Goal: Task Accomplishment & Management: Manage account settings

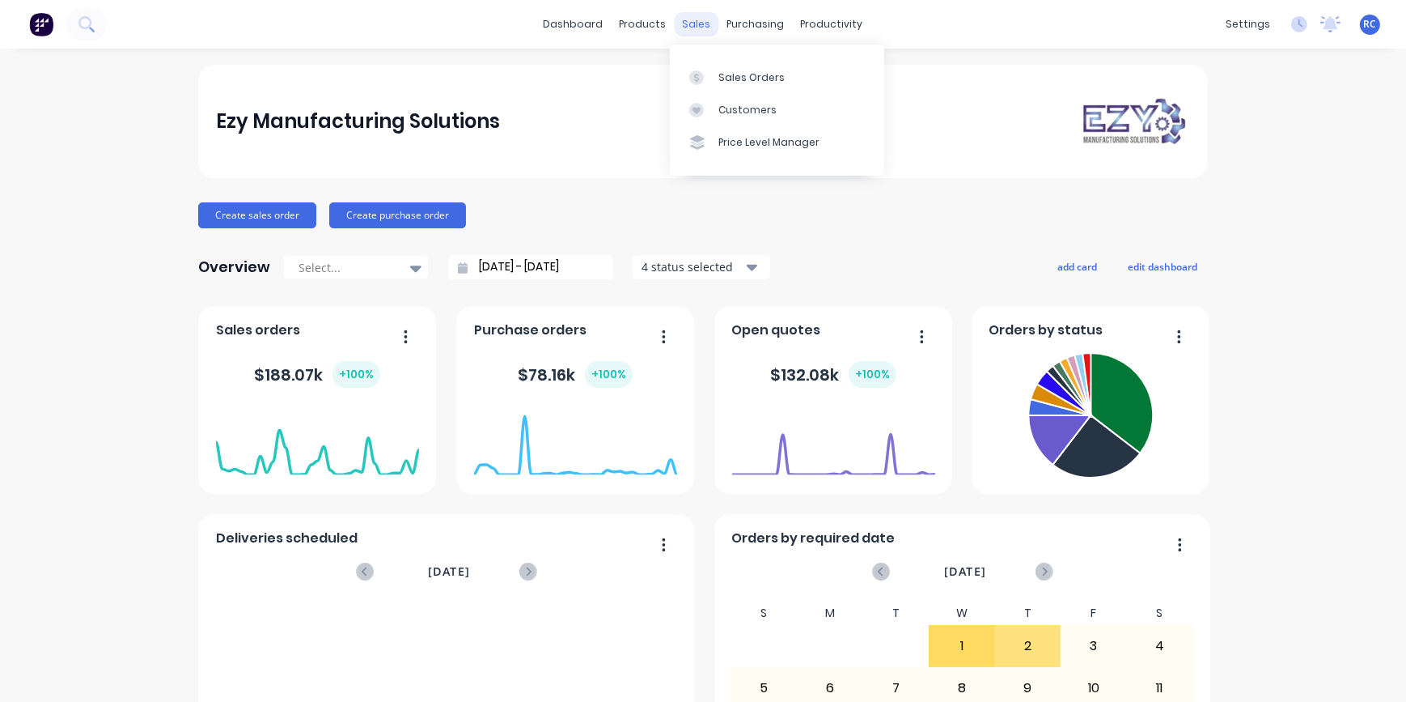
click at [695, 27] on div "sales" at bounding box center [697, 24] width 45 height 24
click at [736, 91] on link "Sales Orders" at bounding box center [777, 77] width 214 height 32
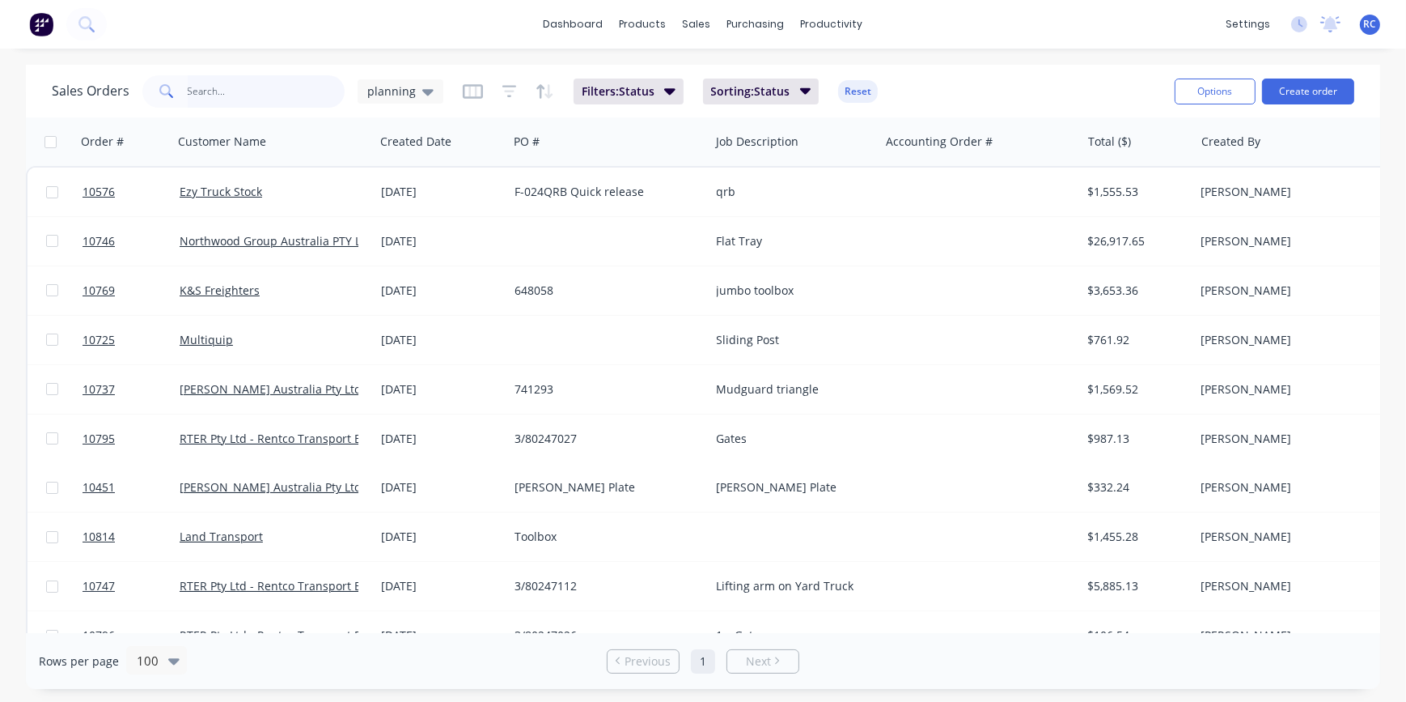
click at [210, 85] on input "text" at bounding box center [267, 91] width 158 height 32
type input "10794"
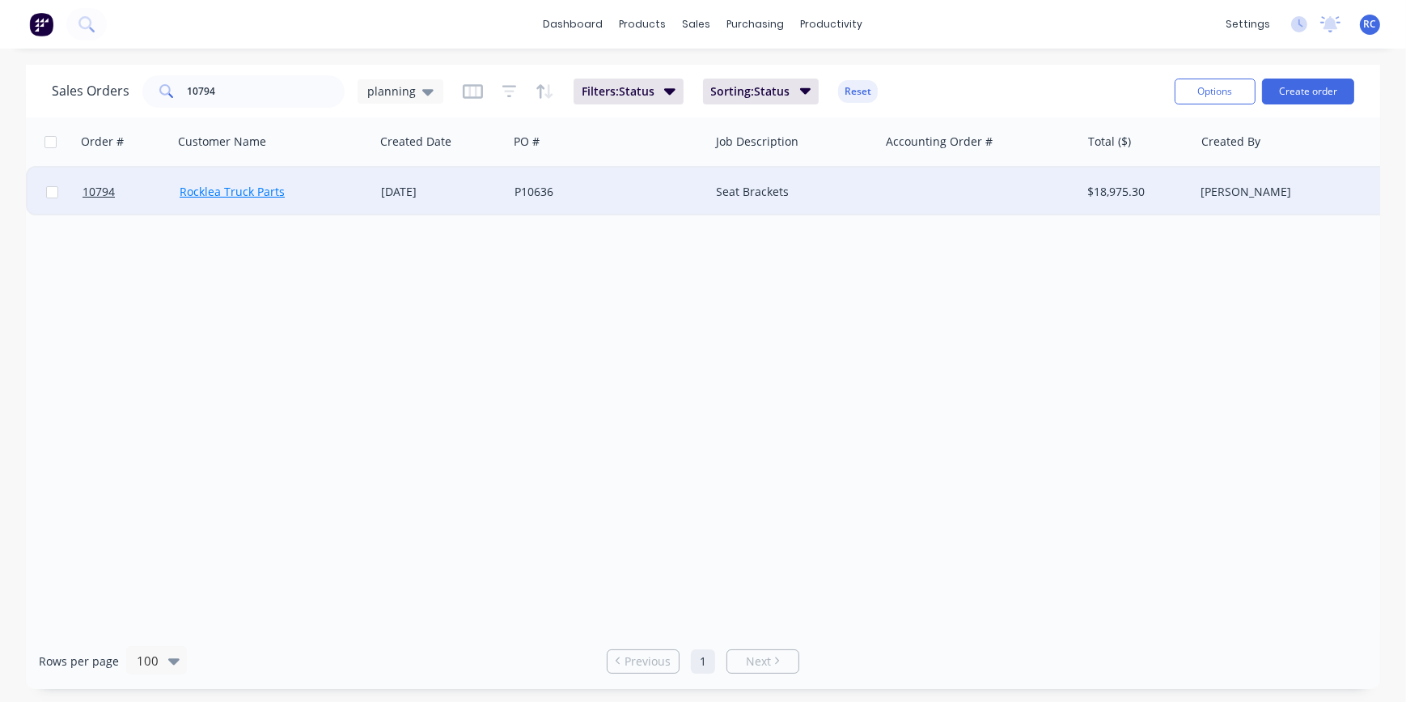
click at [237, 197] on link "Rocklea Truck Parts" at bounding box center [232, 191] width 105 height 15
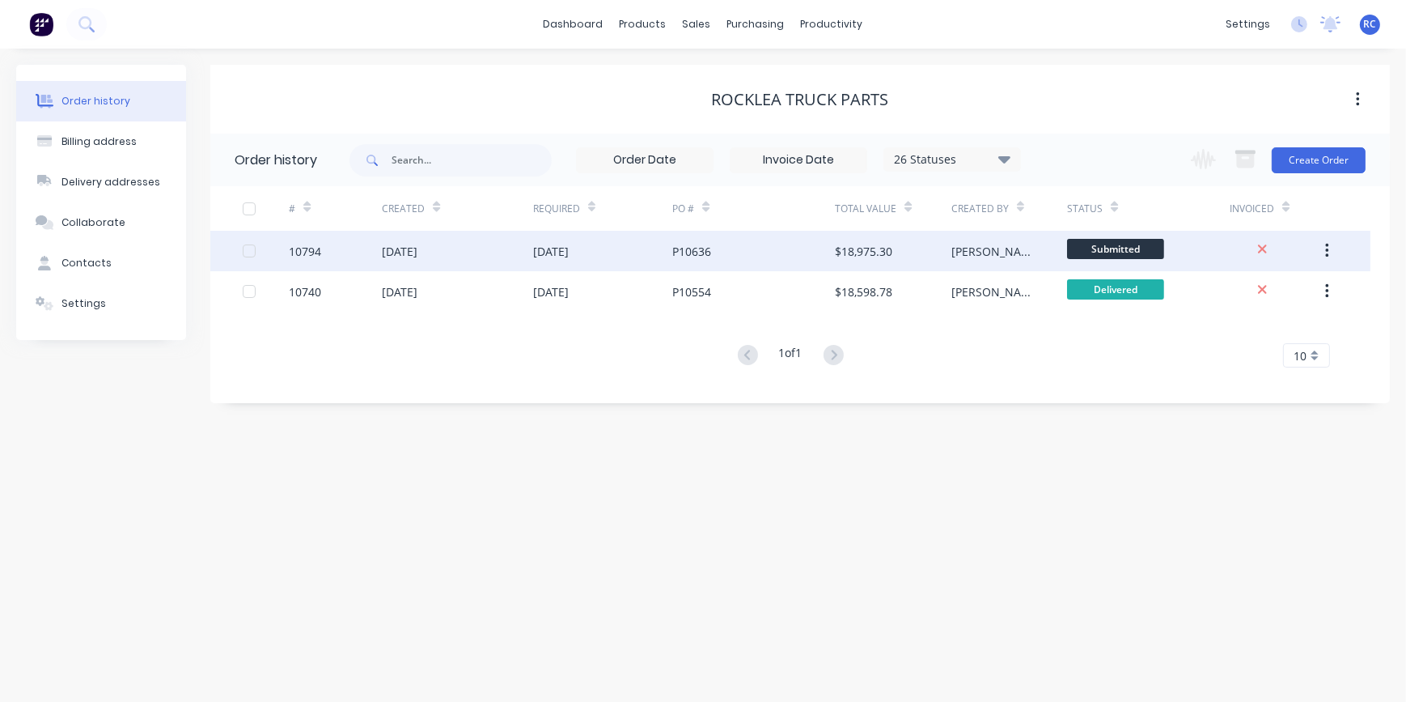
click at [732, 255] on div "P10636" at bounding box center [753, 251] width 163 height 40
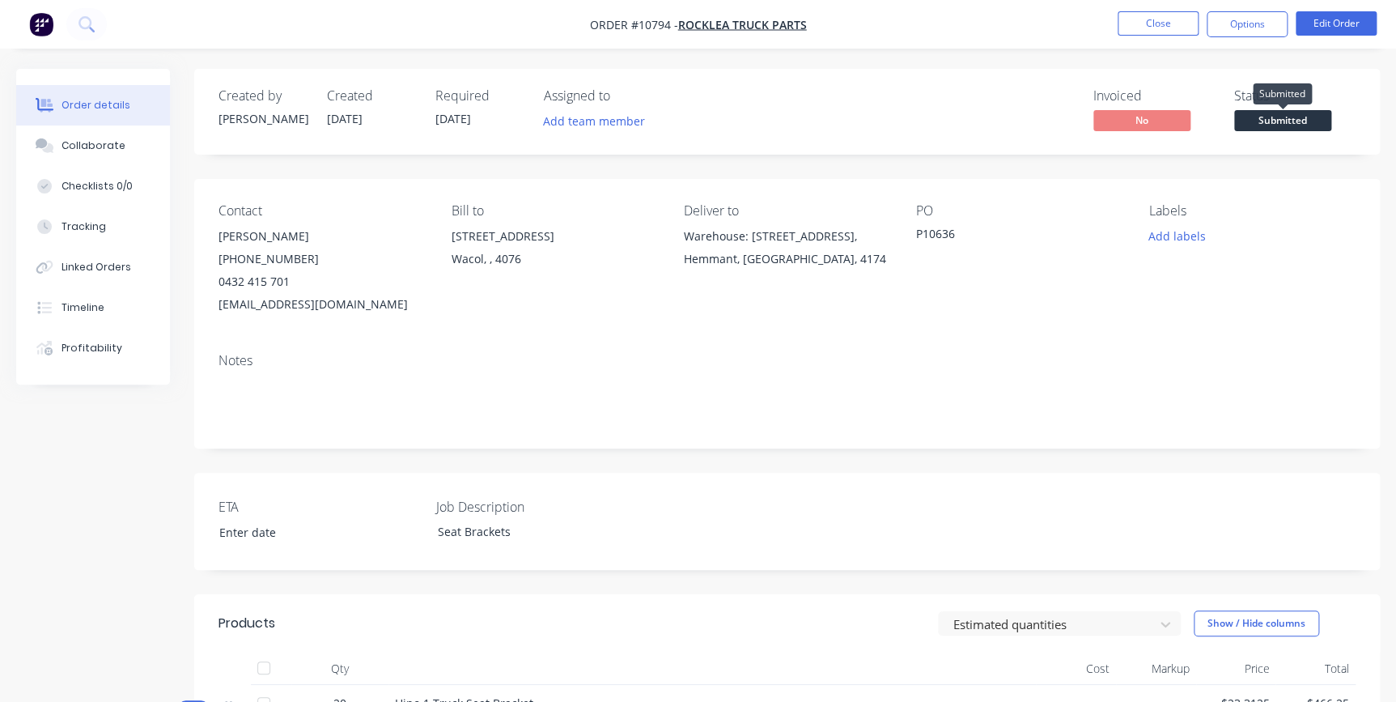
click at [1296, 126] on span "Submitted" at bounding box center [1282, 120] width 97 height 20
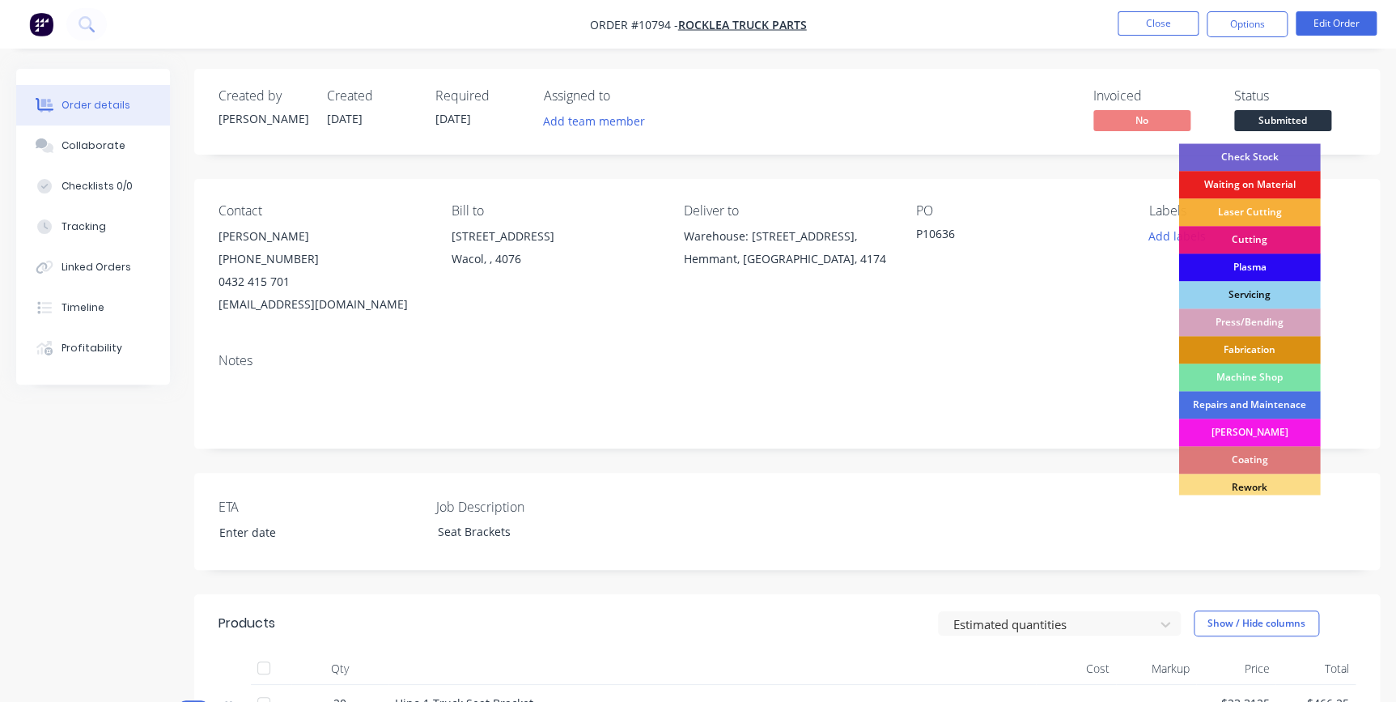
click at [1263, 272] on div "Plasma" at bounding box center [1249, 267] width 142 height 28
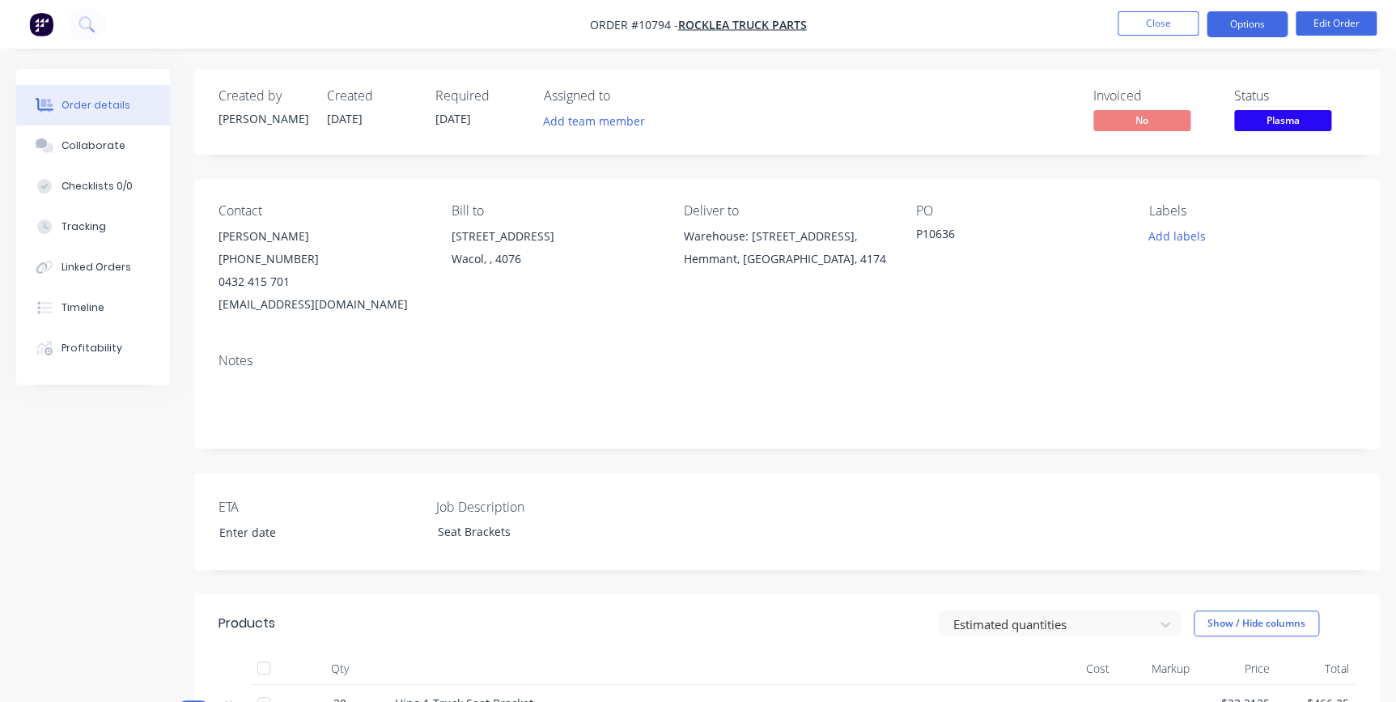
click at [1240, 27] on button "Options" at bounding box center [1246, 24] width 81 height 26
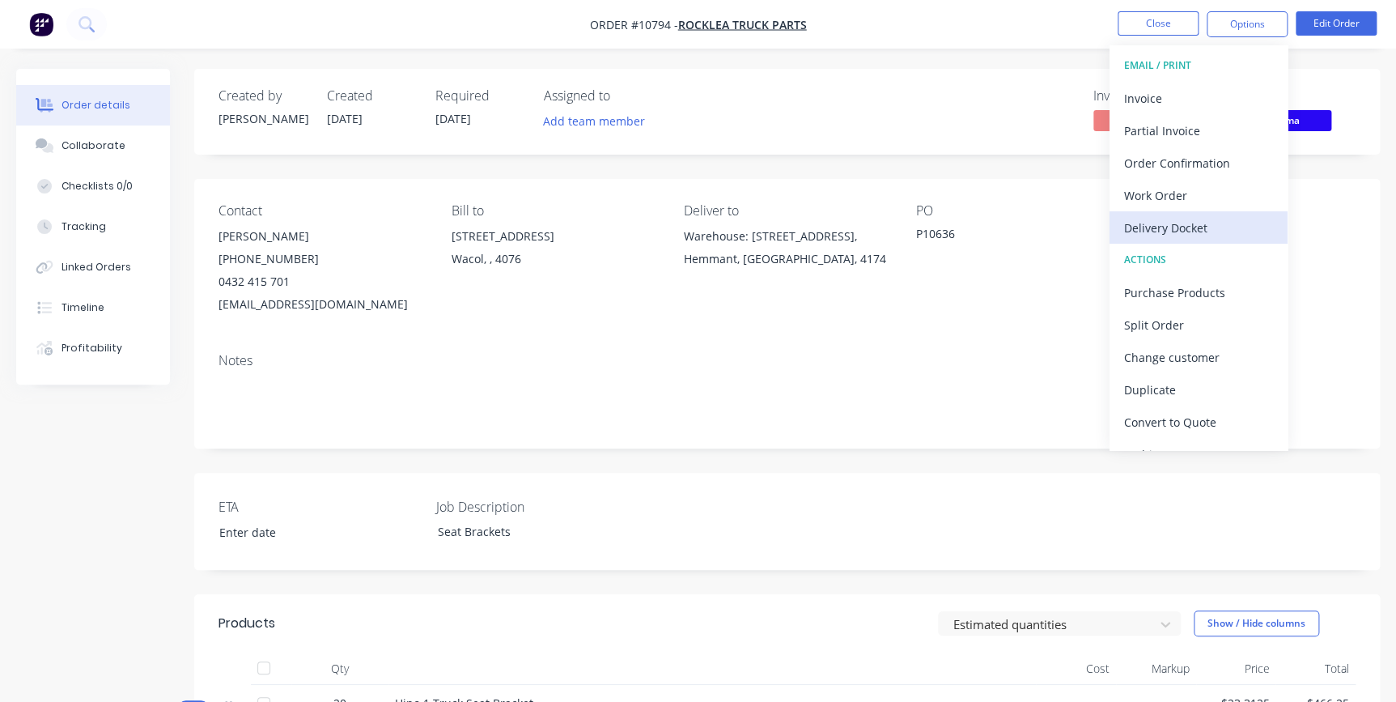
click at [1187, 227] on div "Delivery Docket" at bounding box center [1198, 227] width 149 height 23
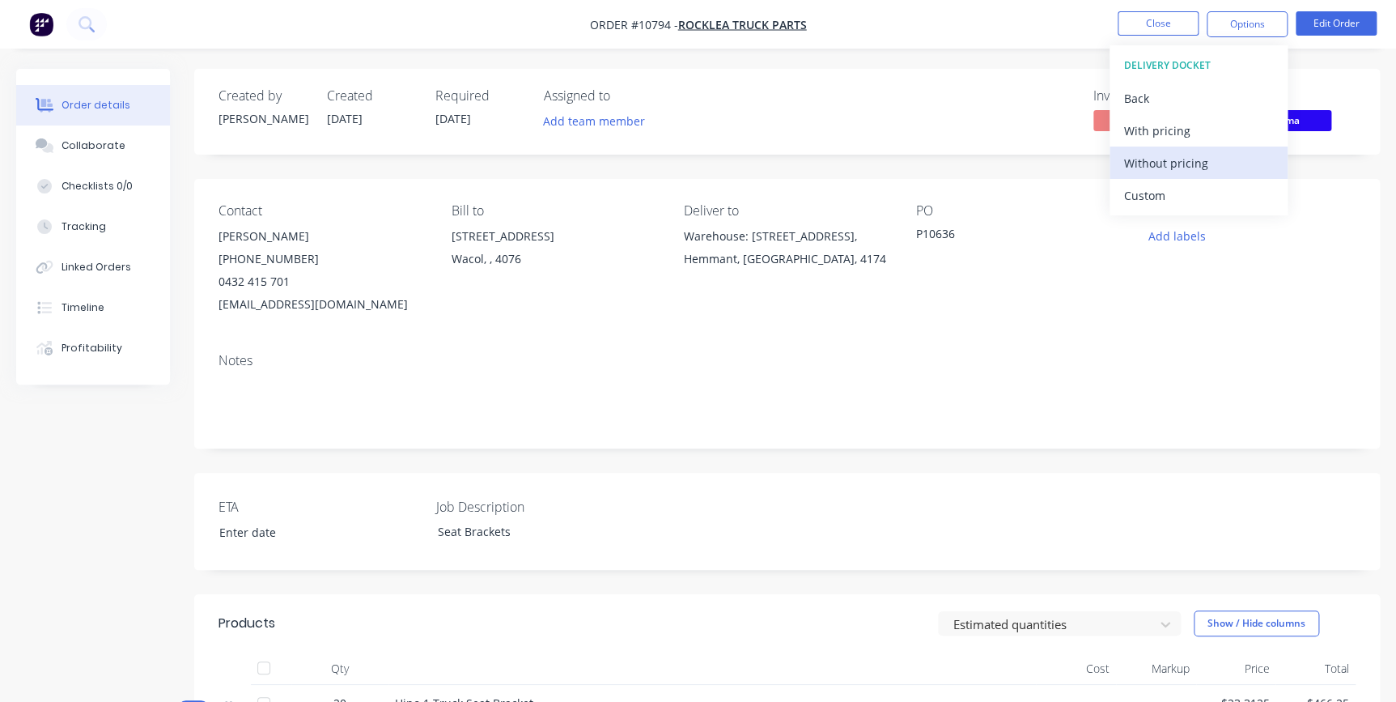
click at [1173, 163] on div "Without pricing" at bounding box center [1198, 162] width 149 height 23
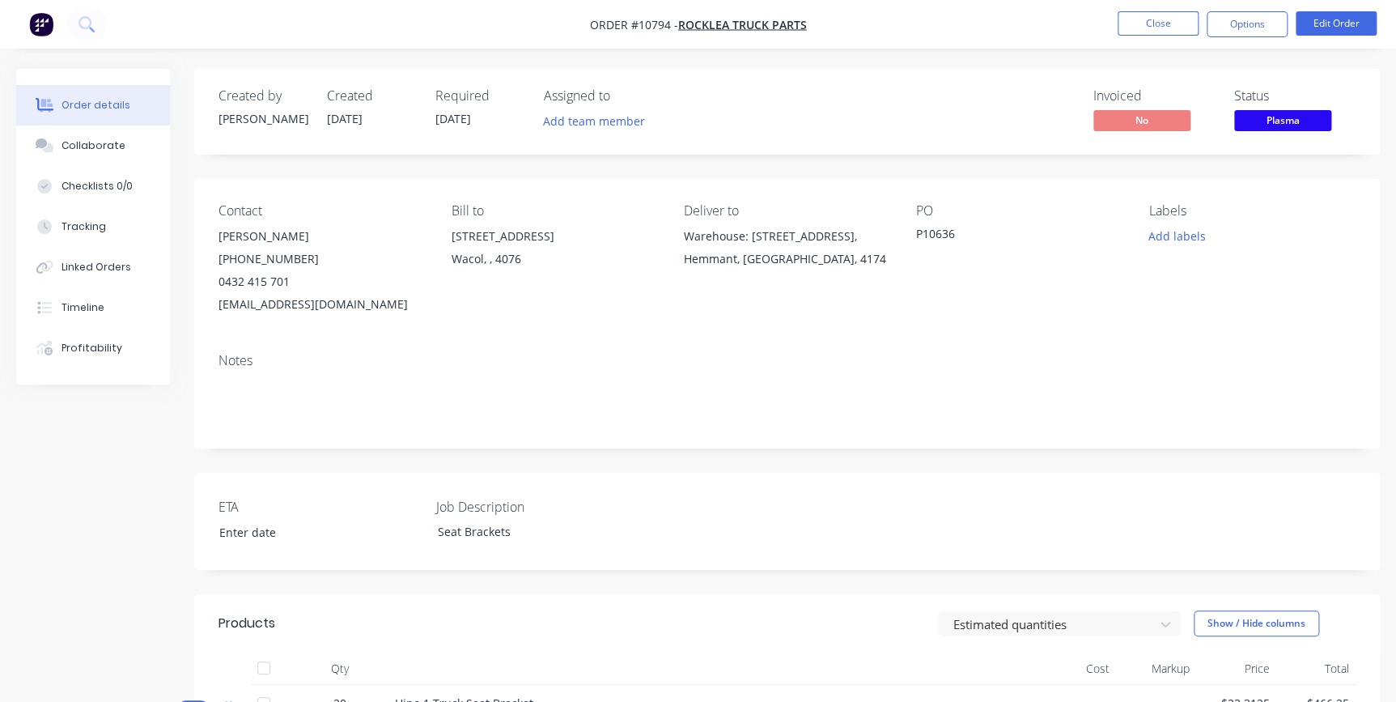
drag, startPoint x: 1072, startPoint y: 20, endPoint x: 1014, endPoint y: 20, distance: 58.3
click at [1071, 20] on nav "Order #10794 - Rocklea Truck Parts Close Options Edit Order" at bounding box center [698, 24] width 1396 height 49
click at [1167, 19] on button "Close" at bounding box center [1157, 23] width 81 height 24
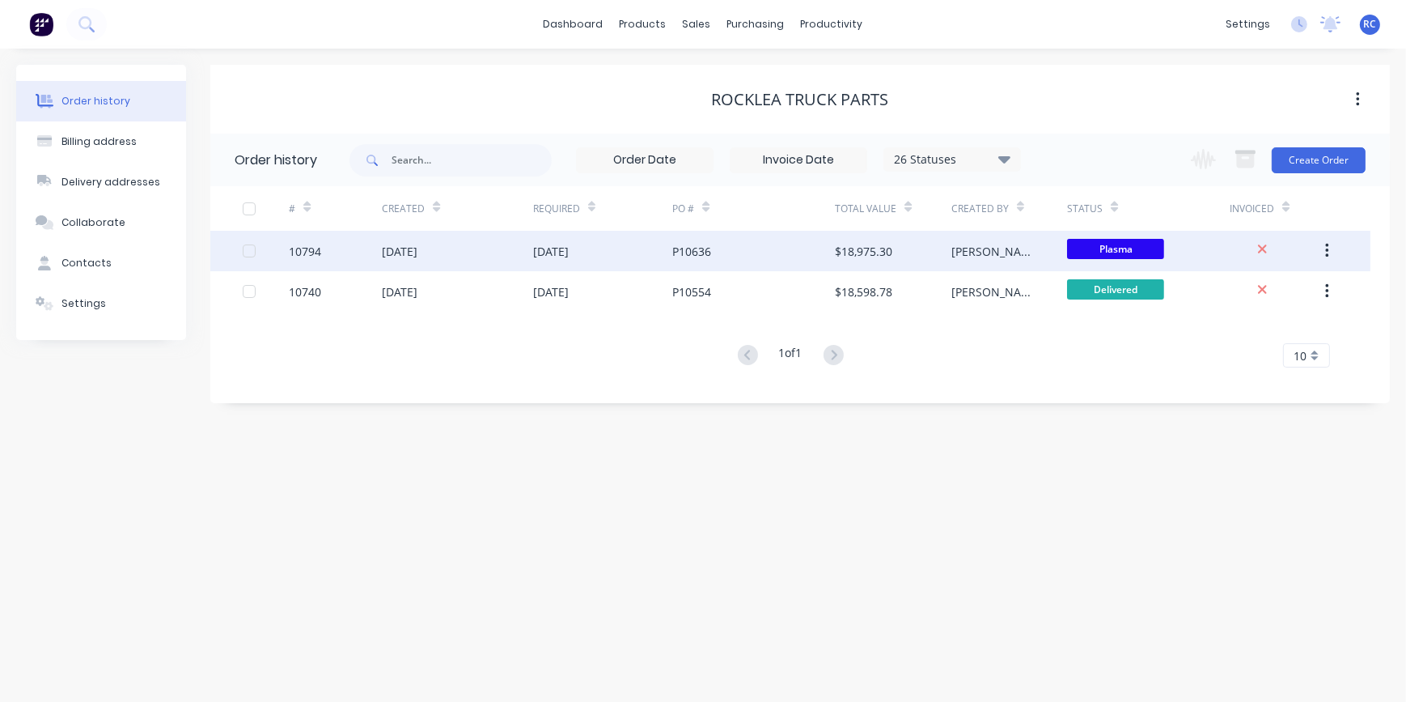
click at [356, 248] on div "10794" at bounding box center [335, 251] width 93 height 40
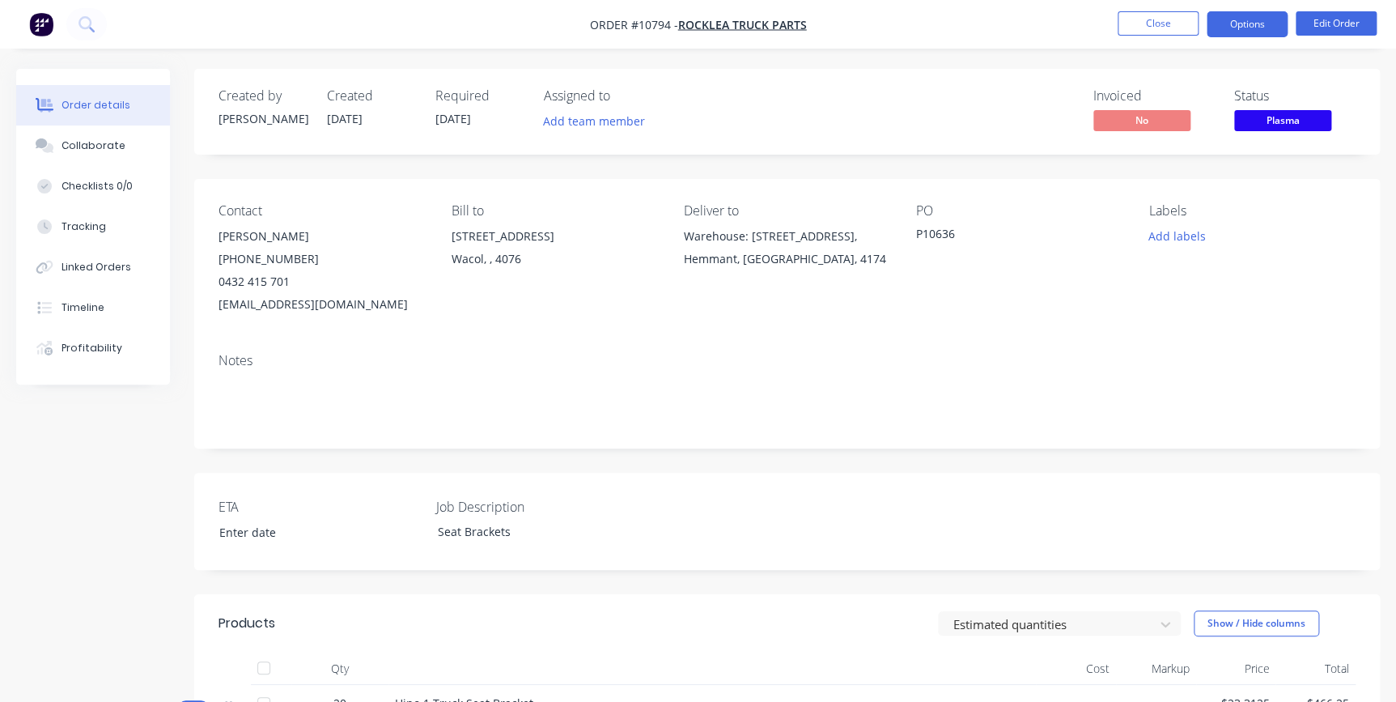
click at [1260, 35] on button "Options" at bounding box center [1246, 24] width 81 height 26
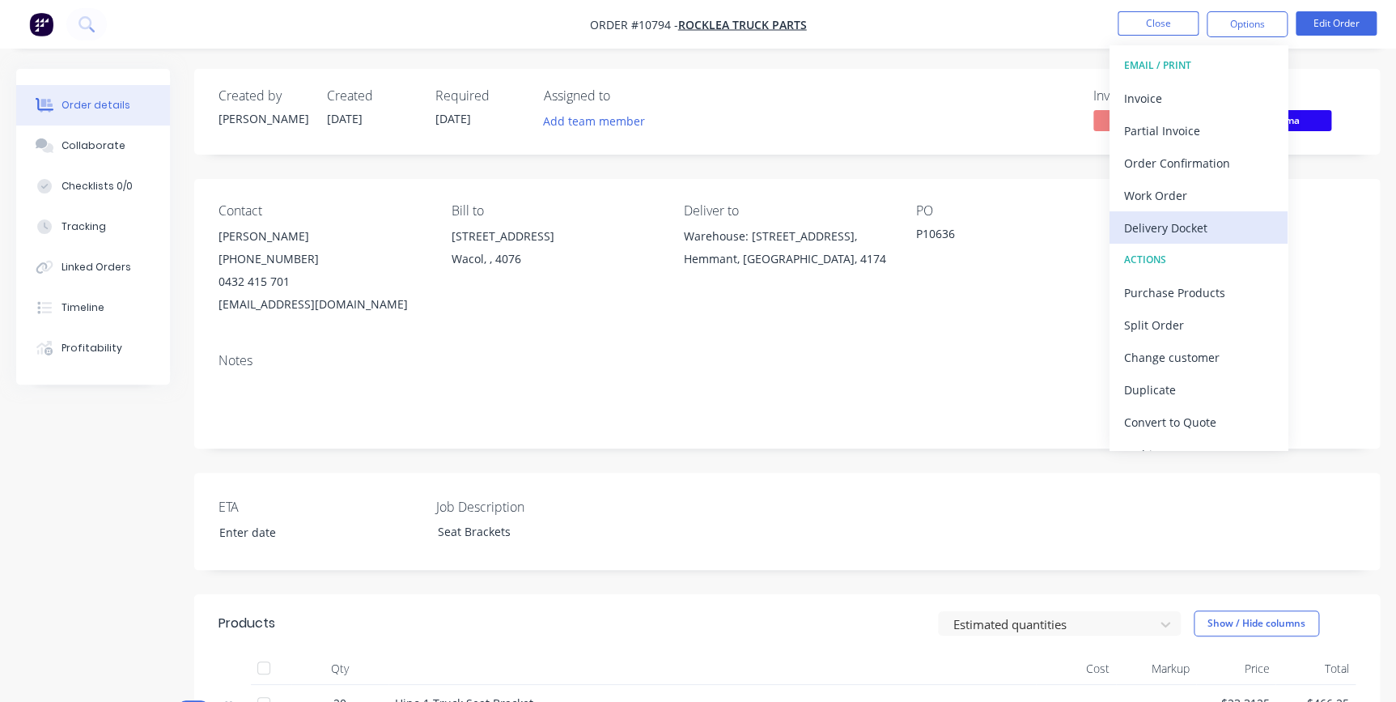
click at [1193, 229] on div "Delivery Docket" at bounding box center [1198, 227] width 149 height 23
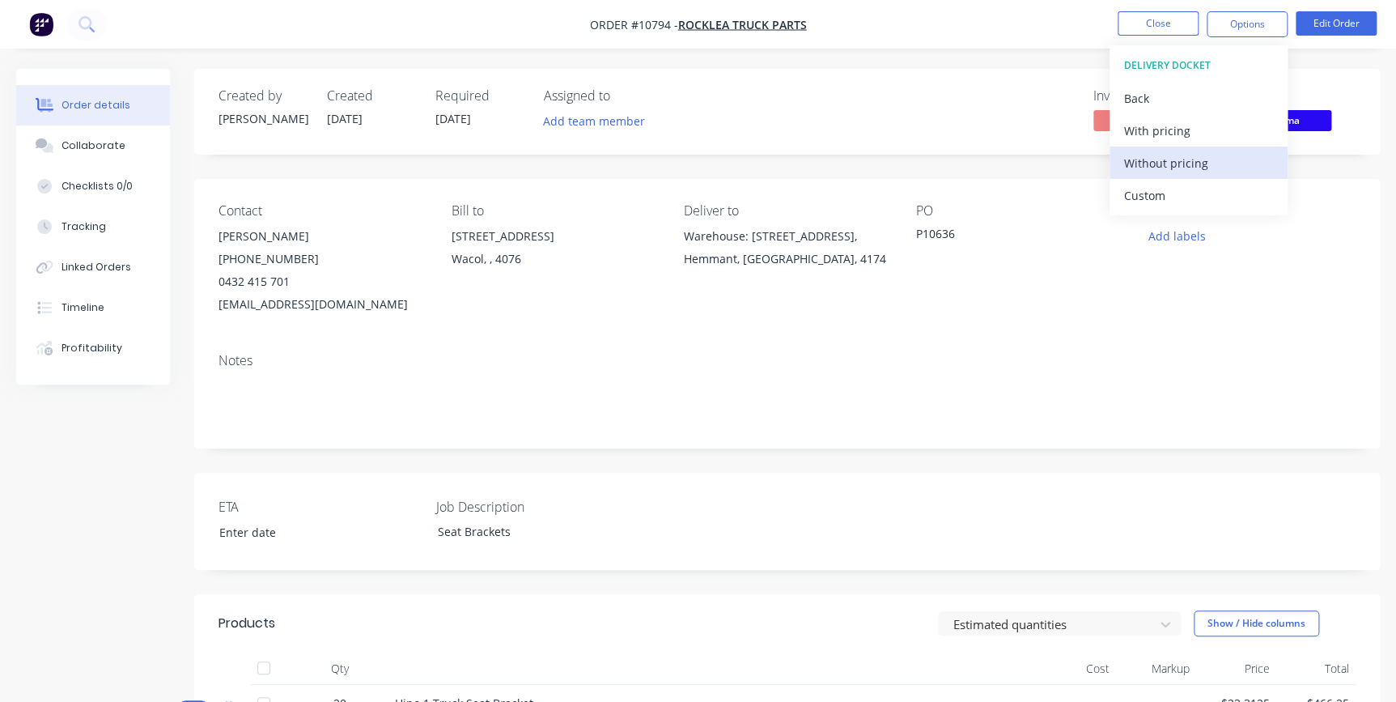
click at [1168, 152] on div "Without pricing" at bounding box center [1198, 162] width 149 height 23
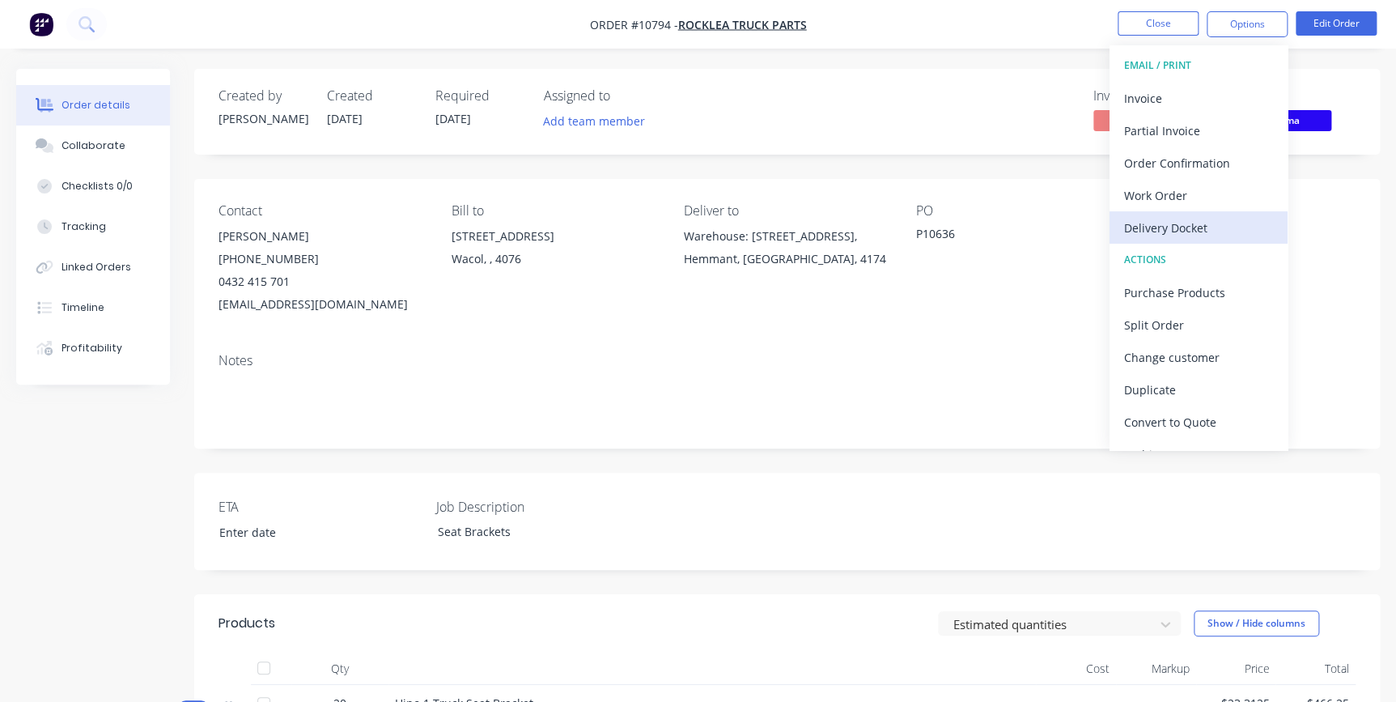
click at [1178, 218] on div "Delivery Docket" at bounding box center [1198, 227] width 149 height 23
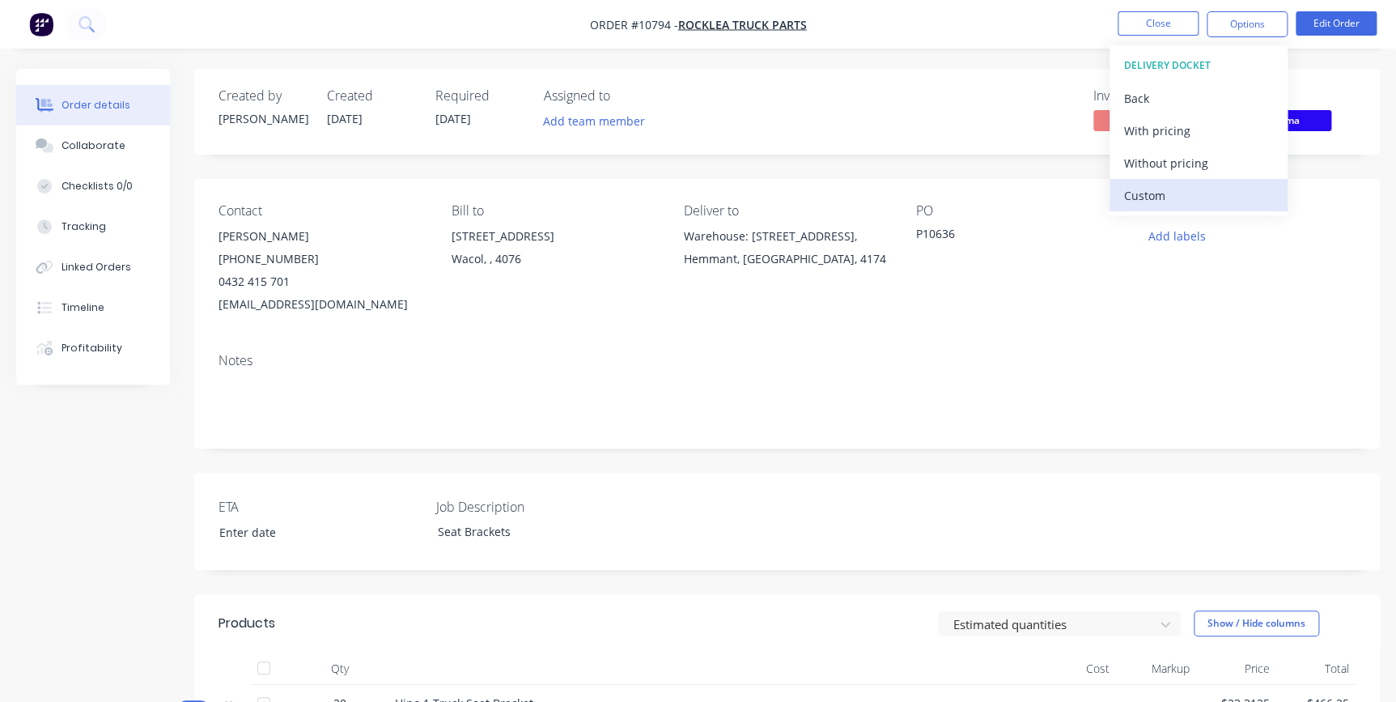
click at [1168, 192] on div "Custom" at bounding box center [1198, 195] width 149 height 23
click at [1157, 155] on div "Without pricing" at bounding box center [1198, 162] width 149 height 23
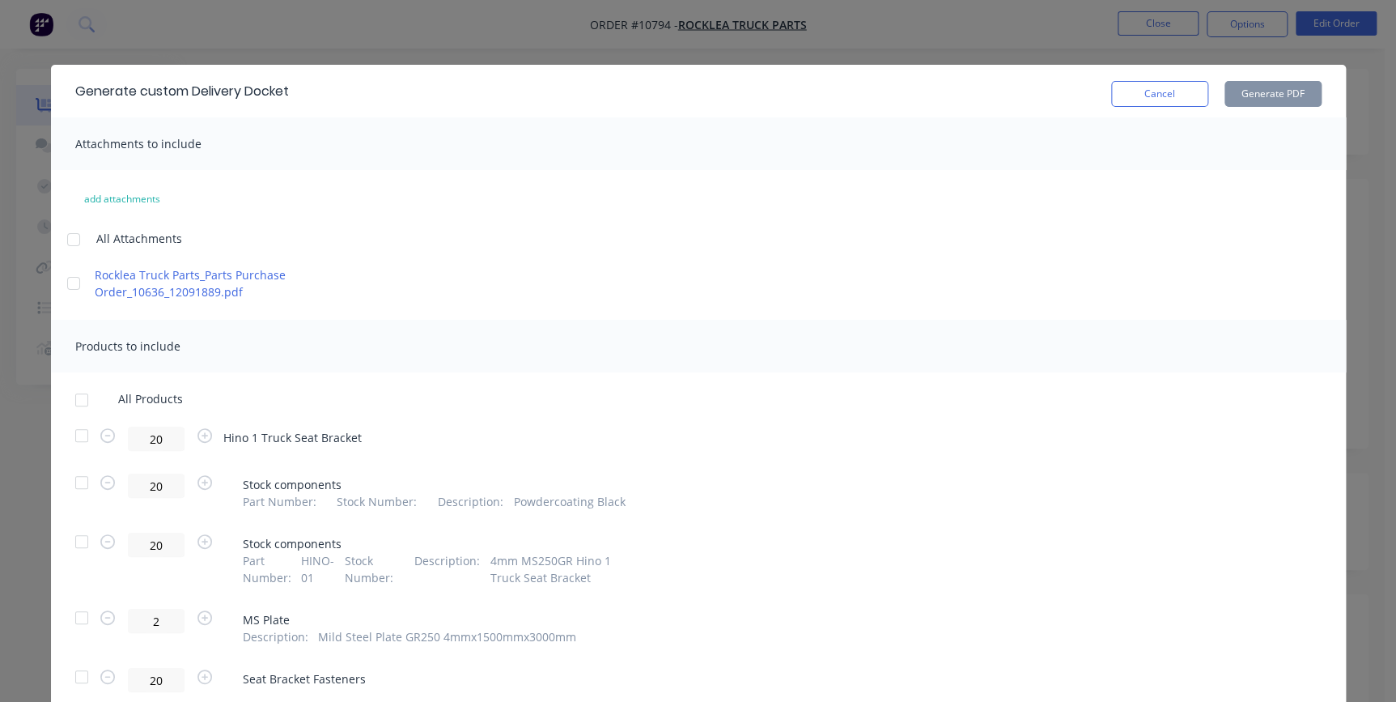
click at [78, 432] on div at bounding box center [82, 435] width 32 height 32
click at [80, 491] on div at bounding box center [82, 482] width 32 height 32
click at [71, 544] on div at bounding box center [82, 541] width 32 height 32
click at [86, 612] on div at bounding box center [82, 617] width 32 height 32
click at [73, 672] on div at bounding box center [82, 676] width 32 height 32
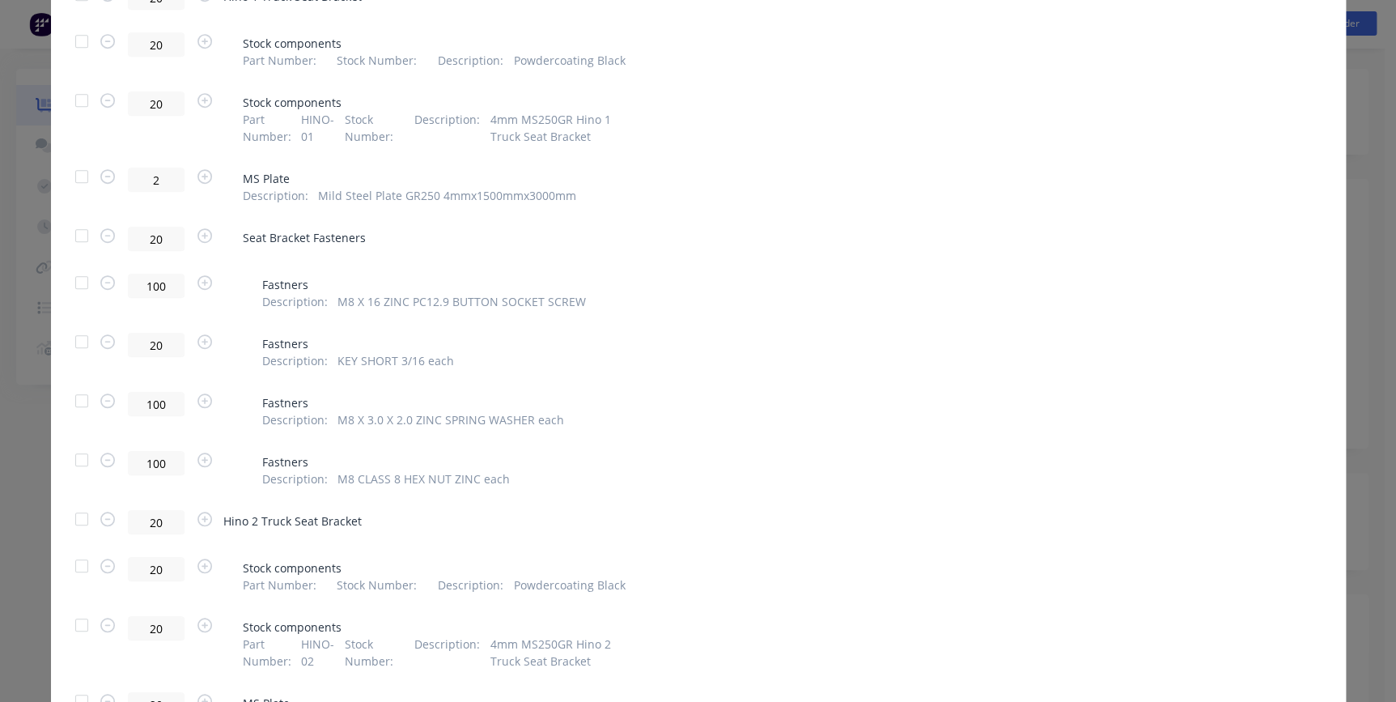
scroll to position [220, 0]
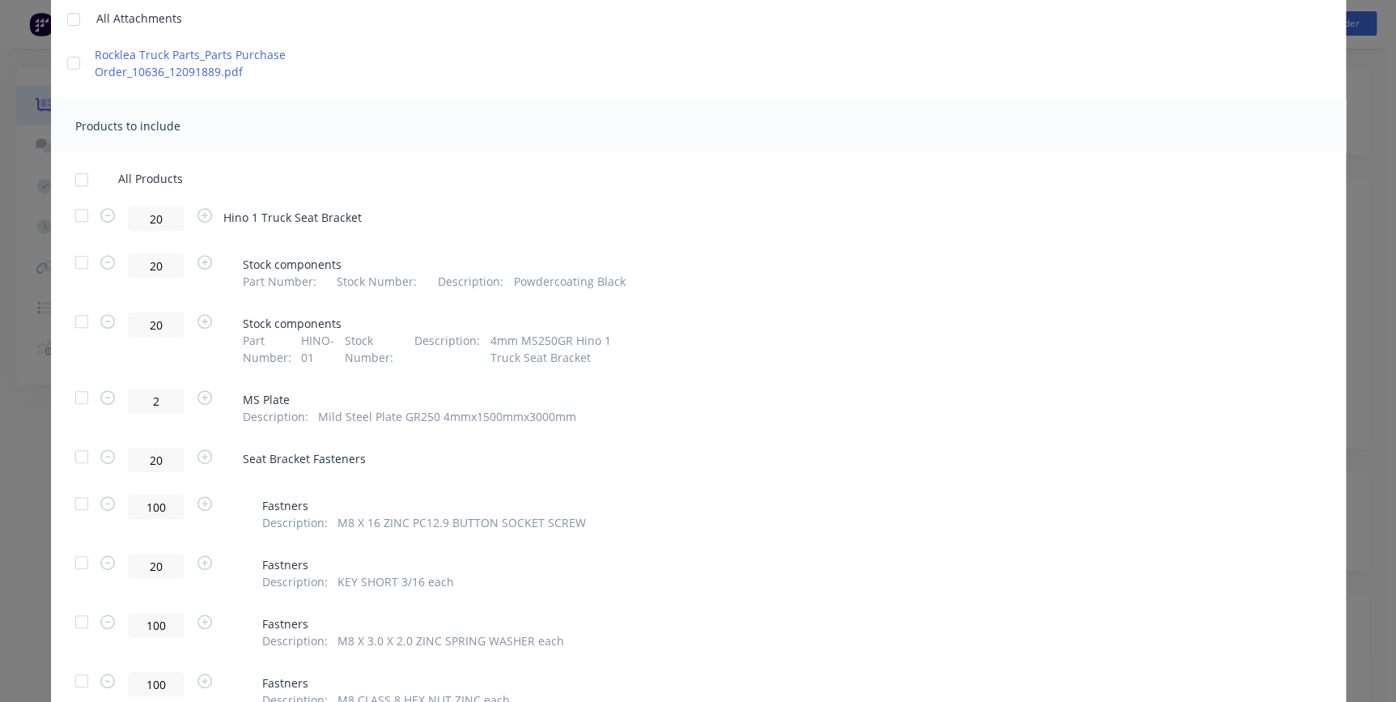
click at [74, 221] on div at bounding box center [82, 215] width 32 height 32
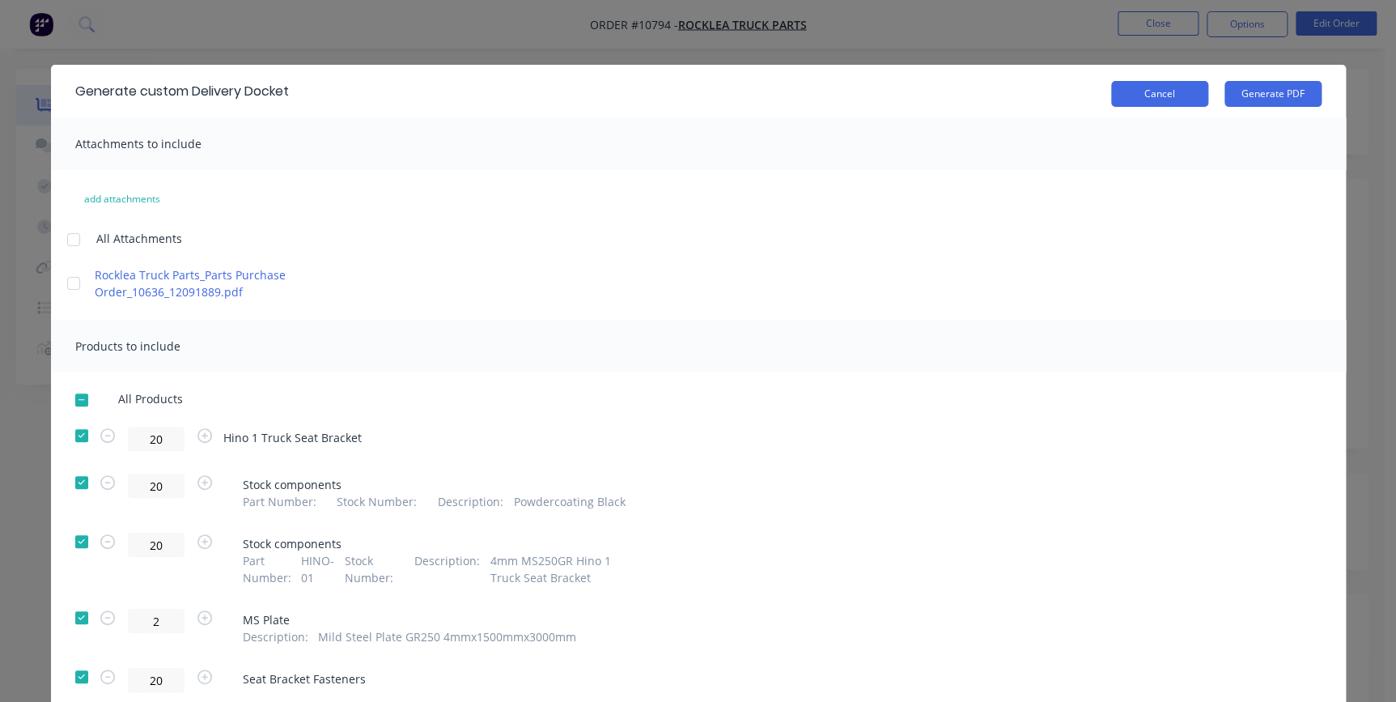
click at [1176, 96] on button "Cancel" at bounding box center [1159, 94] width 97 height 26
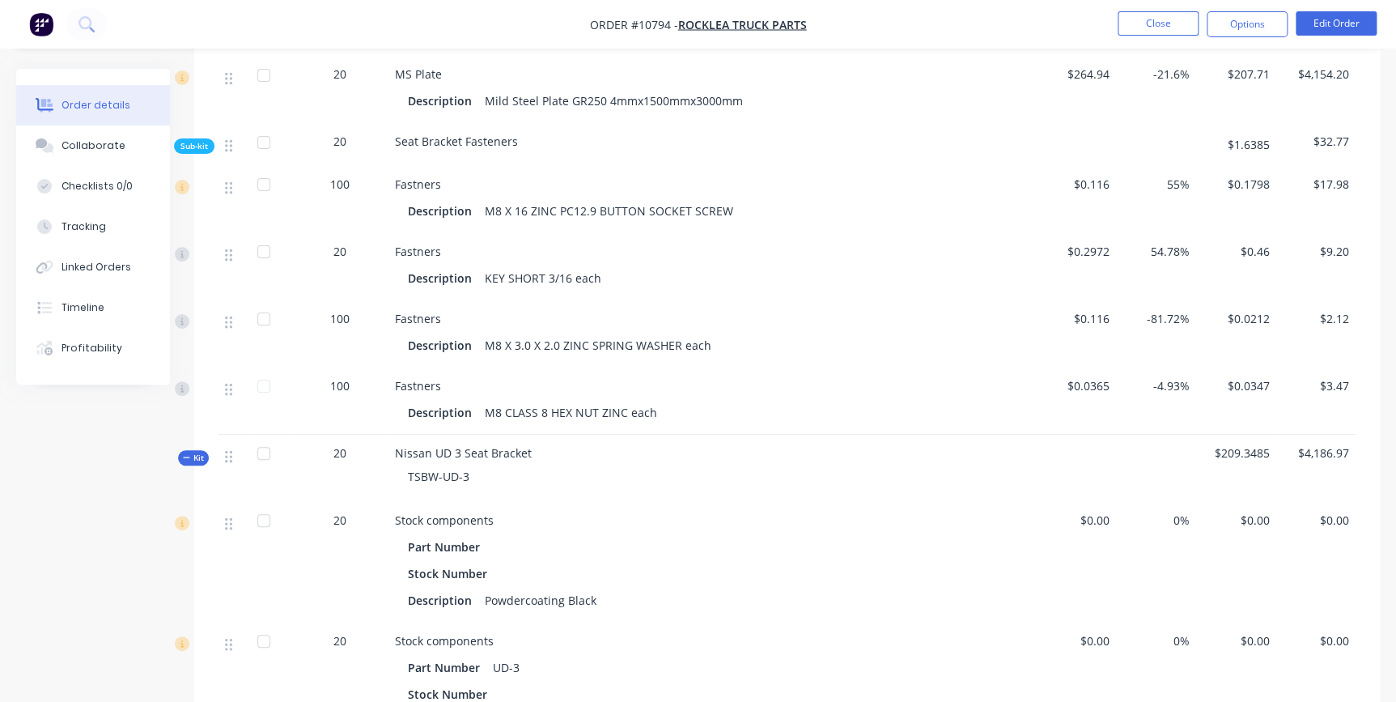
scroll to position [3839, 0]
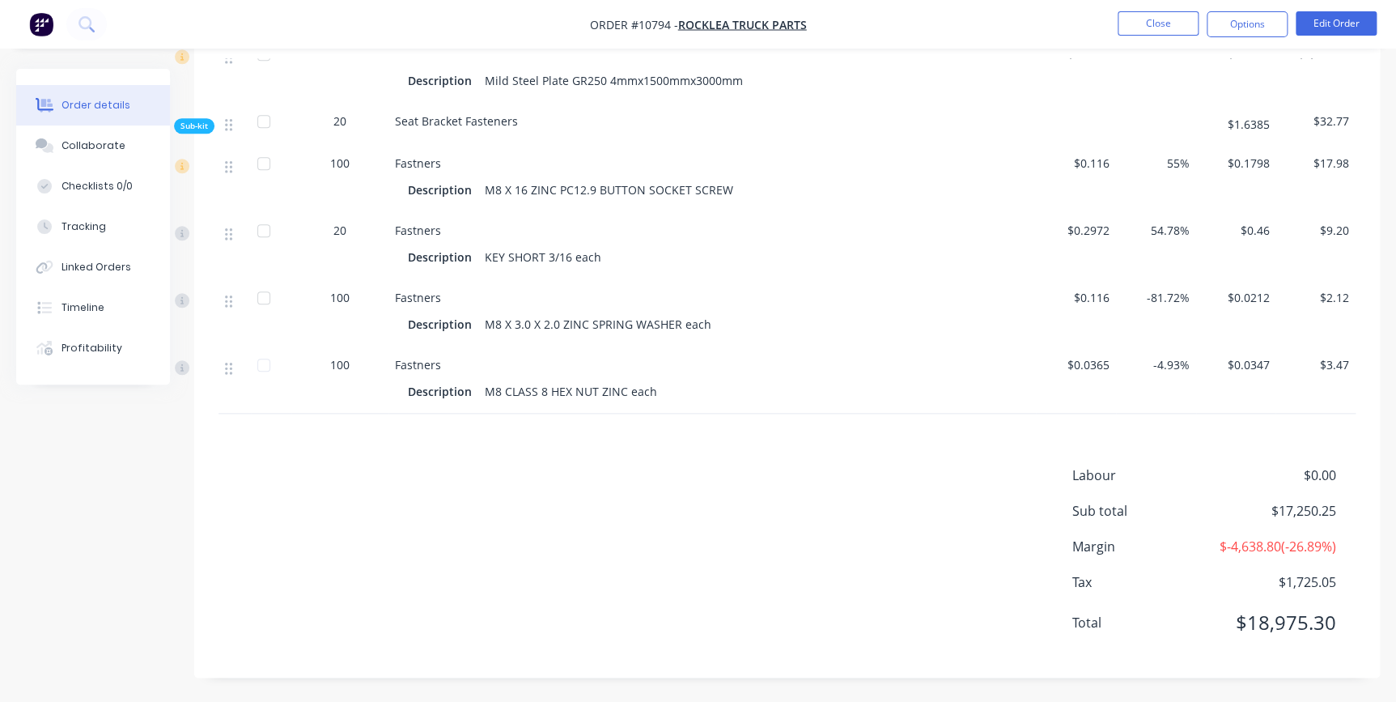
click at [1345, 23] on button "Edit Order" at bounding box center [1335, 23] width 81 height 24
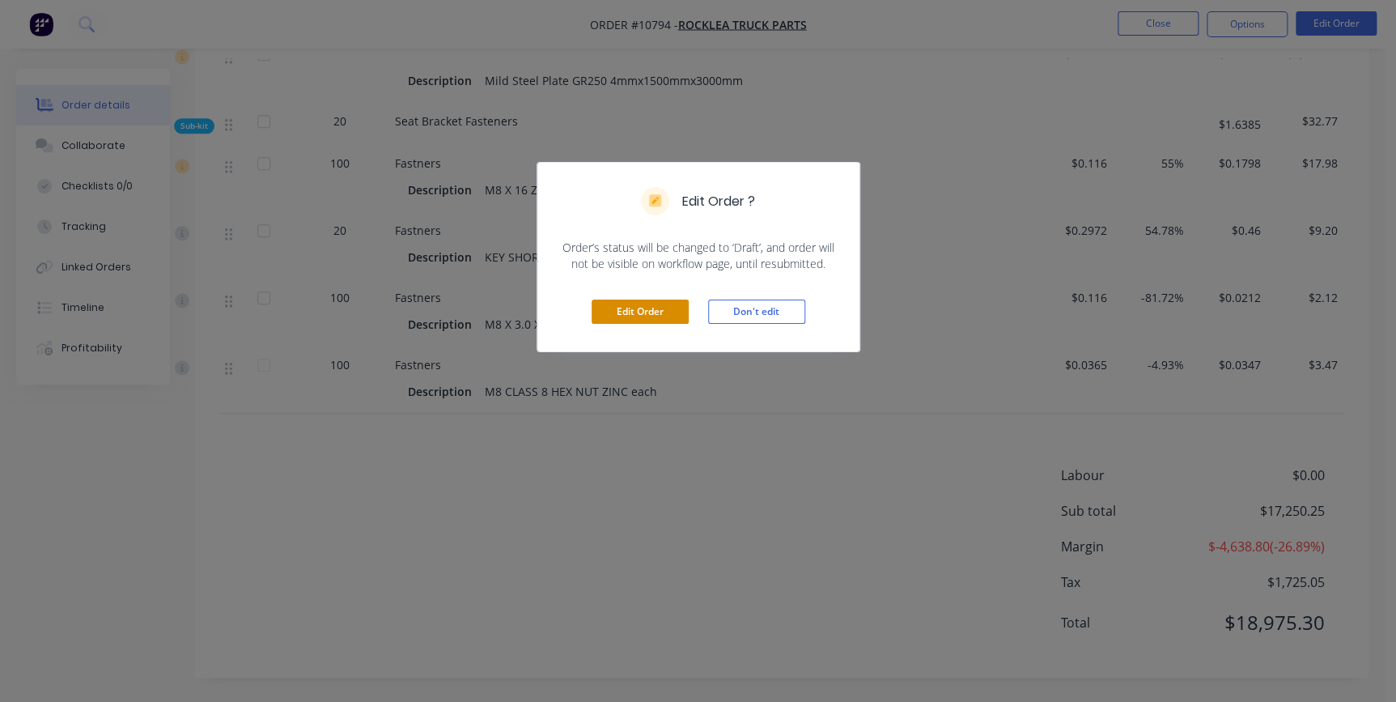
click at [625, 307] on button "Edit Order" at bounding box center [639, 311] width 97 height 24
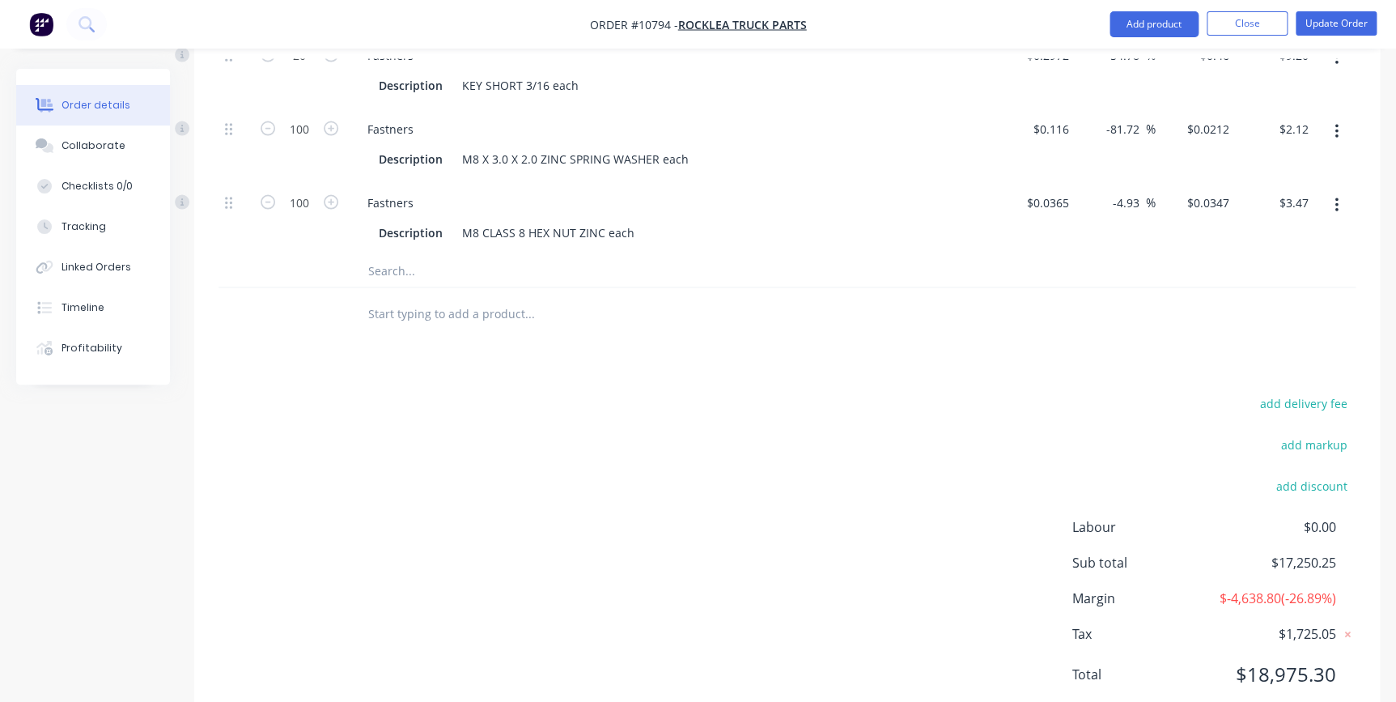
scroll to position [4626, 0]
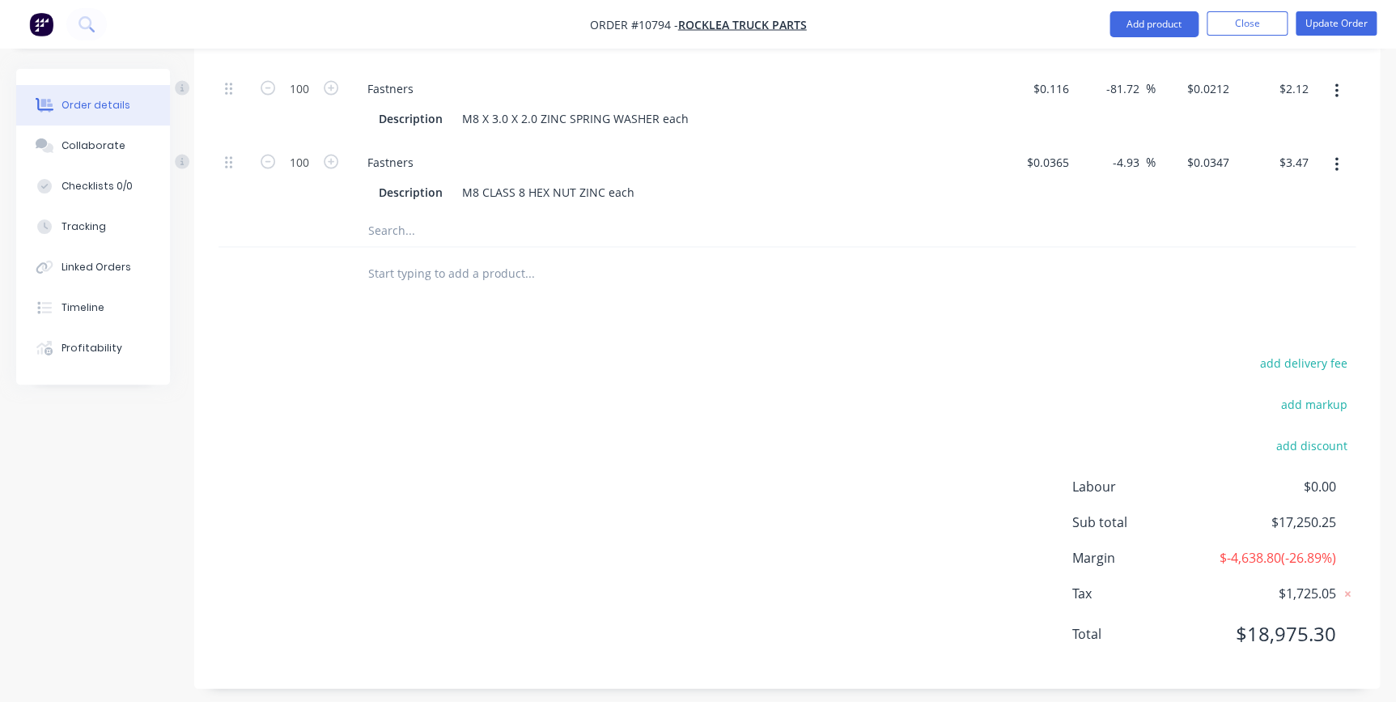
click at [459, 257] on input "text" at bounding box center [529, 273] width 324 height 32
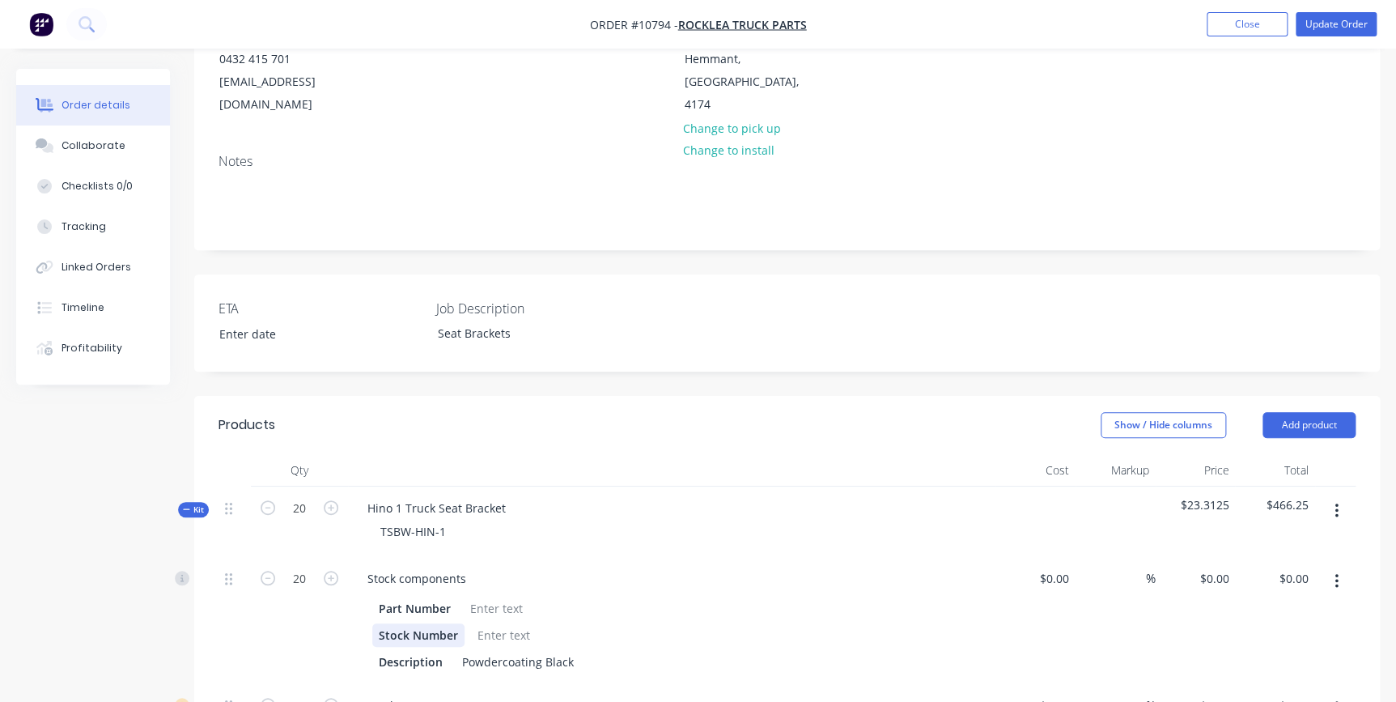
scroll to position [441, 0]
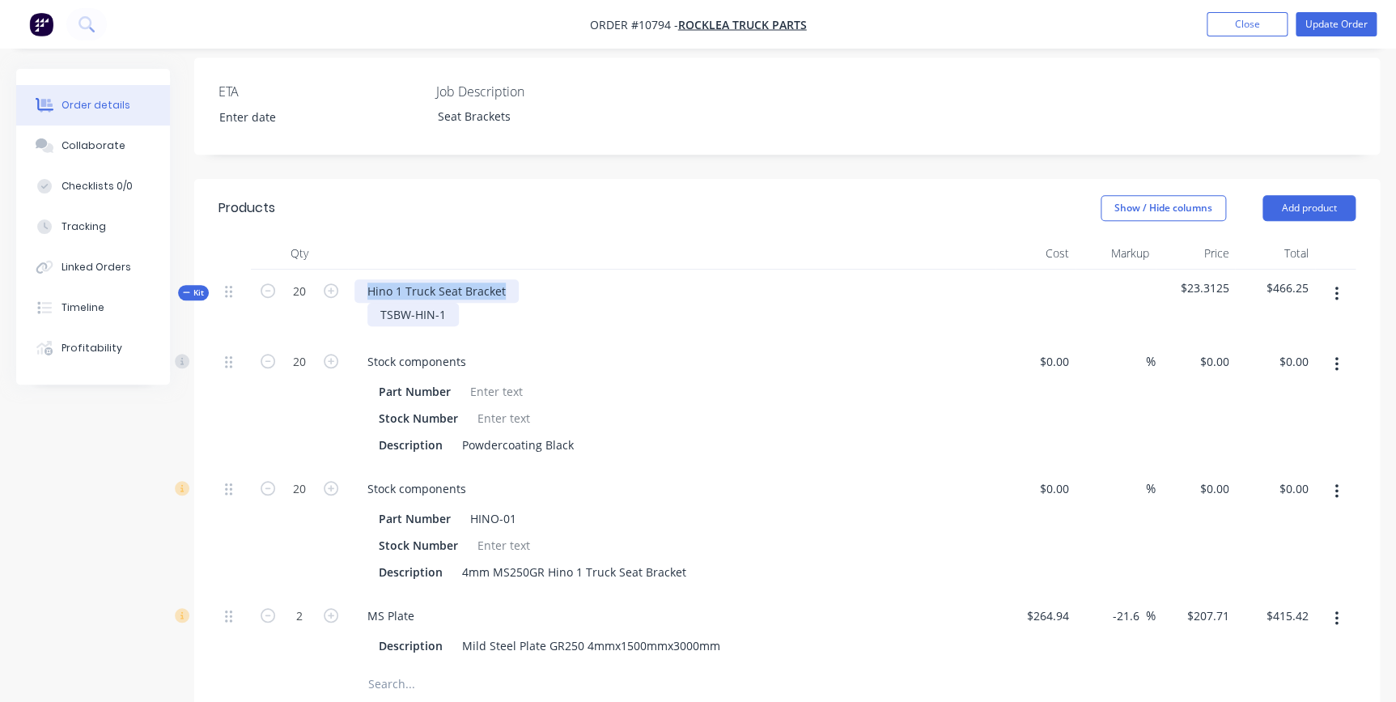
drag, startPoint x: 502, startPoint y: 266, endPoint x: 373, endPoint y: 295, distance: 131.7
click at [346, 269] on div "Kit 20 Hino 1 Truck Seat Bracket TSBW-HIN-1 $23.3125 $466.25" at bounding box center [786, 304] width 1137 height 70
copy div "Hino 1 Truck Seat Bracket"
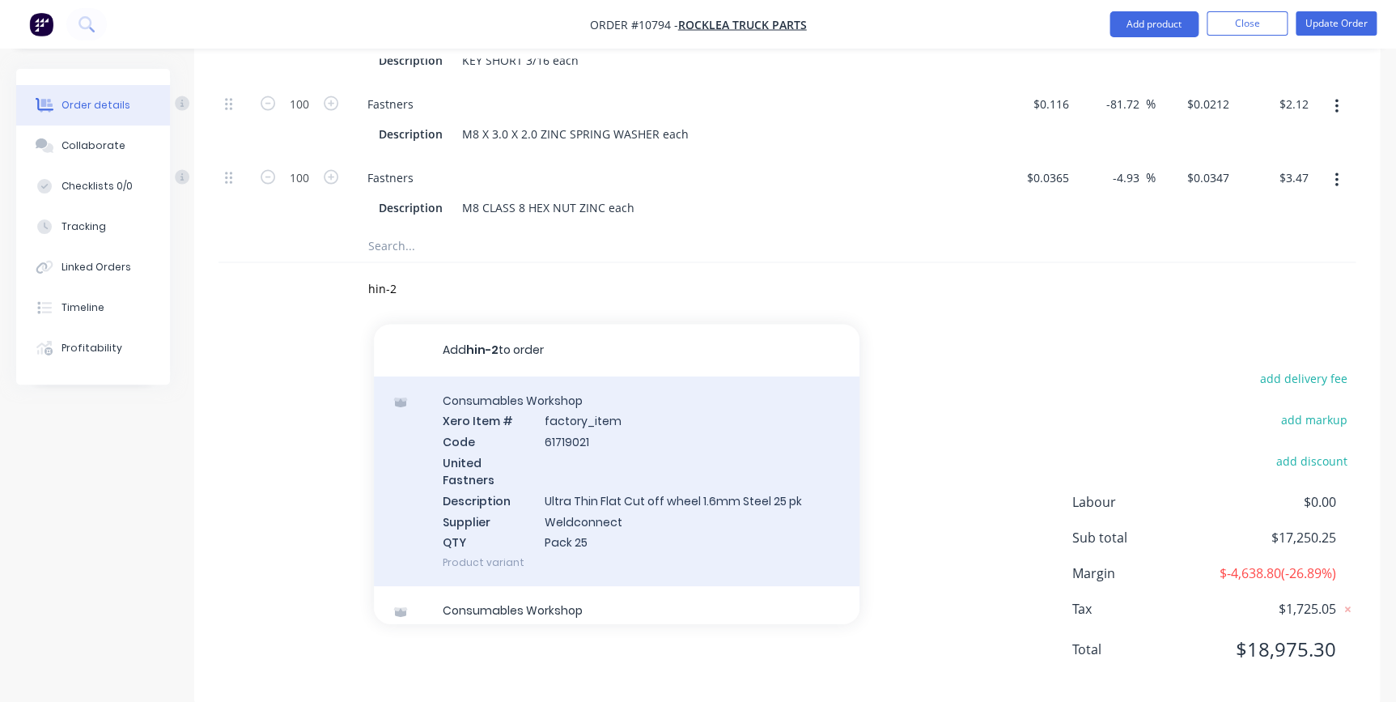
scroll to position [4626, 0]
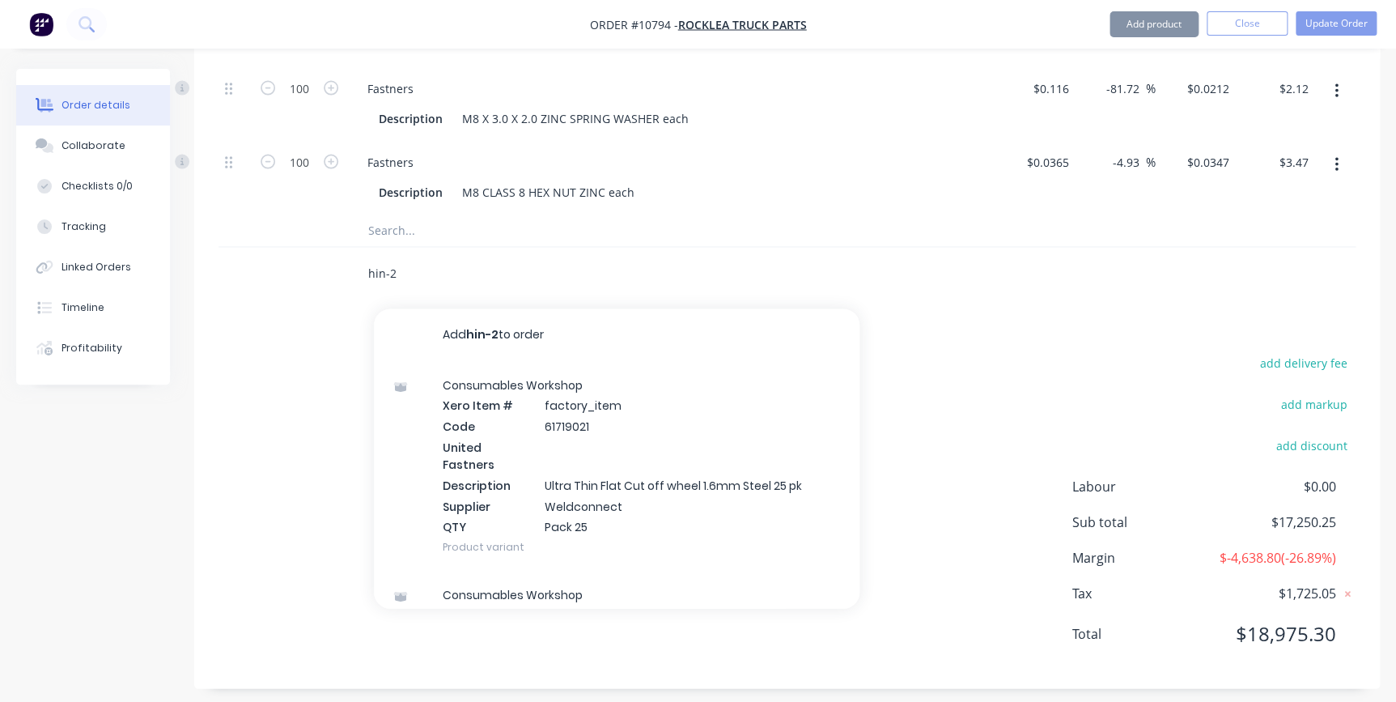
drag, startPoint x: 400, startPoint y: 244, endPoint x: 320, endPoint y: 238, distance: 79.6
click at [320, 248] on div "hin-2 Add hin-2 to order Consumables Workshop Xero Item # factory_item Code 617…" at bounding box center [786, 274] width 1137 height 53
paste input "Hino 1 Truck Seat Bracket"
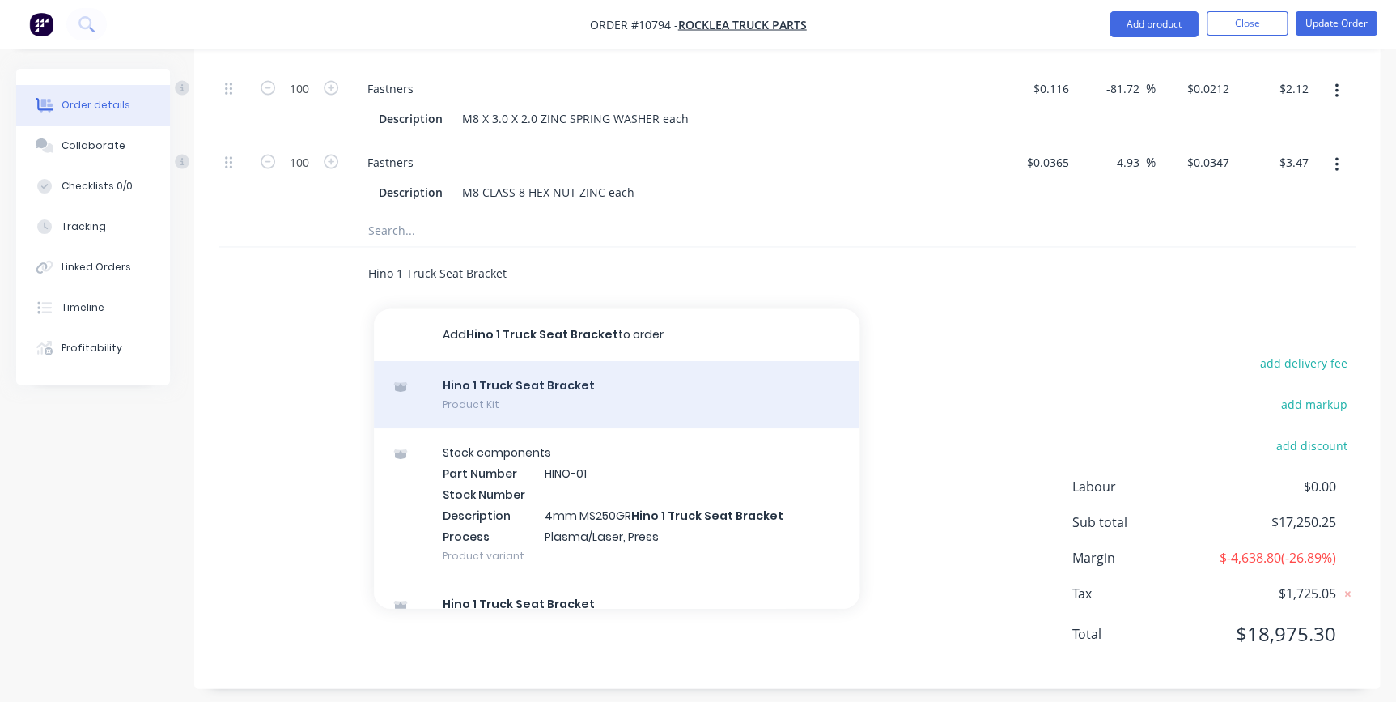
type input "Hino 1 Truck Seat Bracket"
click at [539, 362] on div "Hino 1 Truck Seat Bracket Product Kit" at bounding box center [616, 395] width 485 height 68
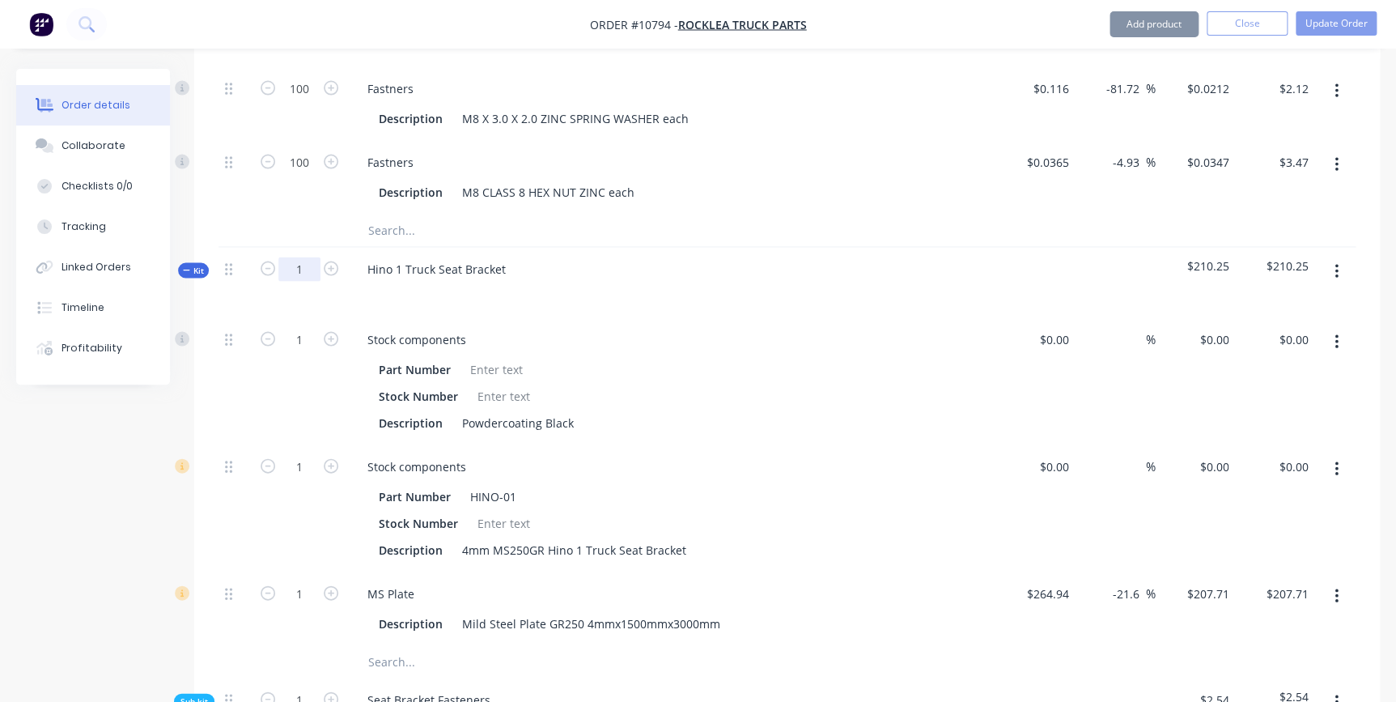
click at [306, 257] on input "1" at bounding box center [299, 269] width 42 height 24
type input "20"
click at [842, 328] on div "Stock components" at bounding box center [671, 339] width 634 height 23
type input "20"
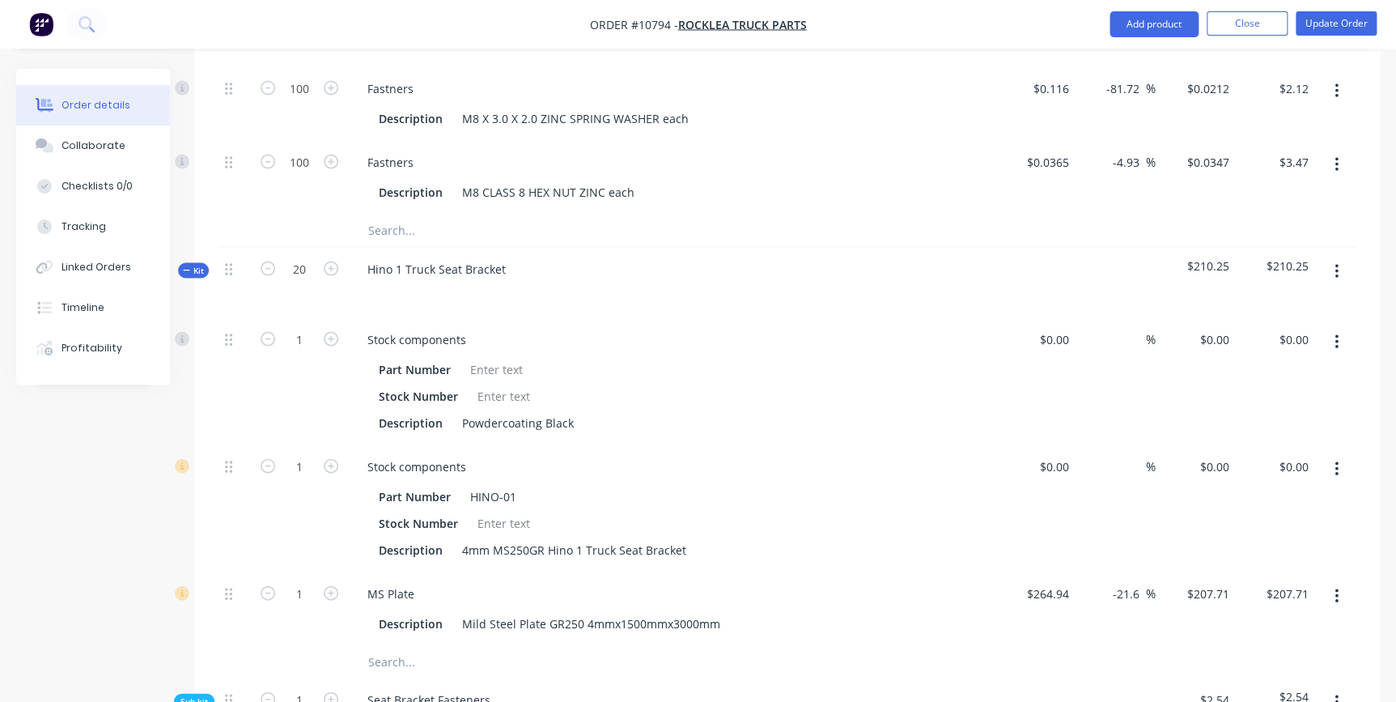
type input "20"
type input "$4,154.20"
type input "20"
type input "100"
type input "$17.98"
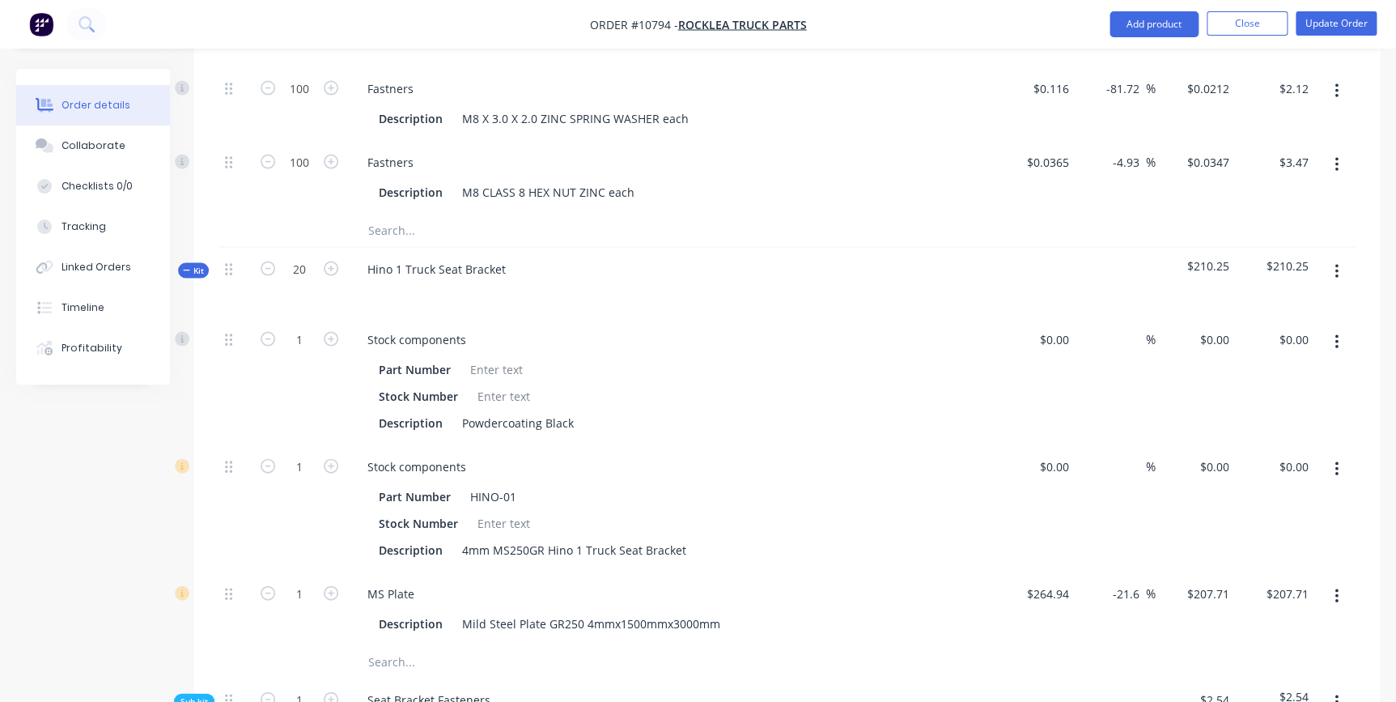
type input "20"
type input "$9.21"
type input "100"
type input "$17.98"
type input "100"
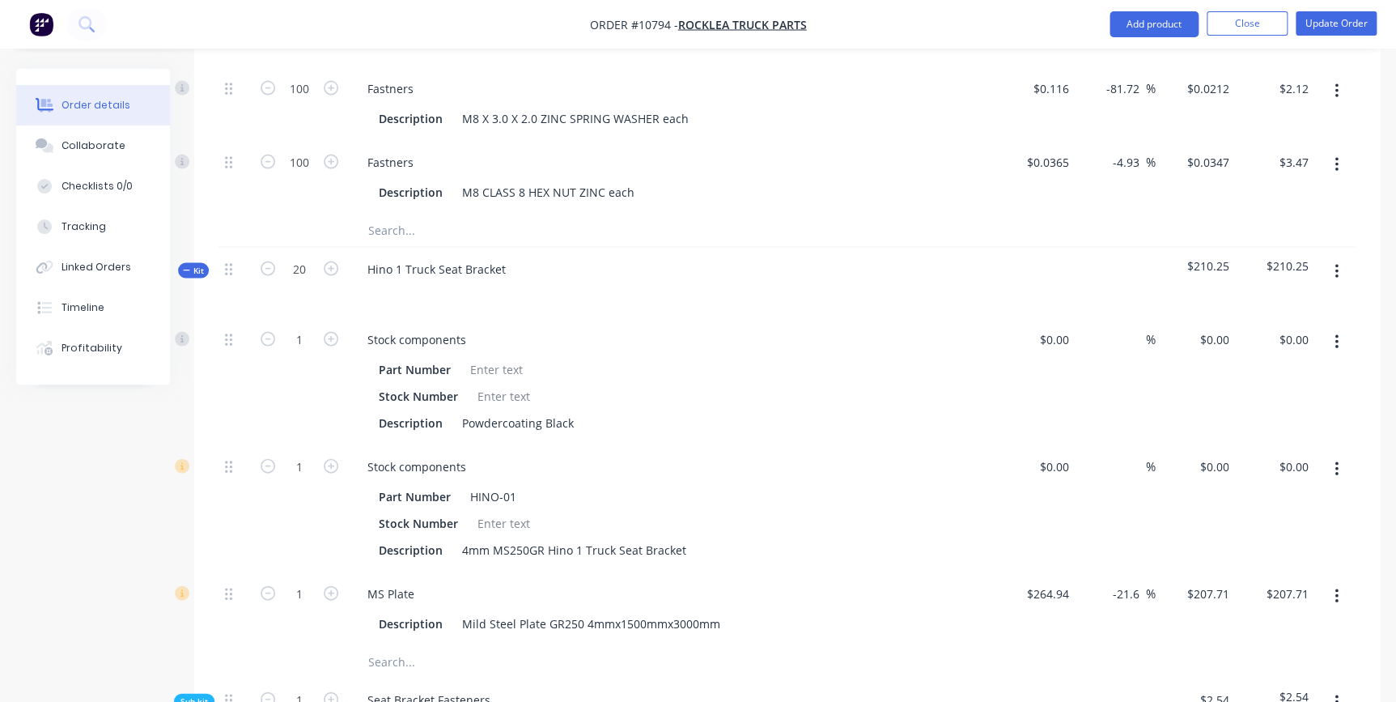
type input "$5.66"
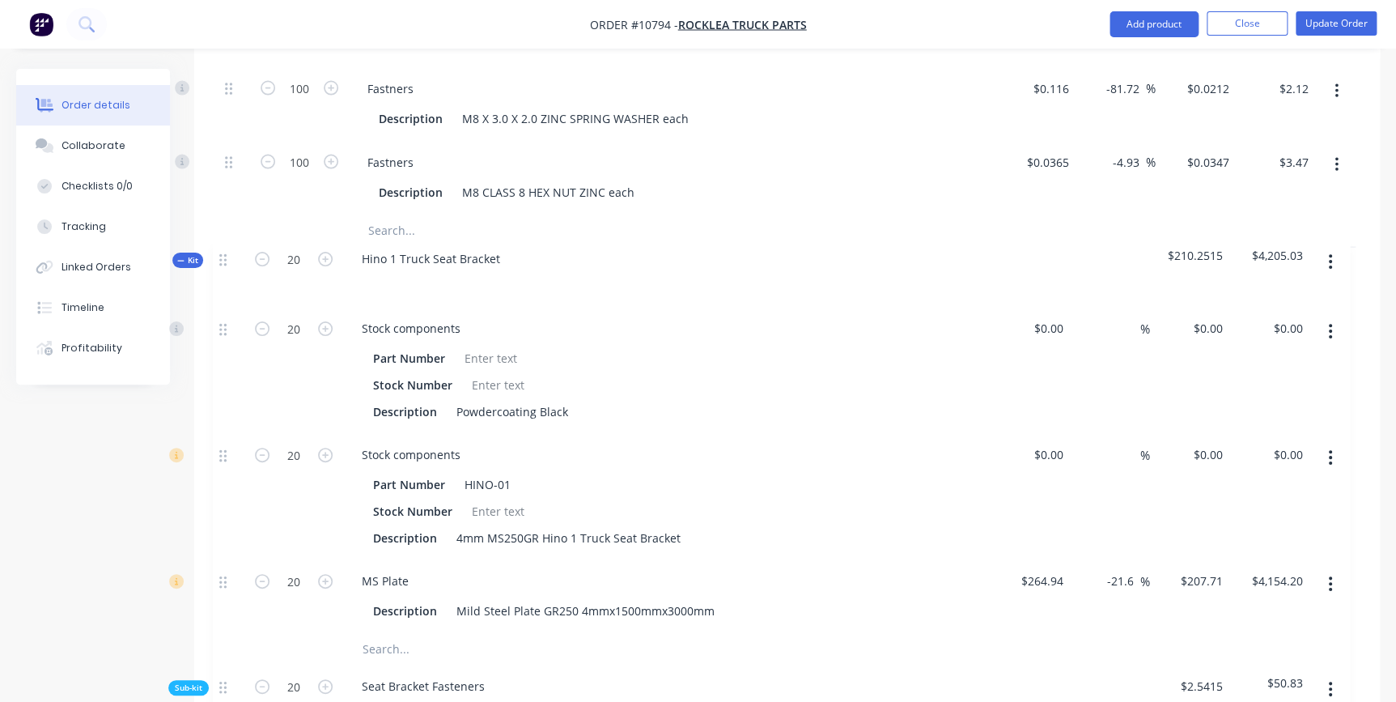
drag, startPoint x: 231, startPoint y: 243, endPoint x: 224, endPoint y: 258, distance: 16.7
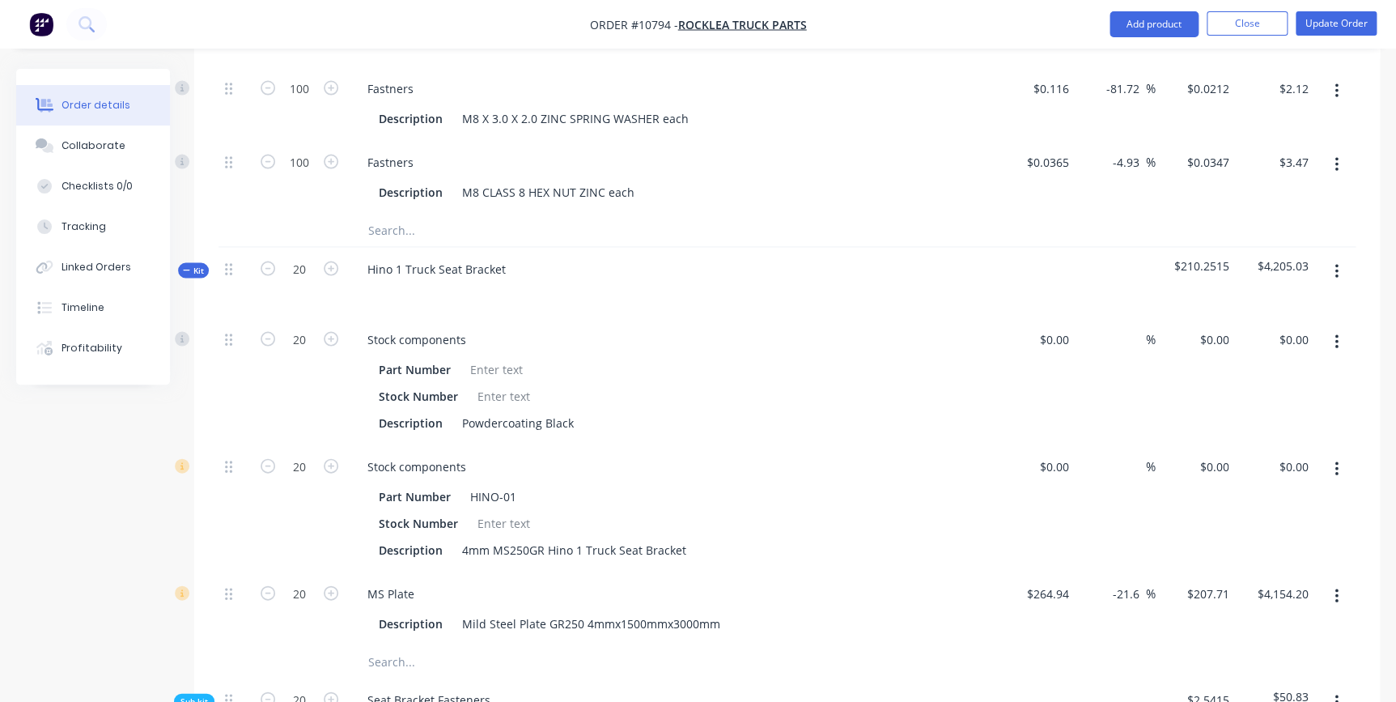
click at [180, 263] on button "Kit" at bounding box center [193, 270] width 31 height 15
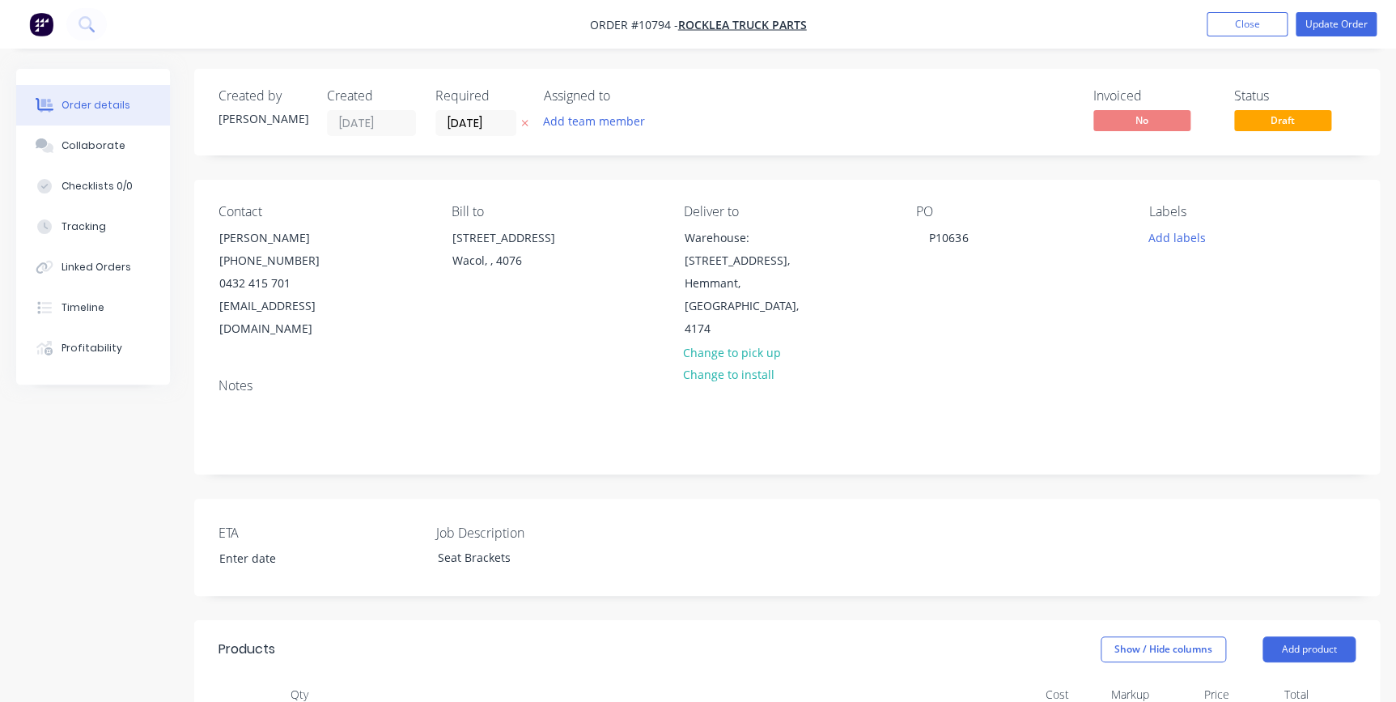
scroll to position [441, 0]
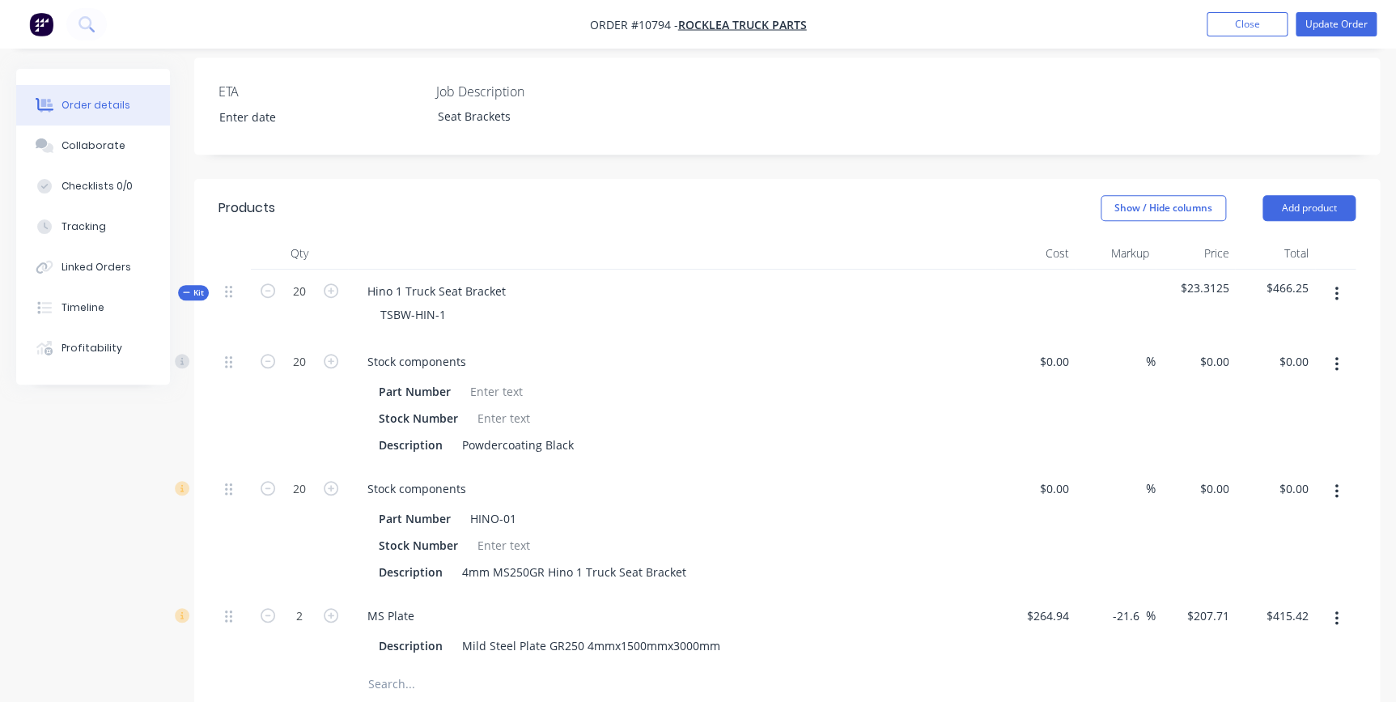
click at [1331, 279] on button "button" at bounding box center [1336, 293] width 38 height 29
click at [1279, 422] on div "Delete" at bounding box center [1278, 433] width 125 height 23
click at [1334, 25] on button "Update Order" at bounding box center [1335, 24] width 81 height 24
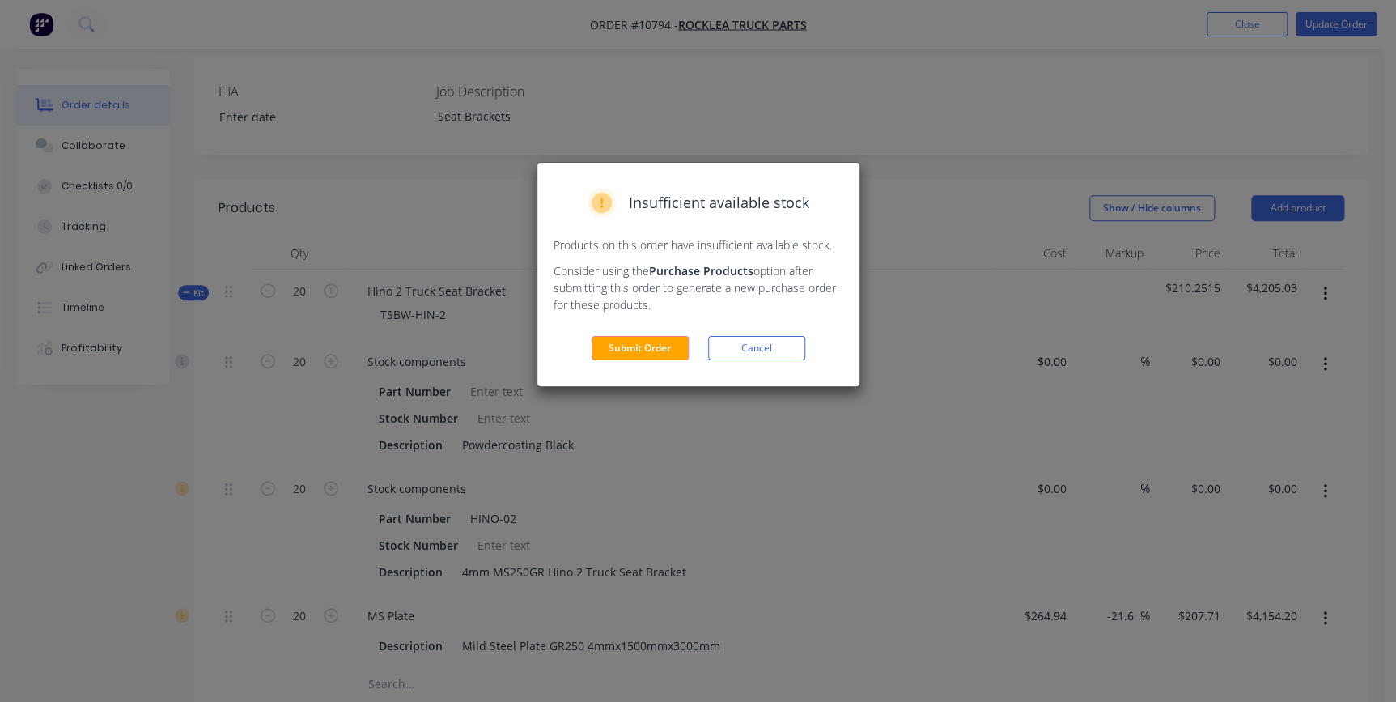
click at [639, 360] on div "Insufficient available stock Products on this order have insufficient available…" at bounding box center [698, 274] width 322 height 223
click at [646, 329] on div "Insufficient available stock Products on this order have insufficient available…" at bounding box center [698, 274] width 322 height 223
click at [642, 347] on button "Submit Order" at bounding box center [639, 348] width 97 height 24
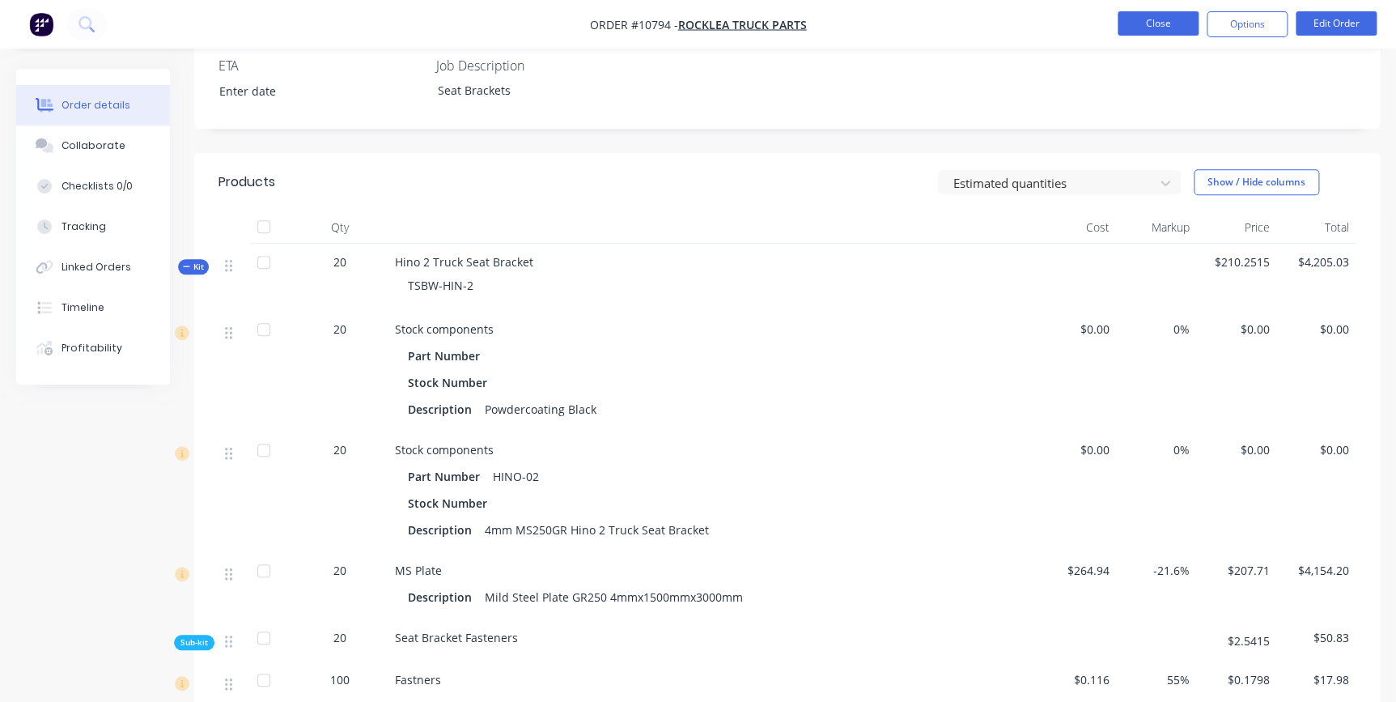
click at [1164, 22] on button "Close" at bounding box center [1157, 23] width 81 height 24
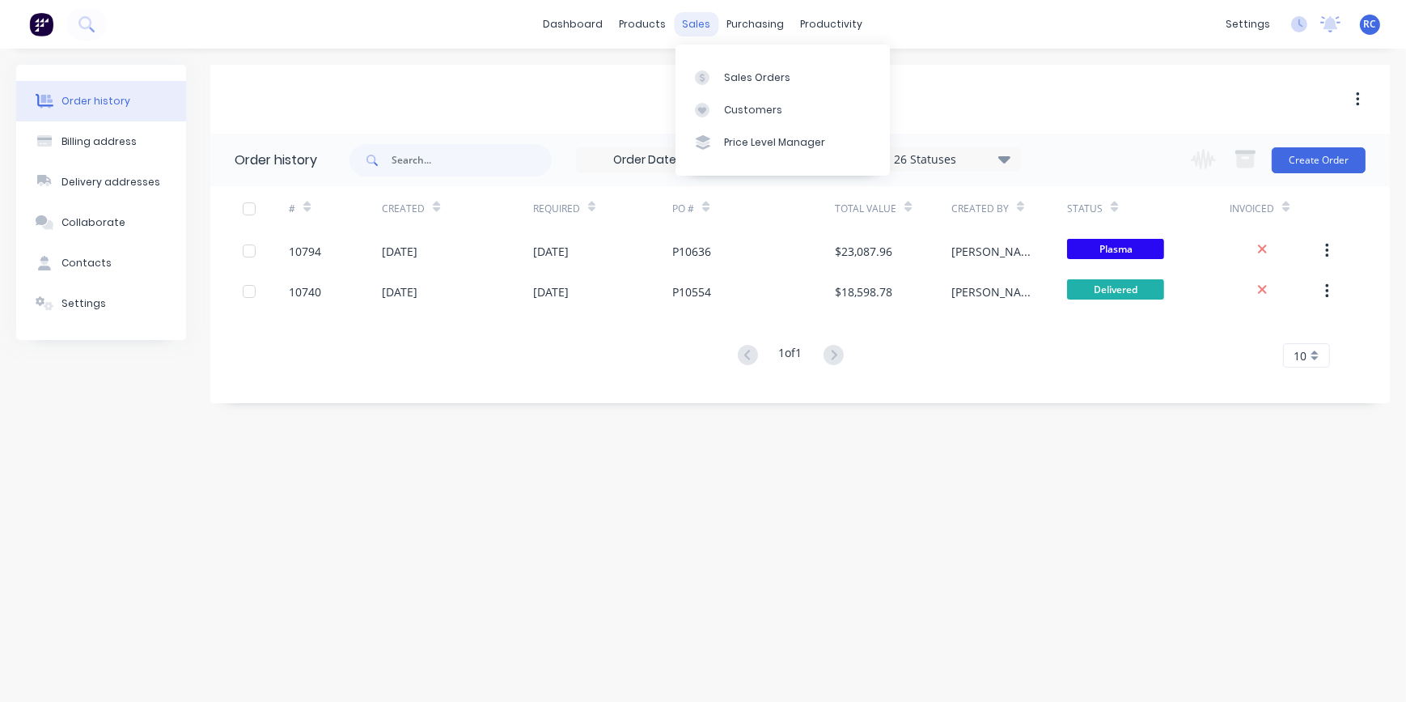
click at [692, 20] on div "sales" at bounding box center [697, 24] width 45 height 24
click at [706, 85] on link "Sales Orders" at bounding box center [783, 77] width 214 height 32
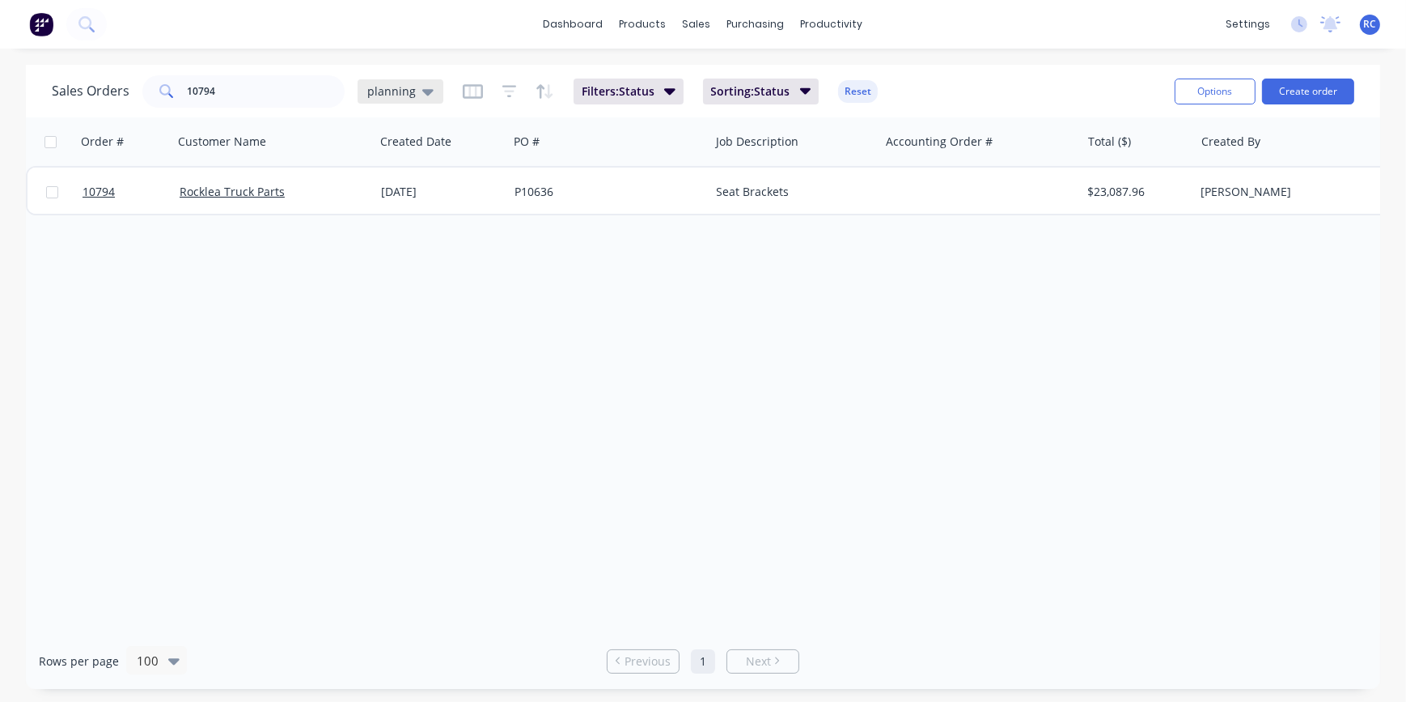
click at [422, 87] on icon at bounding box center [427, 92] width 11 height 18
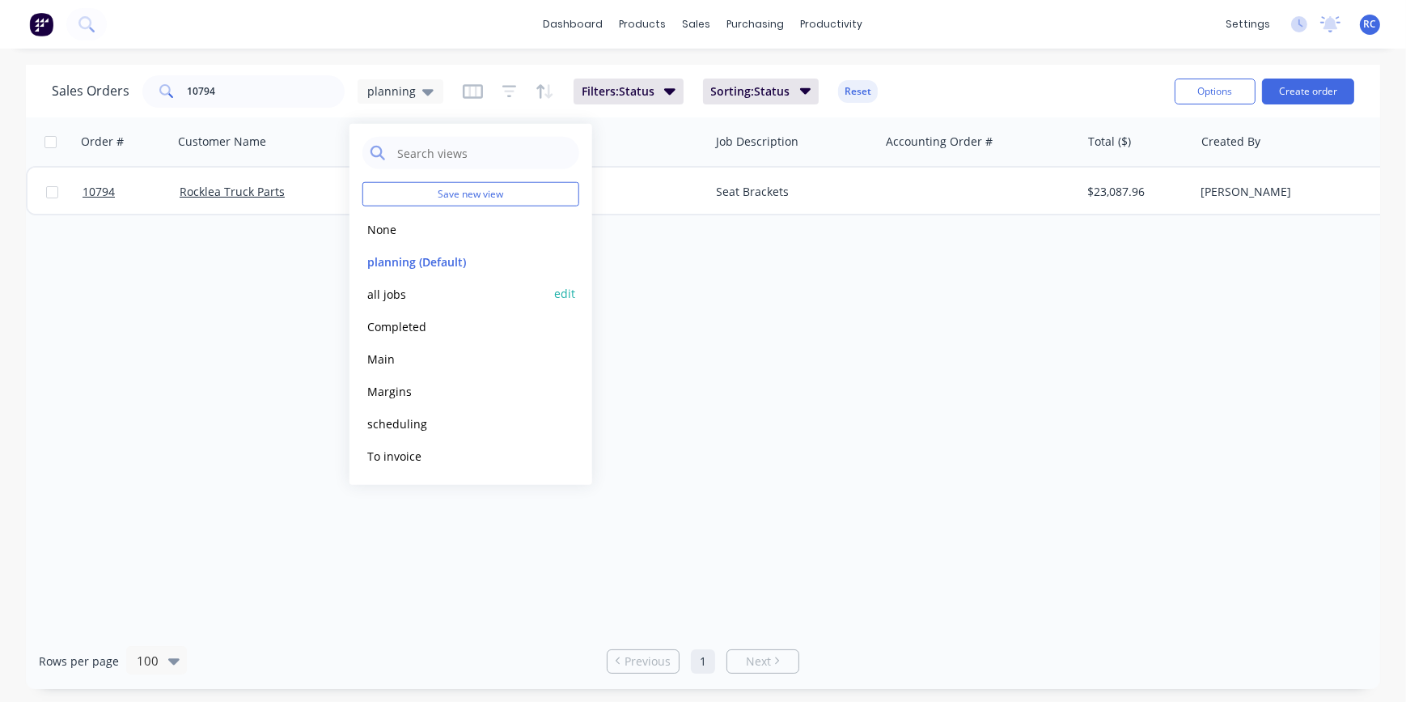
click at [407, 293] on button "all jobs" at bounding box center [454, 293] width 184 height 19
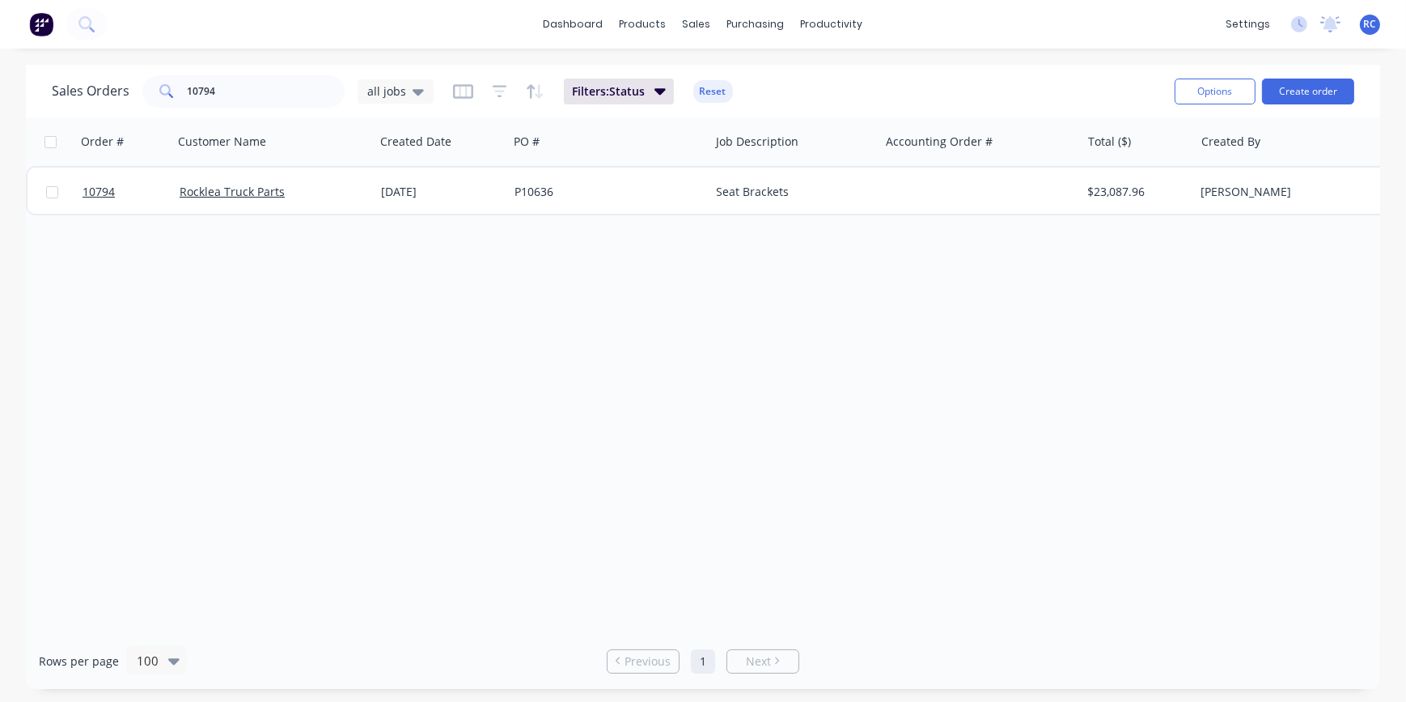
click at [402, 104] on div "Sales Orders 10794 all jobs" at bounding box center [243, 91] width 382 height 32
click at [404, 87] on div "all jobs" at bounding box center [395, 91] width 57 height 15
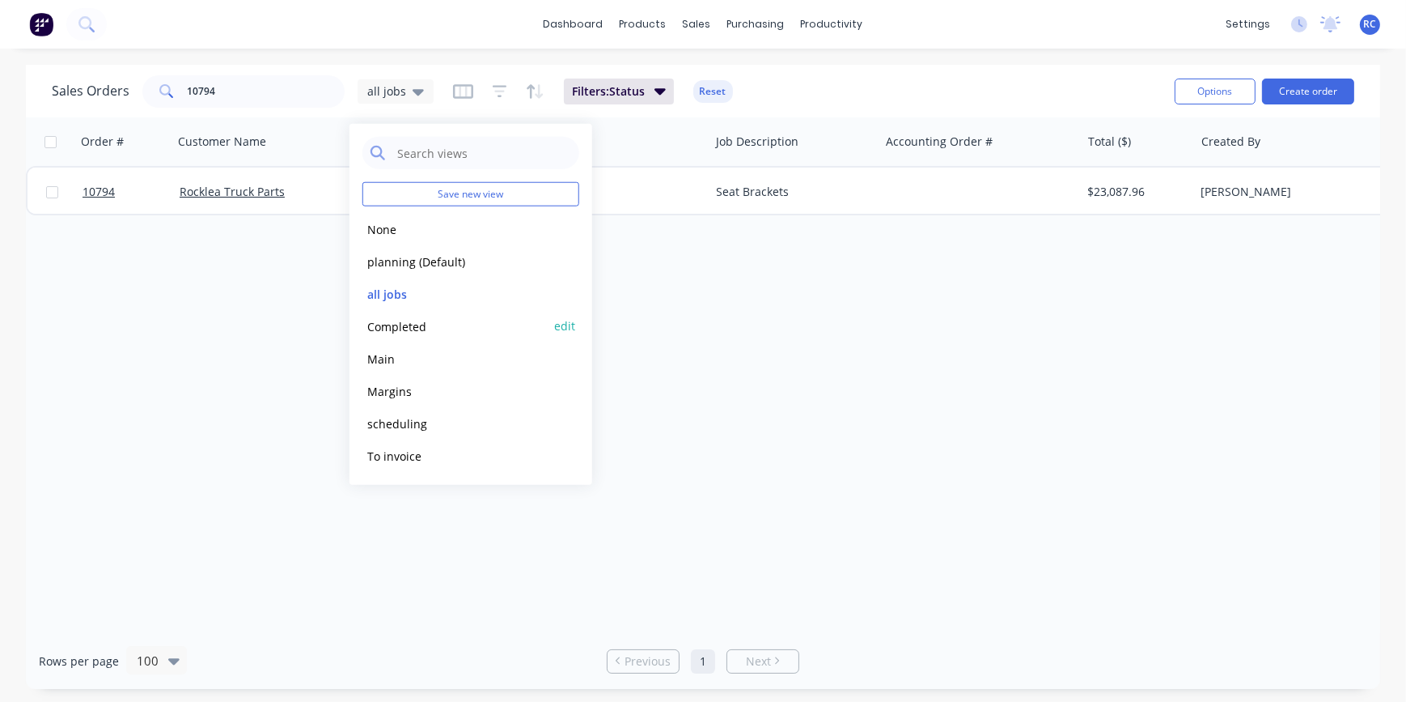
click at [389, 332] on button "Completed" at bounding box center [454, 325] width 184 height 19
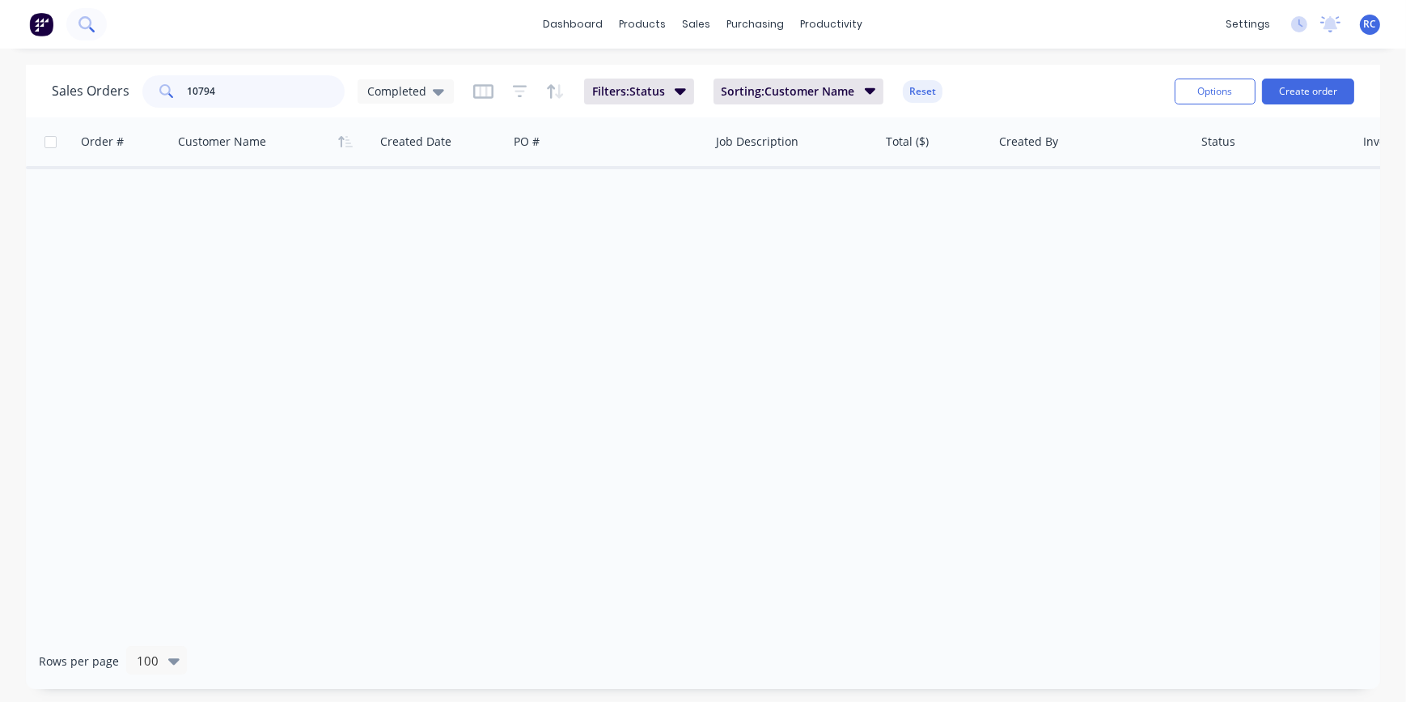
drag, startPoint x: 227, startPoint y: 98, endPoint x: 73, endPoint y: 20, distance: 172.2
click at [78, 24] on div "dashboard products sales purchasing productivity dashboard products Product Cat…" at bounding box center [703, 351] width 1406 height 702
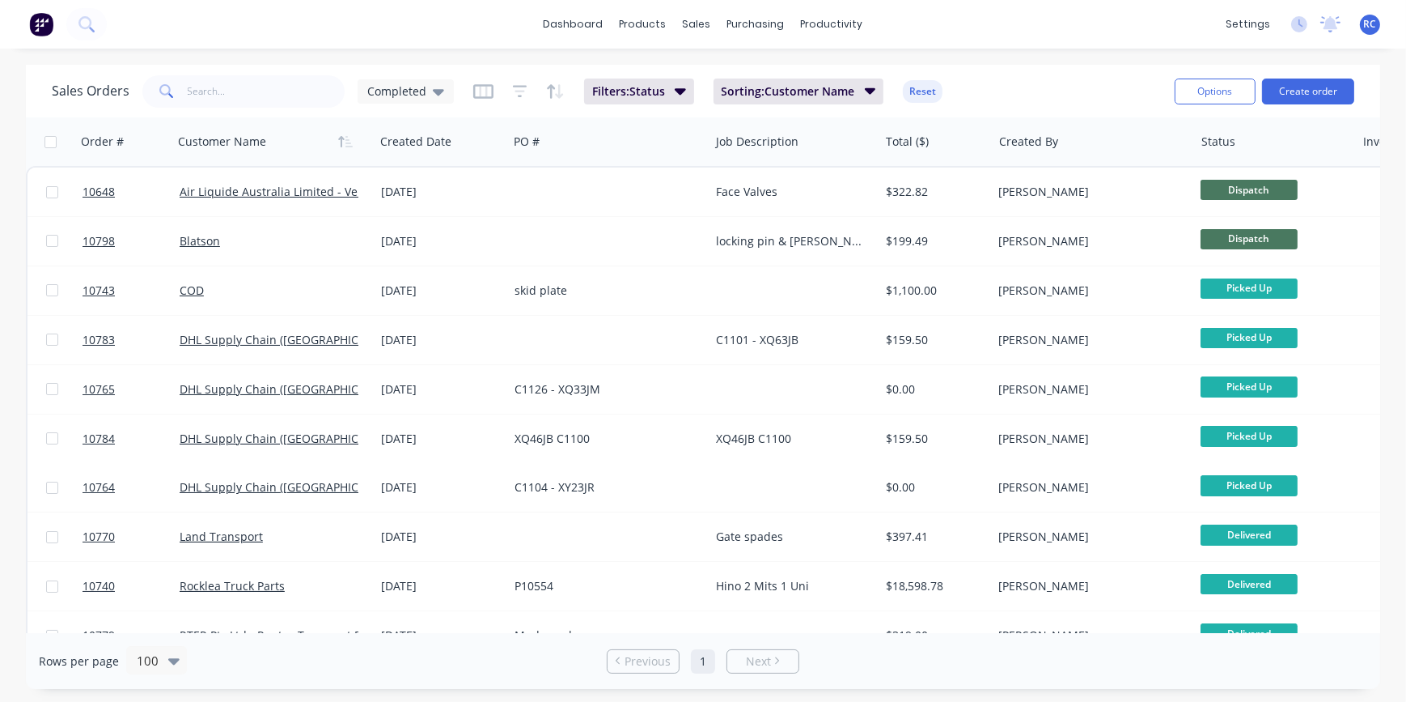
drag, startPoint x: 223, startPoint y: 59, endPoint x: 227, endPoint y: 83, distance: 24.6
click at [224, 68] on div "dashboard products sales purchasing productivity dashboard products Product Cat…" at bounding box center [703, 351] width 1406 height 702
click at [229, 100] on input "text" at bounding box center [267, 91] width 158 height 32
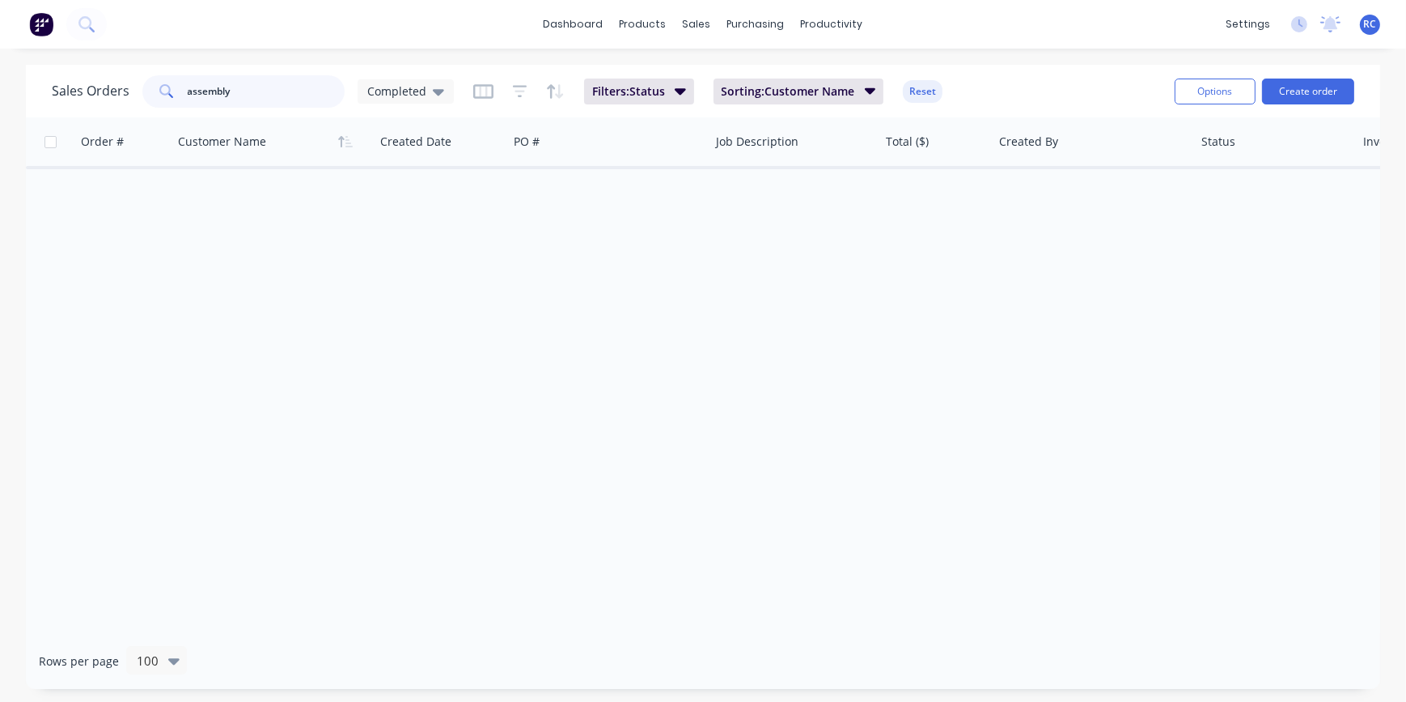
type input "assembly"
click at [409, 82] on div "Completed" at bounding box center [406, 91] width 96 height 24
click at [390, 294] on button "all jobs" at bounding box center [454, 293] width 184 height 19
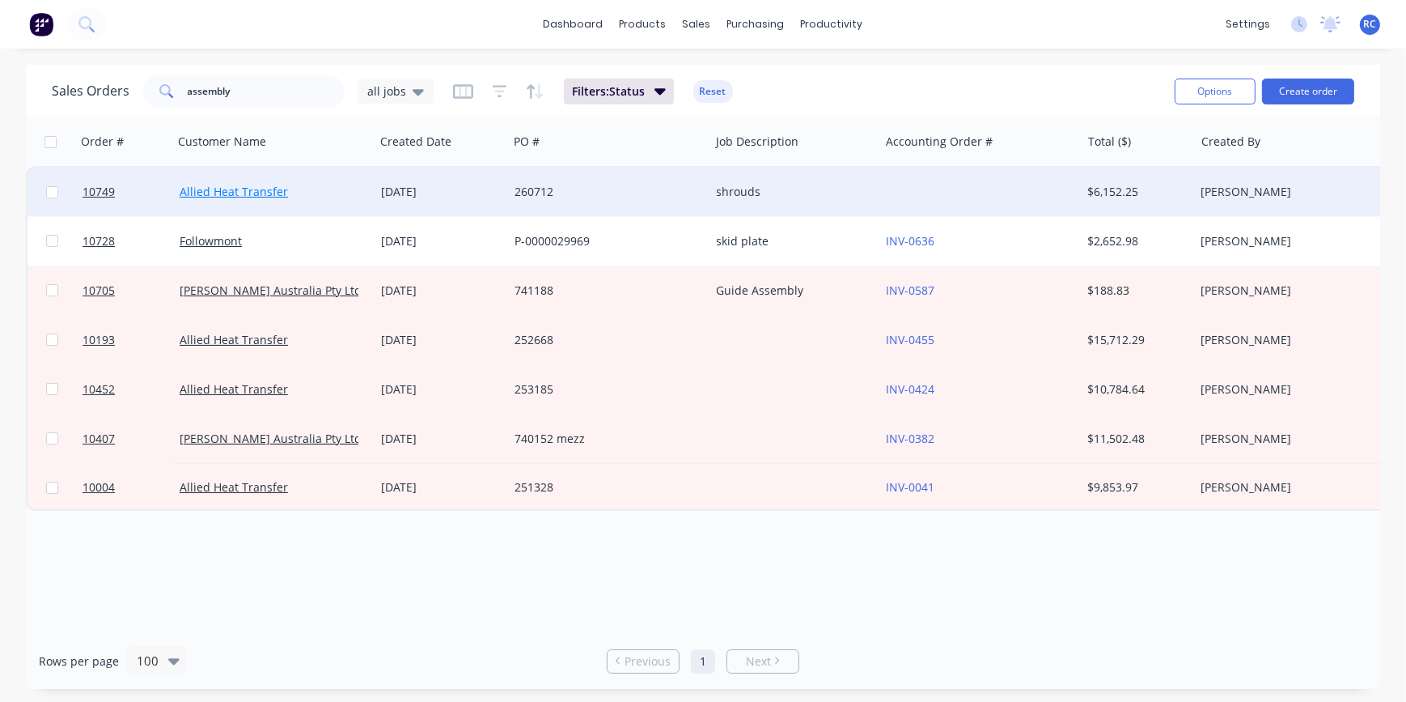
click at [256, 186] on link "Allied Heat Transfer" at bounding box center [234, 191] width 108 height 15
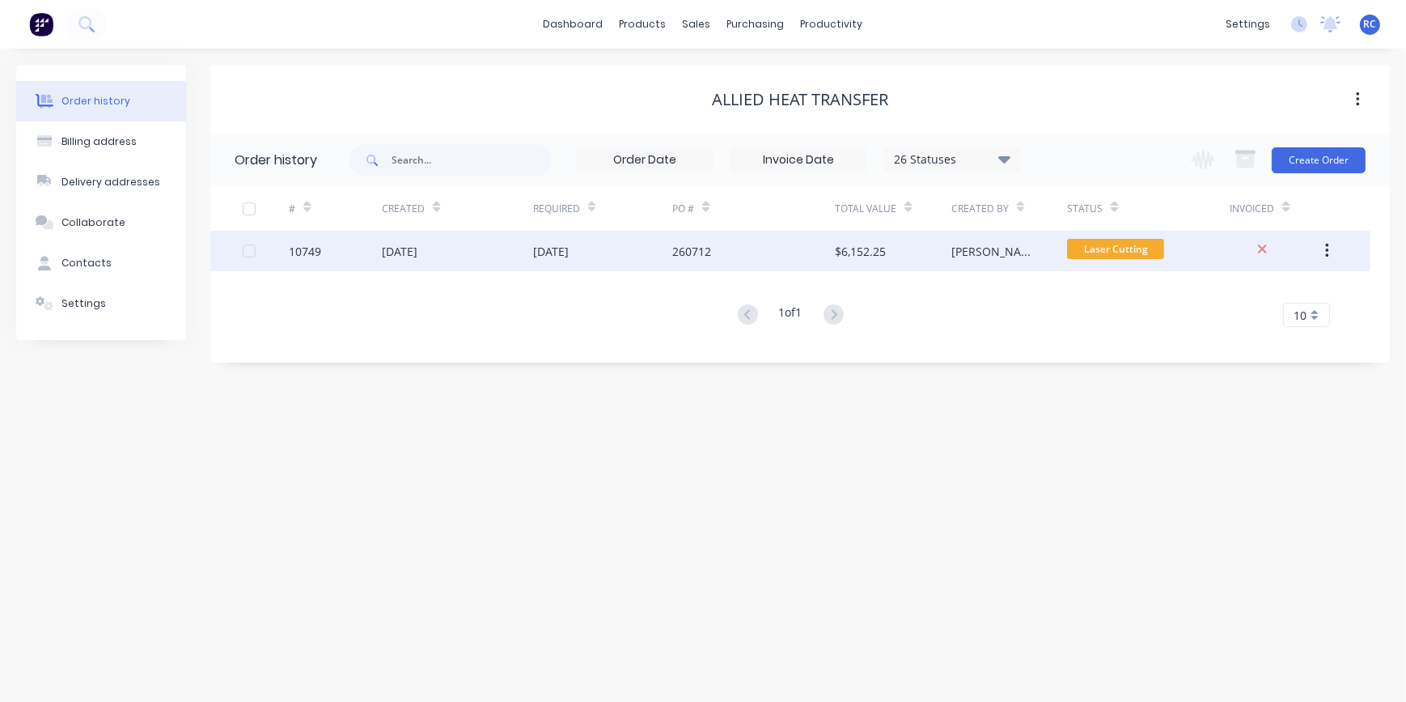
click at [303, 246] on div "10749" at bounding box center [305, 251] width 32 height 17
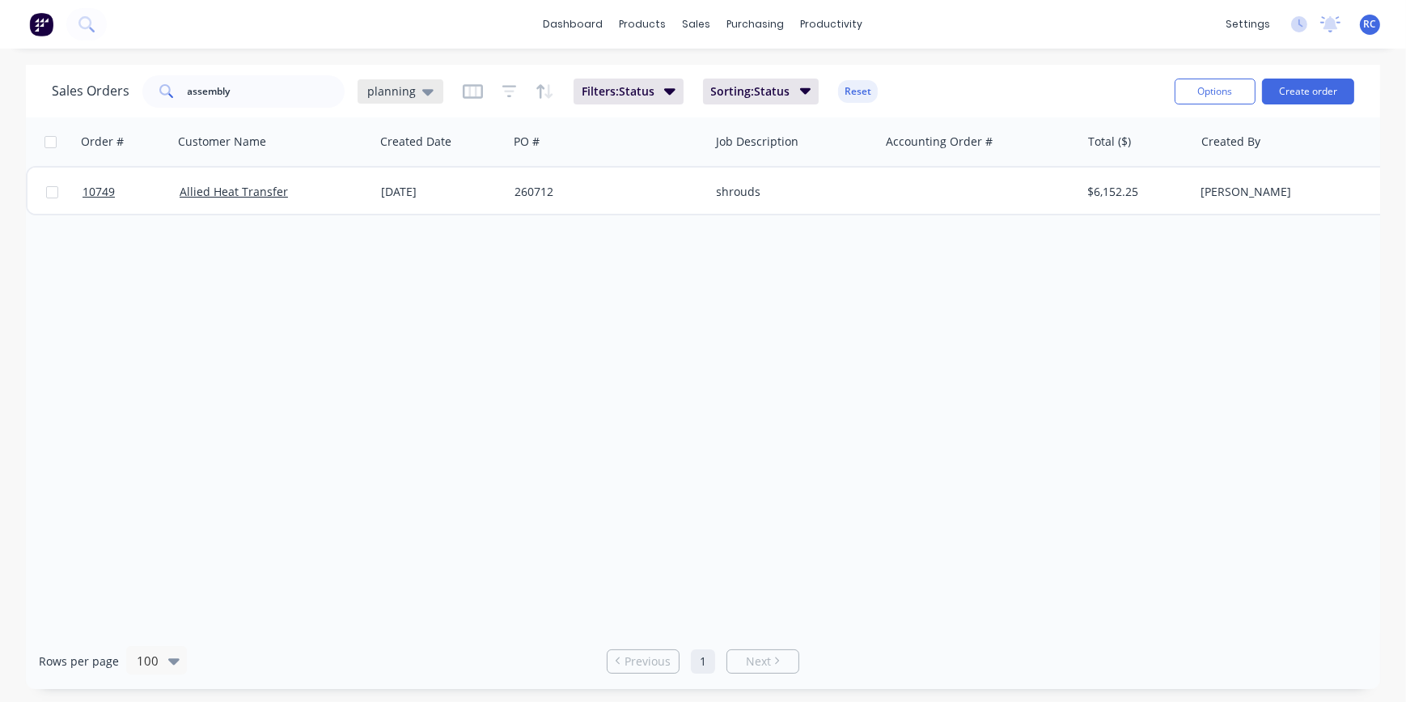
click at [422, 91] on icon at bounding box center [427, 92] width 11 height 6
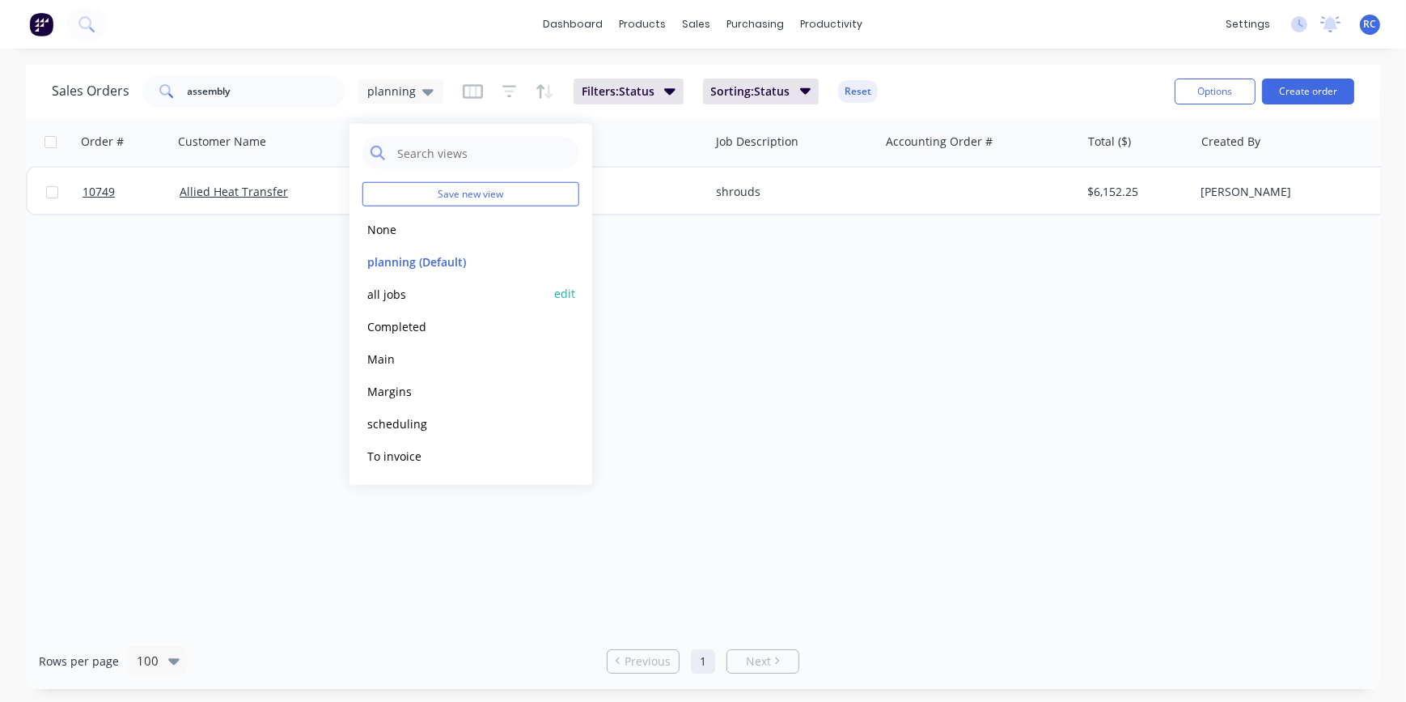
click at [392, 296] on button "all jobs" at bounding box center [454, 293] width 184 height 19
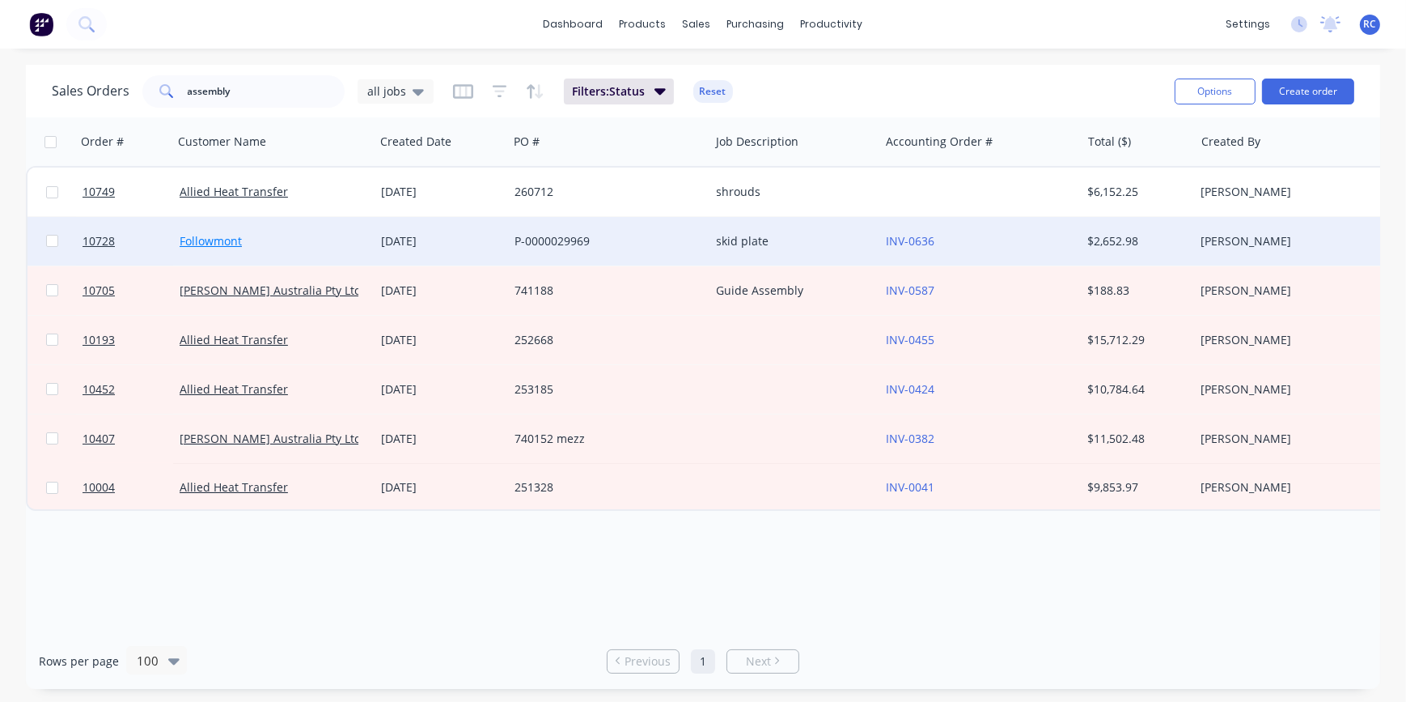
click at [231, 237] on link "Followmont" at bounding box center [211, 240] width 62 height 15
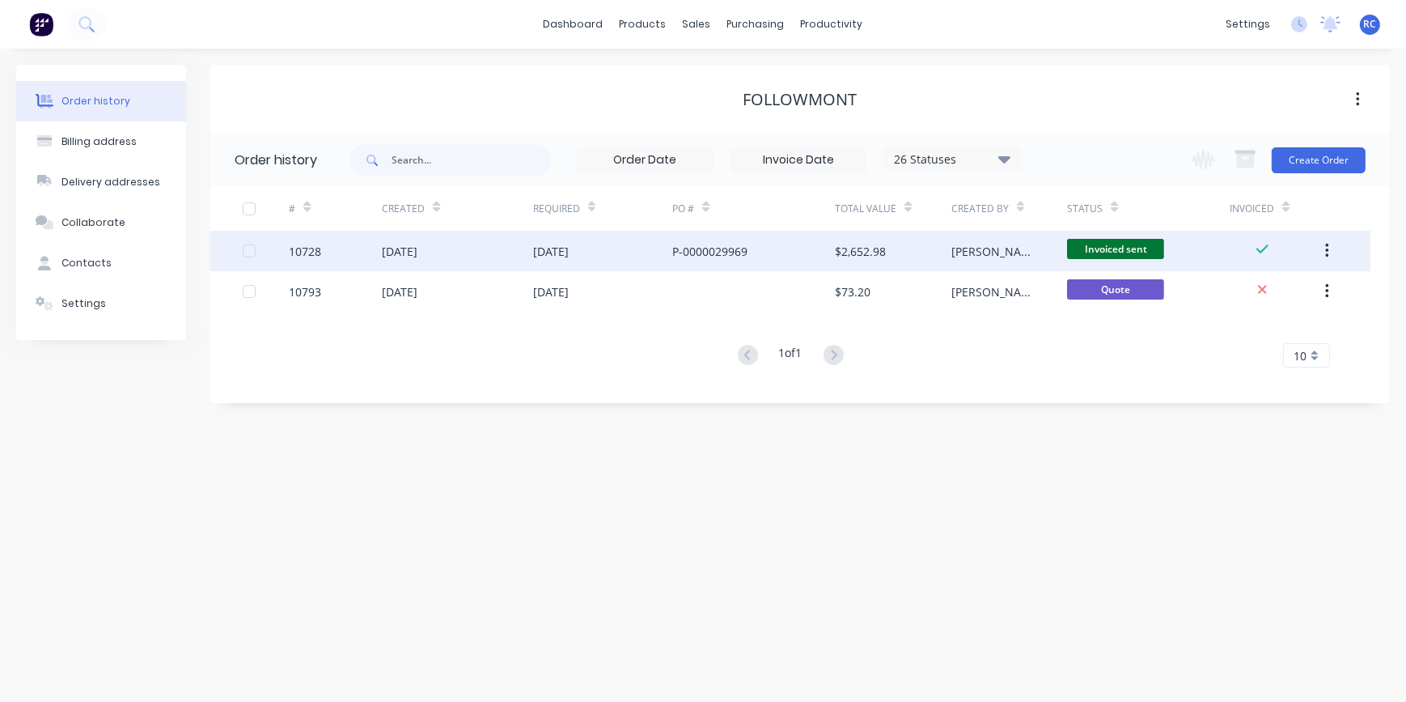
click at [457, 242] on div "28 Aug 2025" at bounding box center [457, 251] width 151 height 40
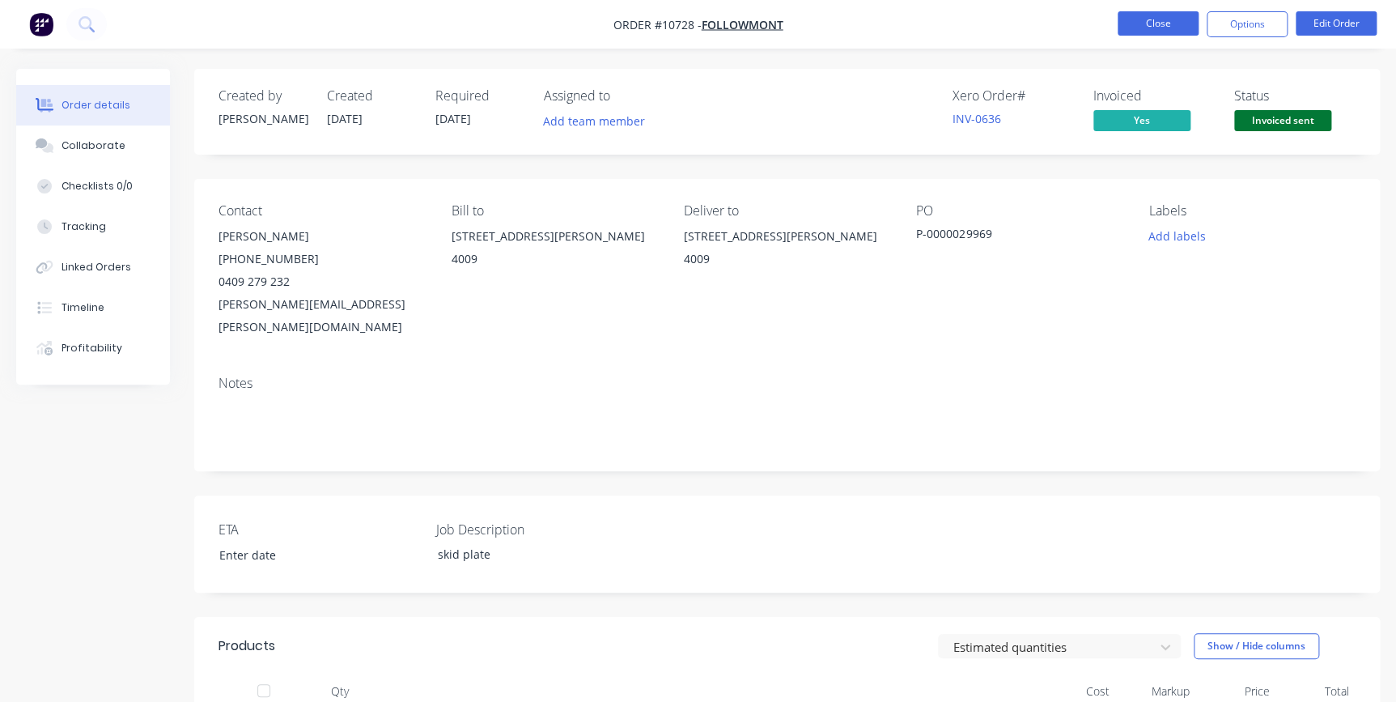
click at [1173, 23] on button "Close" at bounding box center [1157, 23] width 81 height 24
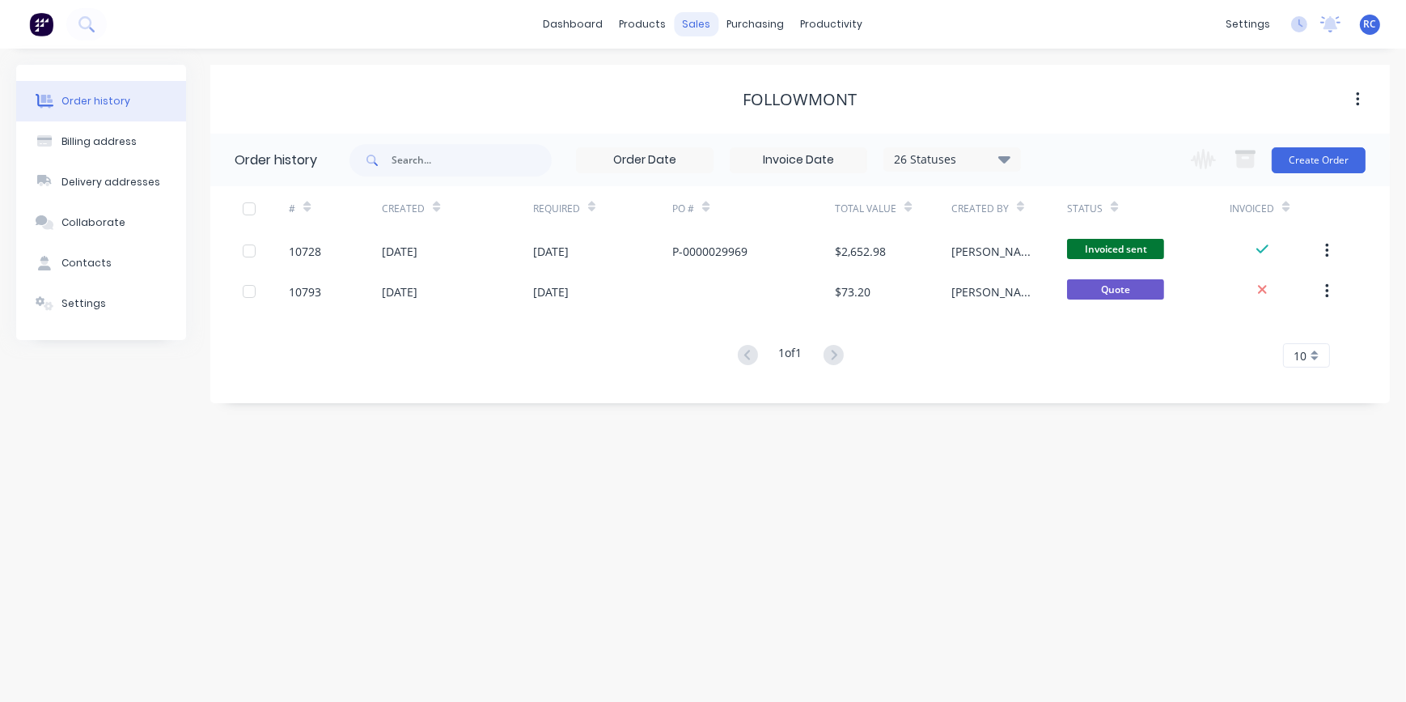
click at [705, 24] on div "sales" at bounding box center [697, 24] width 45 height 24
click at [695, 12] on div "sales" at bounding box center [697, 24] width 45 height 24
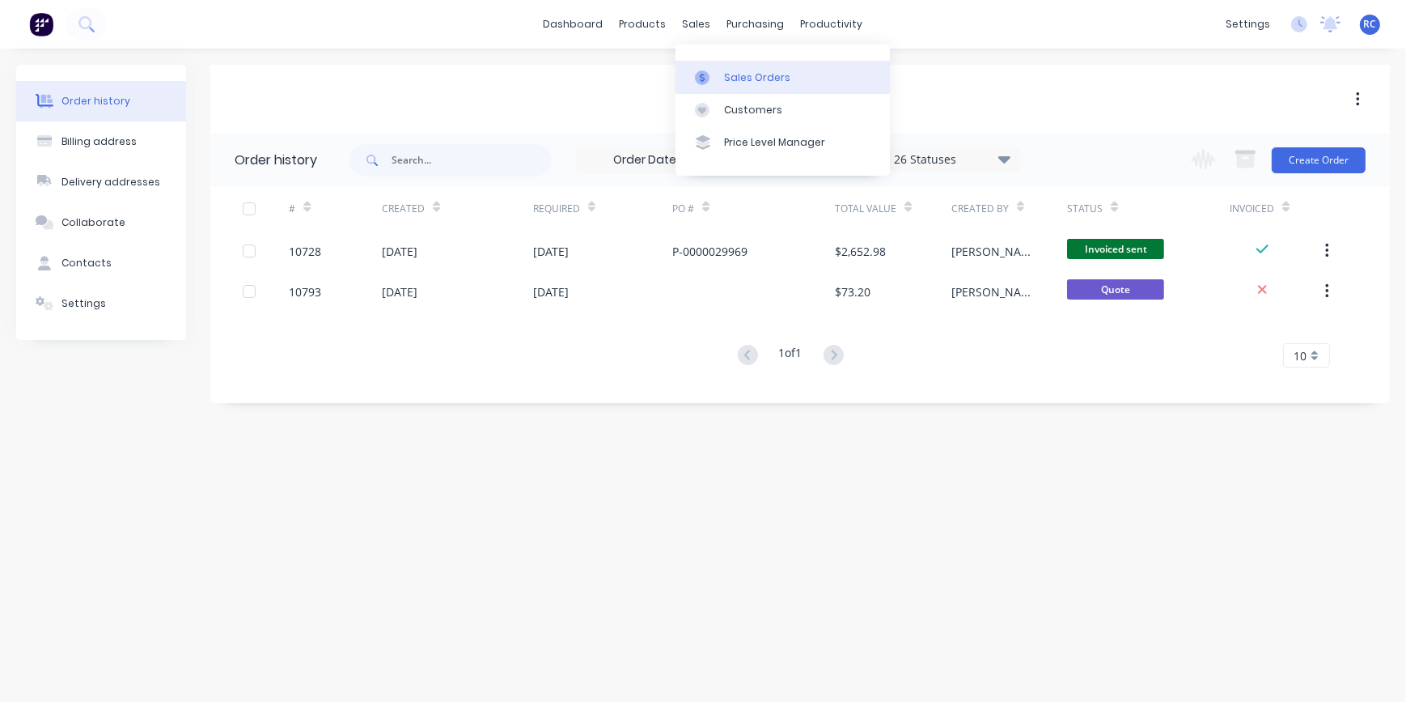
click at [703, 66] on link "Sales Orders" at bounding box center [783, 77] width 214 height 32
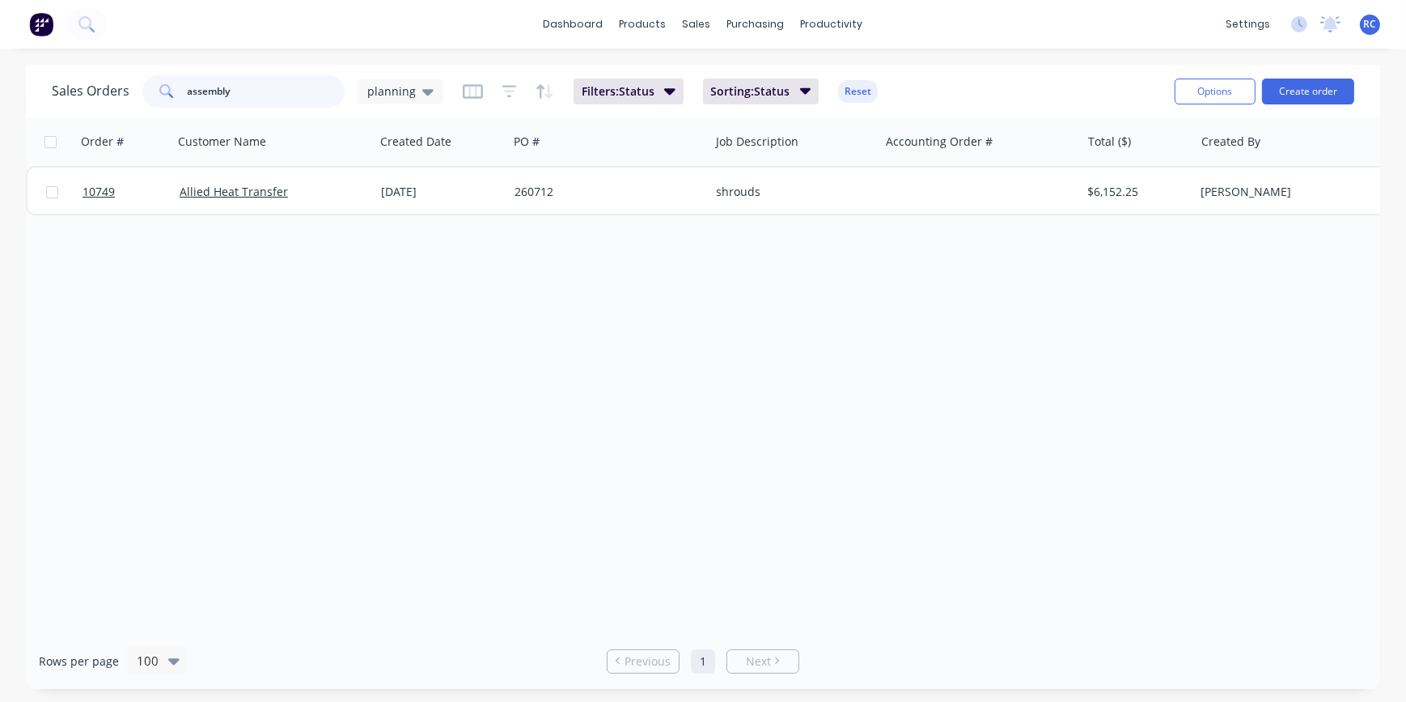
drag, startPoint x: 267, startPoint y: 95, endPoint x: 33, endPoint y: 91, distance: 233.9
click at [29, 91] on div "Sales Orders assembly planning Filters: Status Sorting: Status Reset Options Cr…" at bounding box center [703, 91] width 1354 height 53
type input "dhl"
click at [404, 83] on span "planning" at bounding box center [391, 91] width 49 height 17
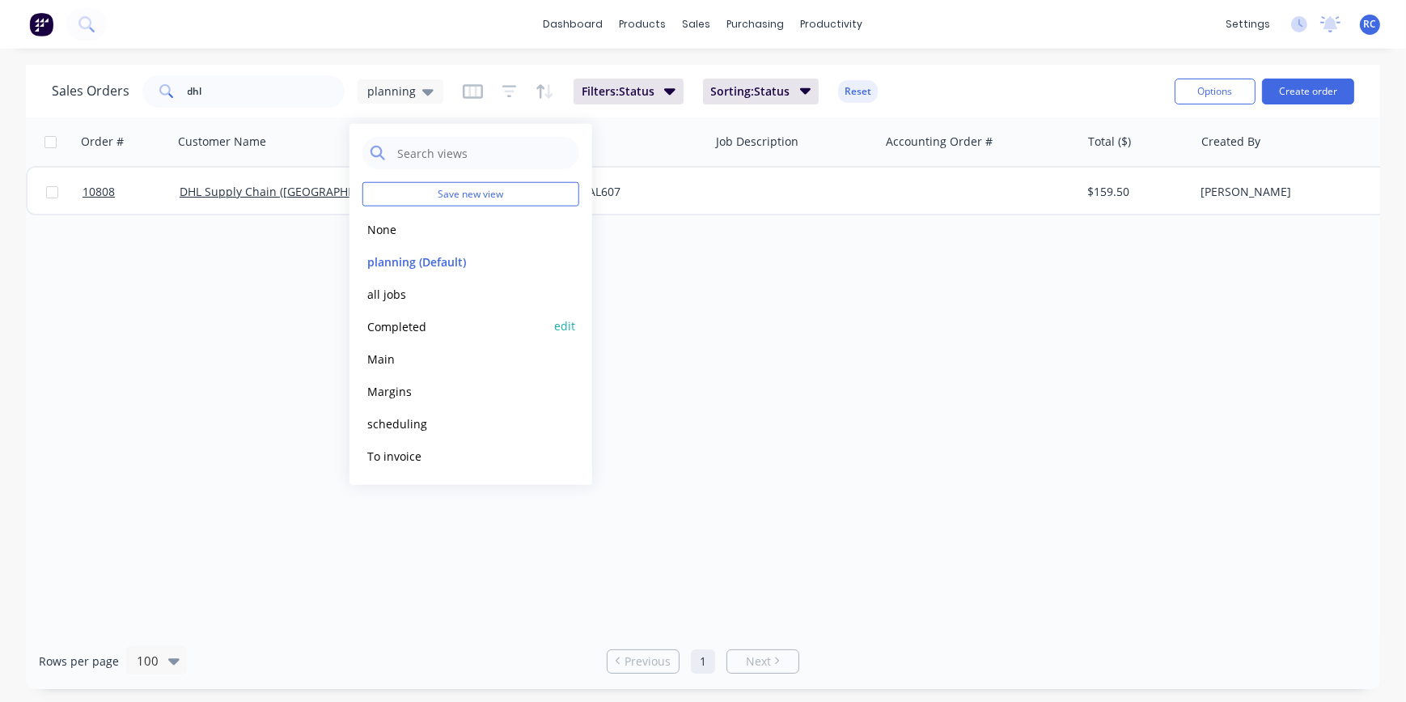
click at [426, 324] on button "Completed" at bounding box center [454, 325] width 184 height 19
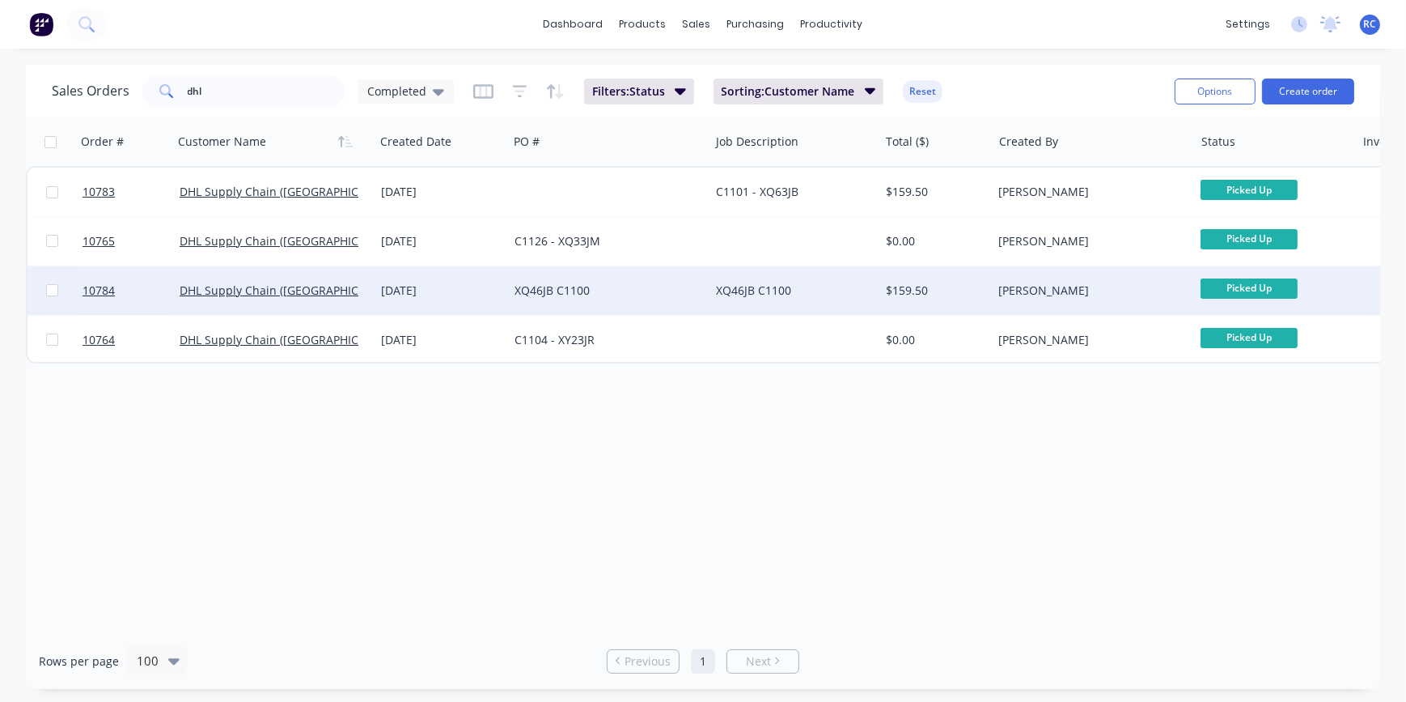
click at [576, 291] on div "XQ46JB C1100" at bounding box center [605, 290] width 180 height 16
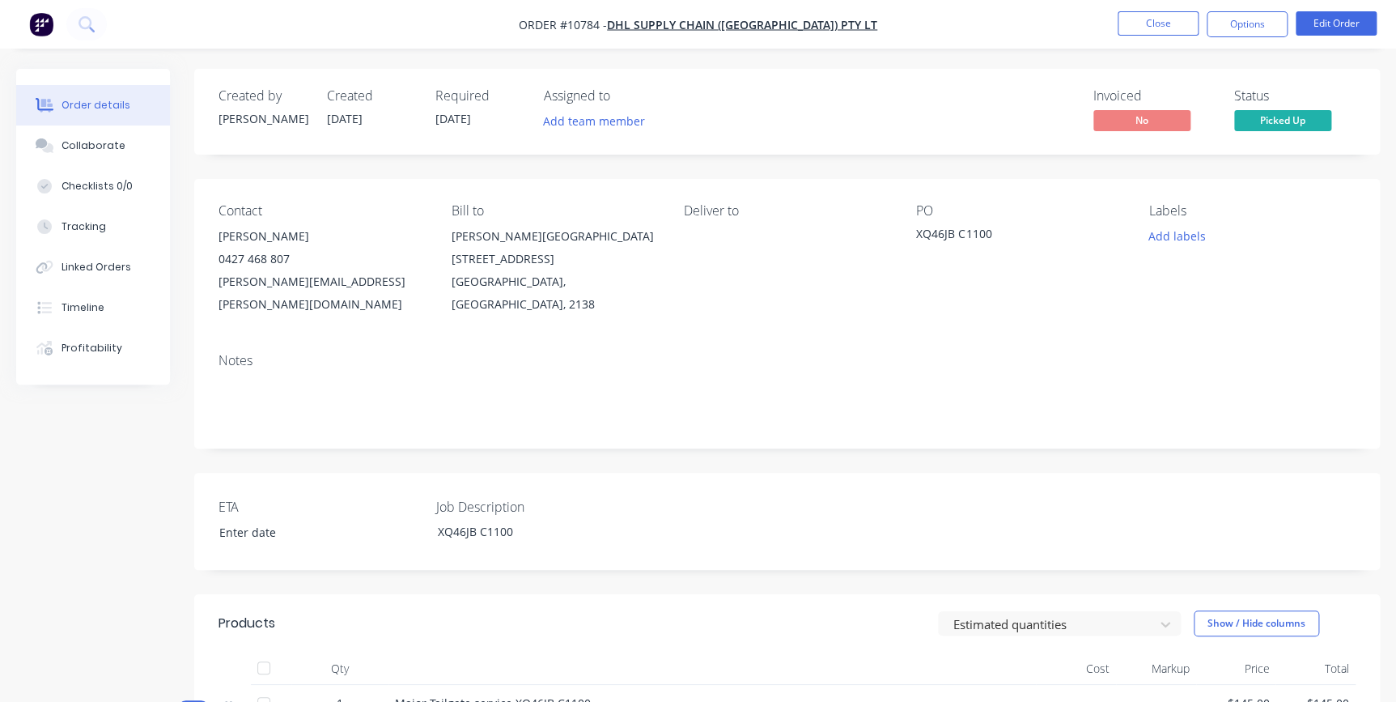
scroll to position [341, 0]
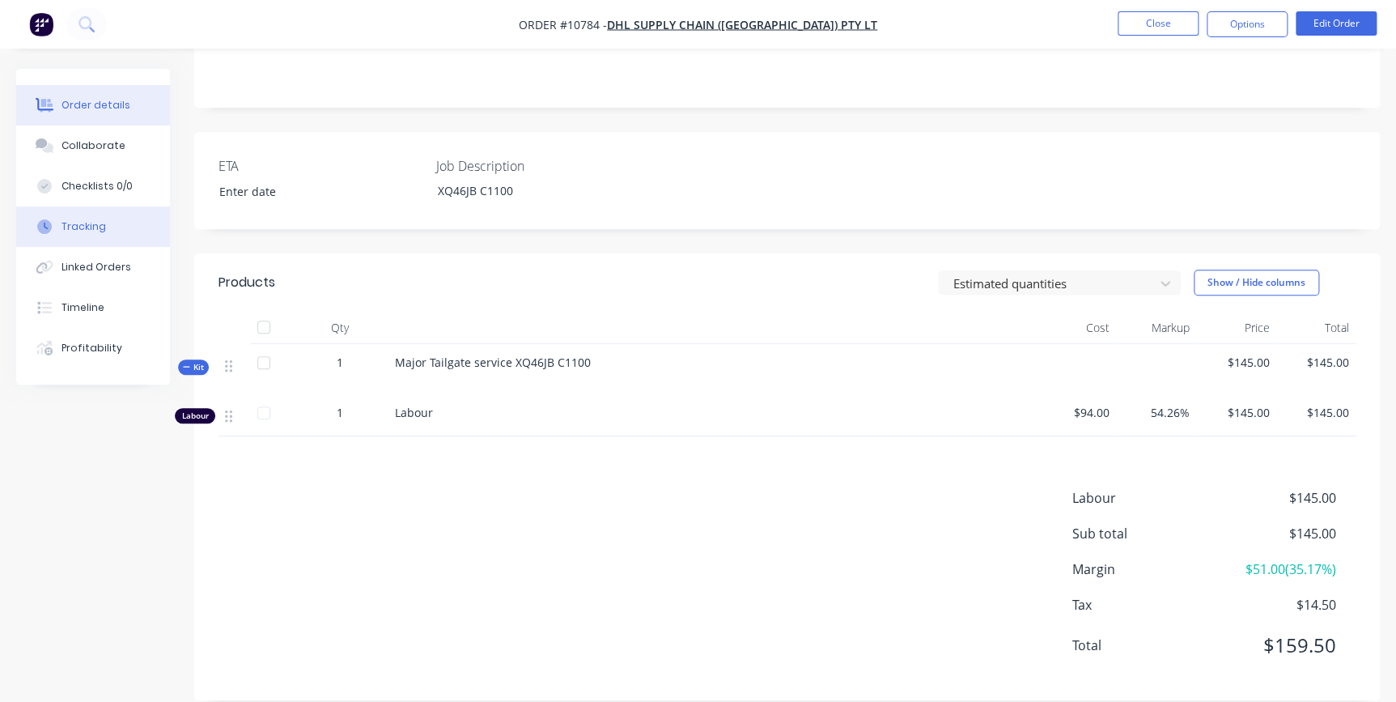
click at [88, 226] on div "Tracking" at bounding box center [83, 226] width 45 height 15
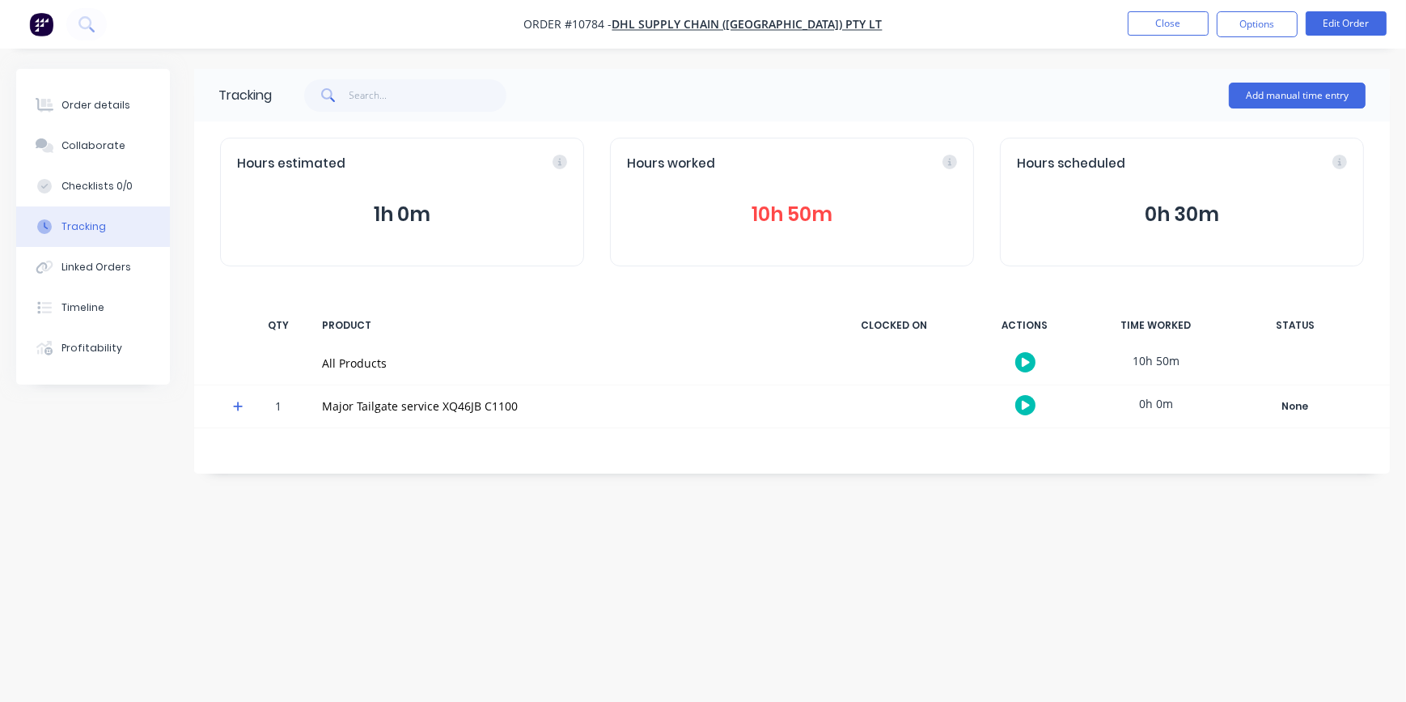
click at [677, 215] on button "10h 50m" at bounding box center [792, 214] width 330 height 31
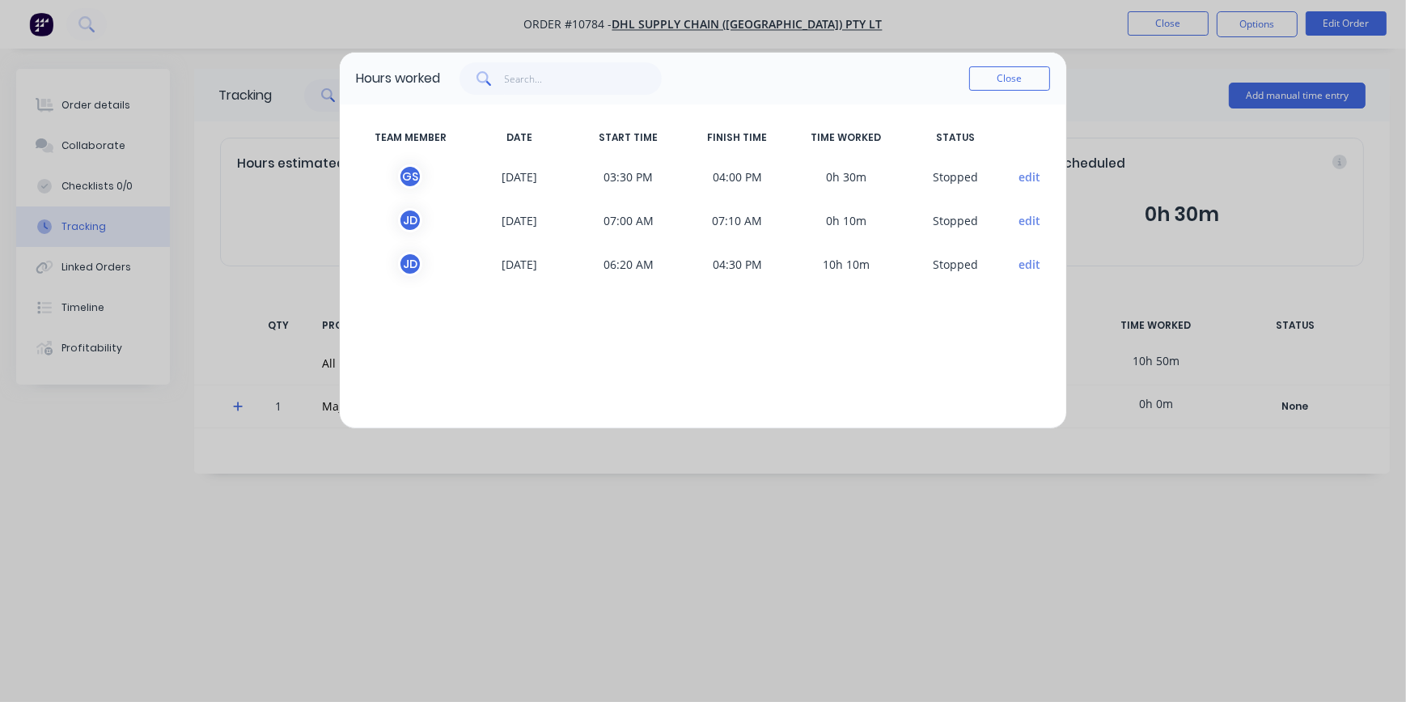
click at [422, 265] on span "J d" at bounding box center [410, 264] width 109 height 24
click at [366, 503] on div "Hours worked Close TEAM MEMBER DATE START TIME FINISH TIME TIME WORKED STATUS G…" at bounding box center [703, 351] width 1406 height 702
click at [998, 75] on button "Close" at bounding box center [1009, 78] width 81 height 24
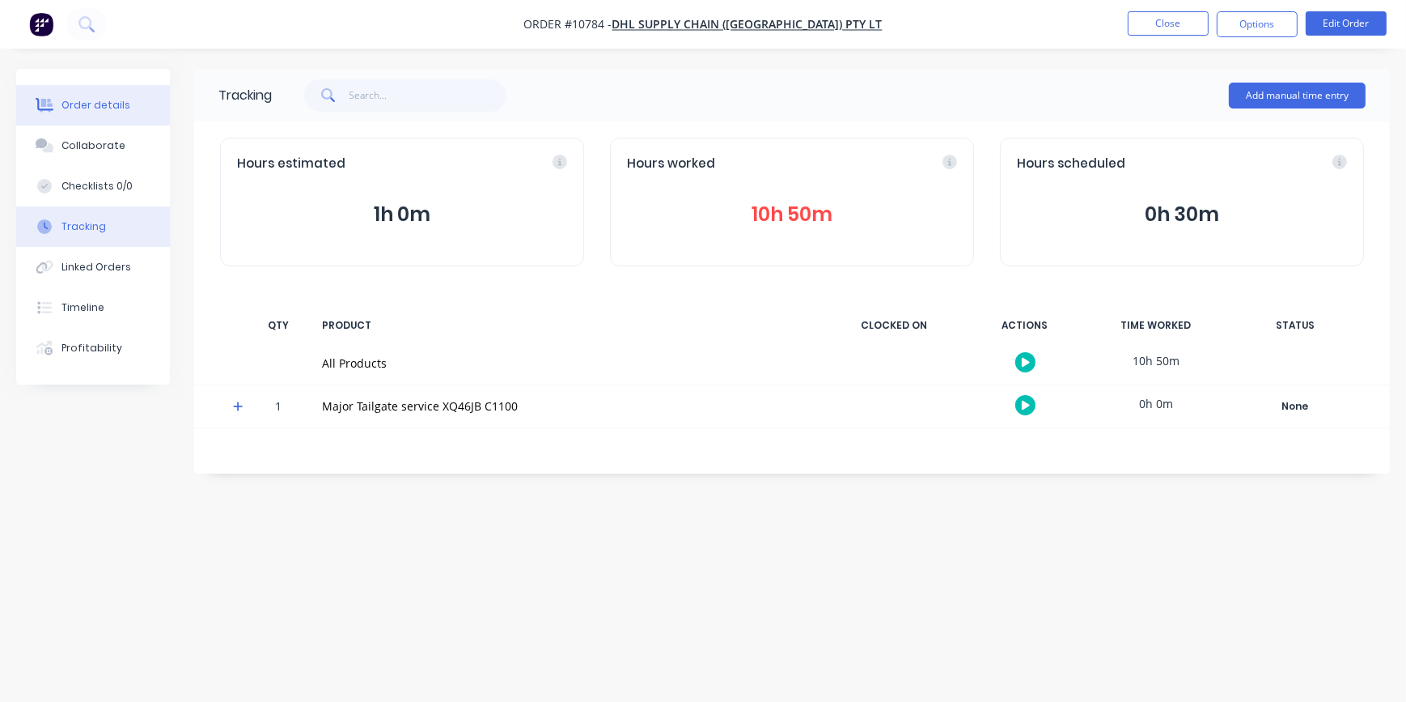
click at [91, 105] on div "Order details" at bounding box center [95, 105] width 69 height 15
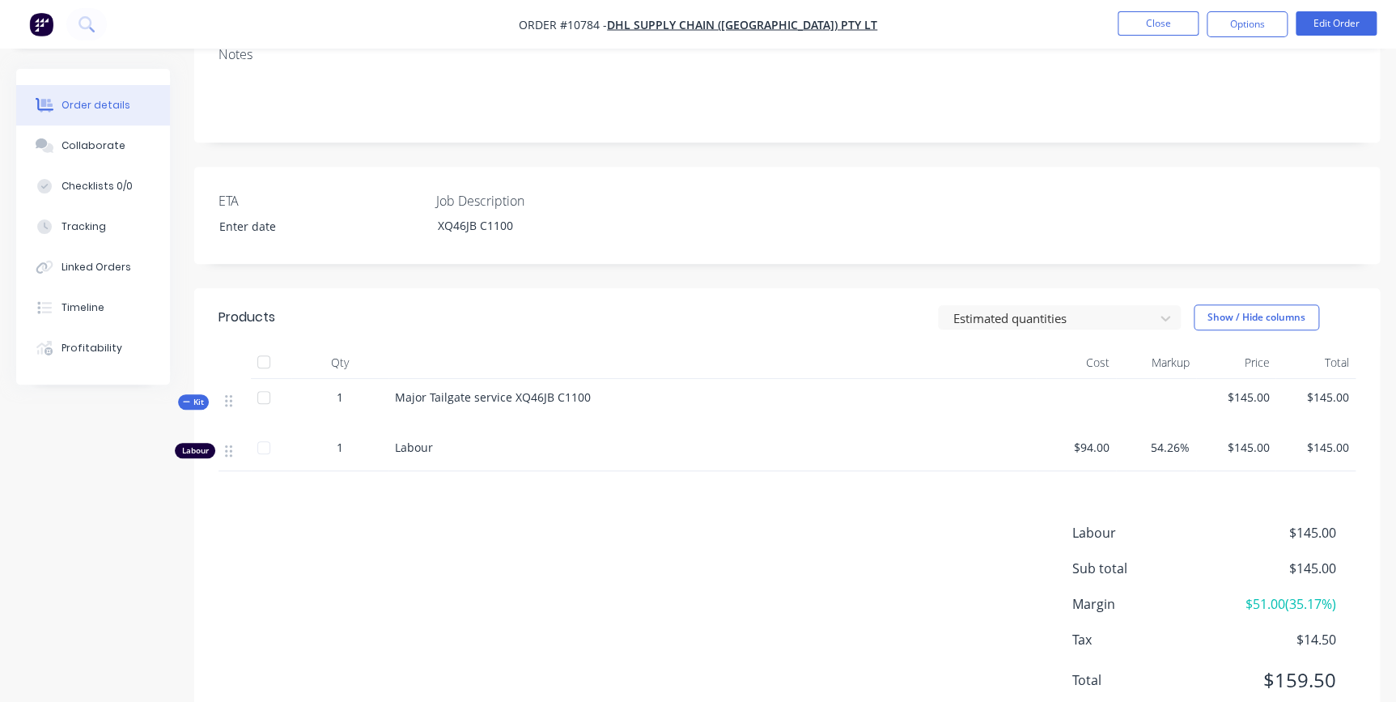
scroll to position [341, 0]
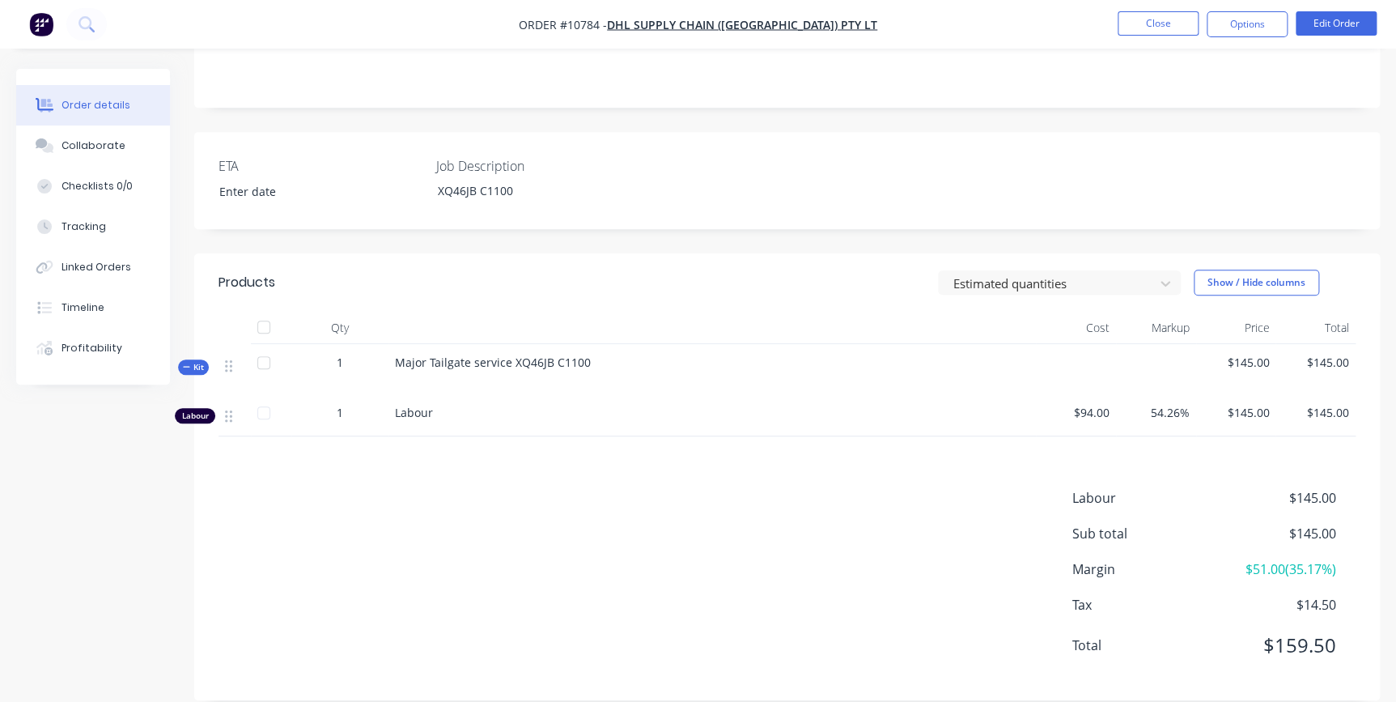
click at [340, 404] on span "1" at bounding box center [340, 412] width 6 height 17
click at [1338, 17] on button "Edit Order" at bounding box center [1335, 23] width 81 height 24
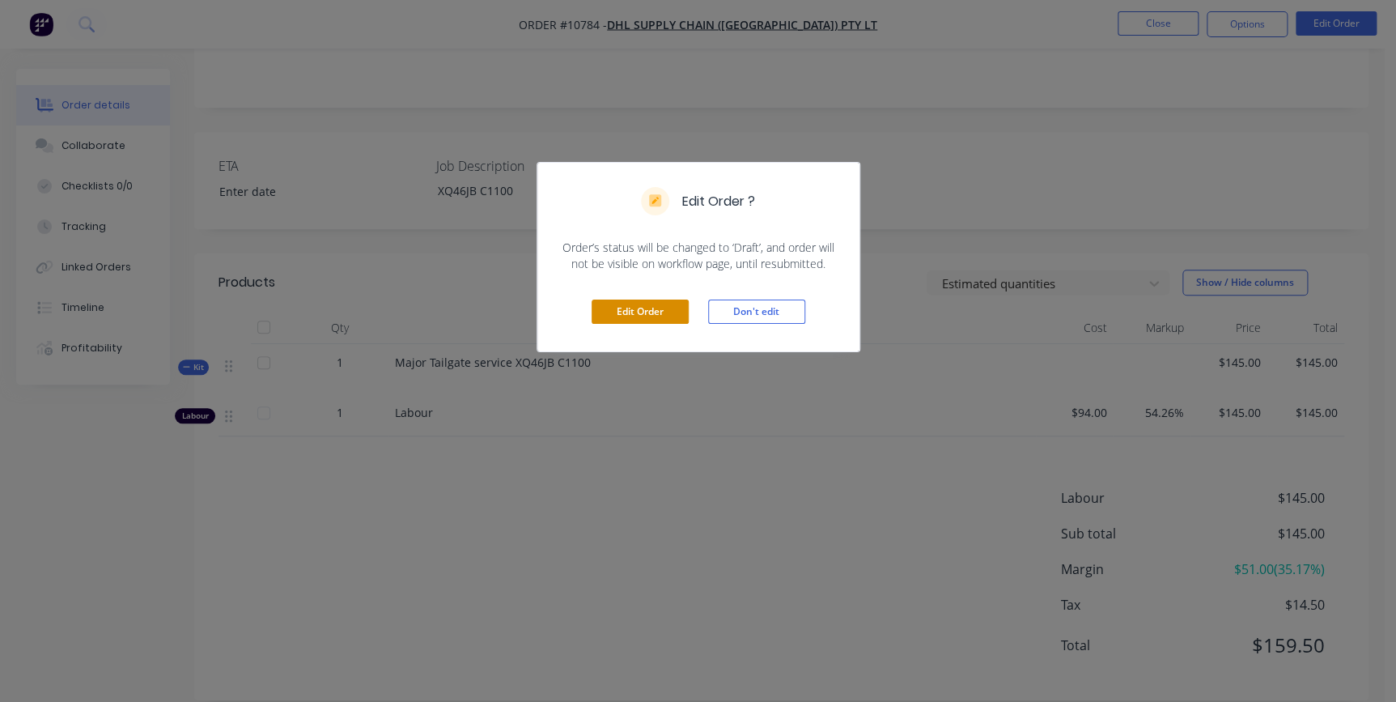
click at [654, 308] on button "Edit Order" at bounding box center [639, 311] width 97 height 24
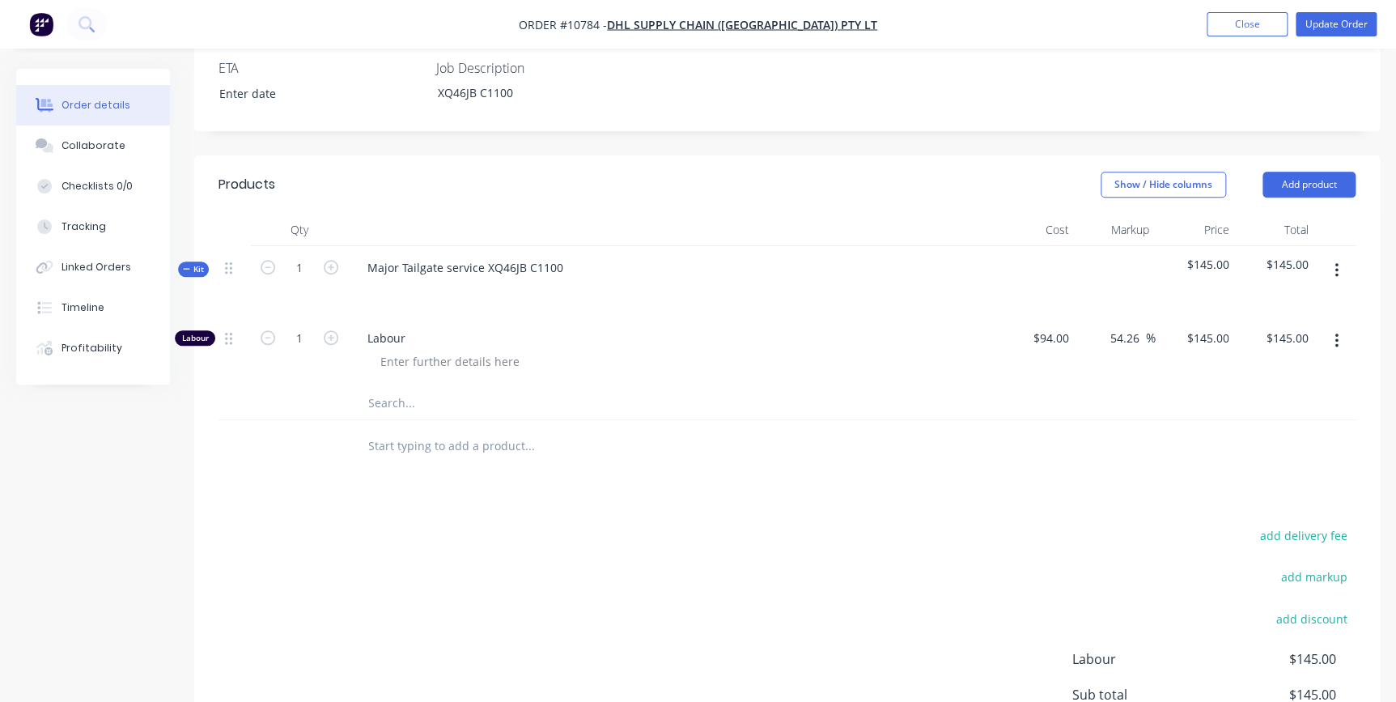
scroll to position [624, 0]
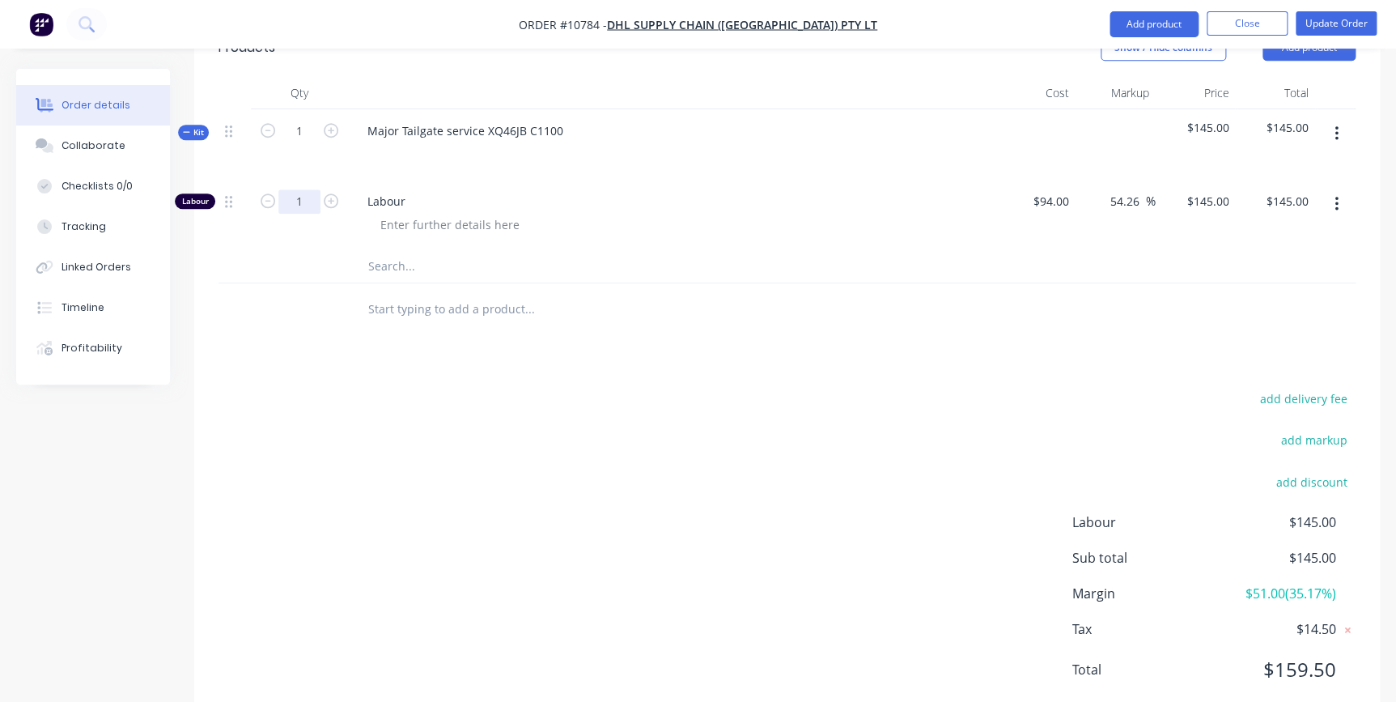
click at [294, 189] on input "1" at bounding box center [299, 201] width 42 height 24
type input "11"
type input "$1,595.00"
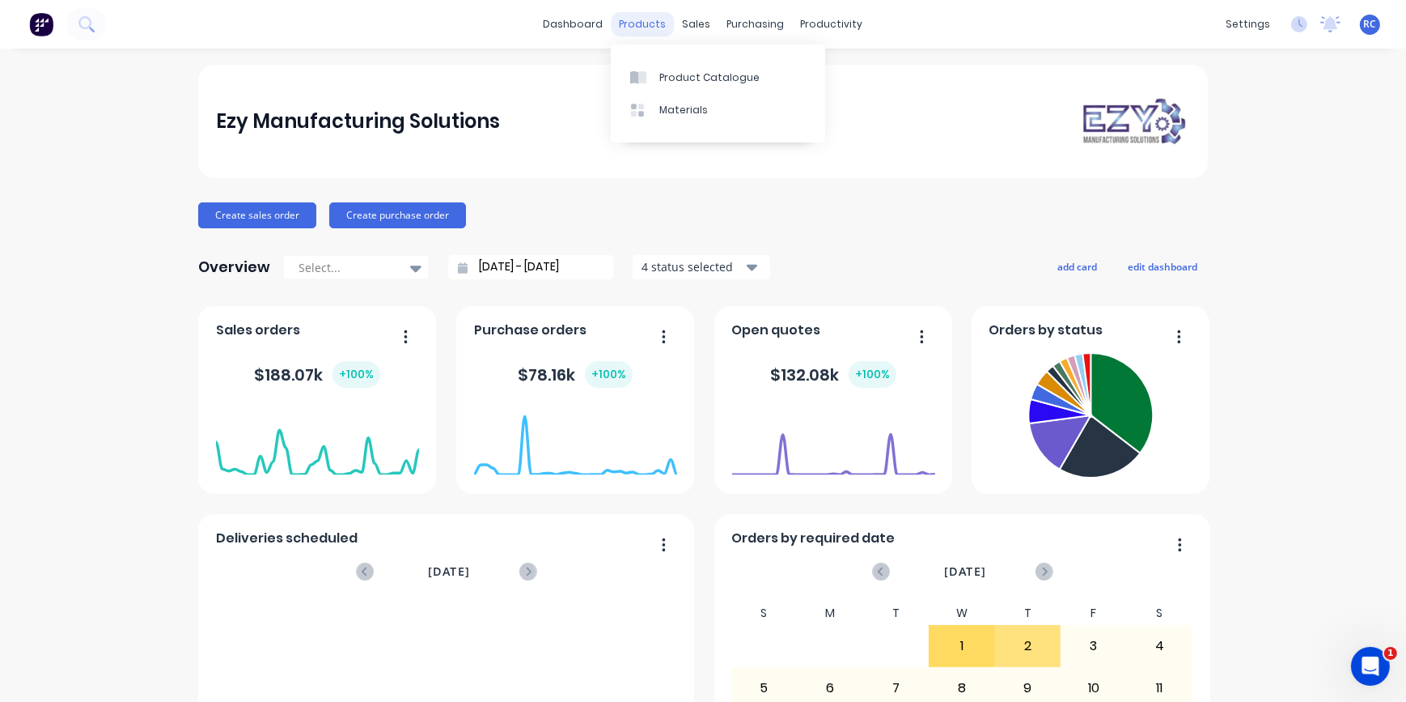
click at [636, 31] on div "products" at bounding box center [643, 24] width 63 height 24
click at [688, 83] on div "Product Catalogue" at bounding box center [709, 77] width 100 height 15
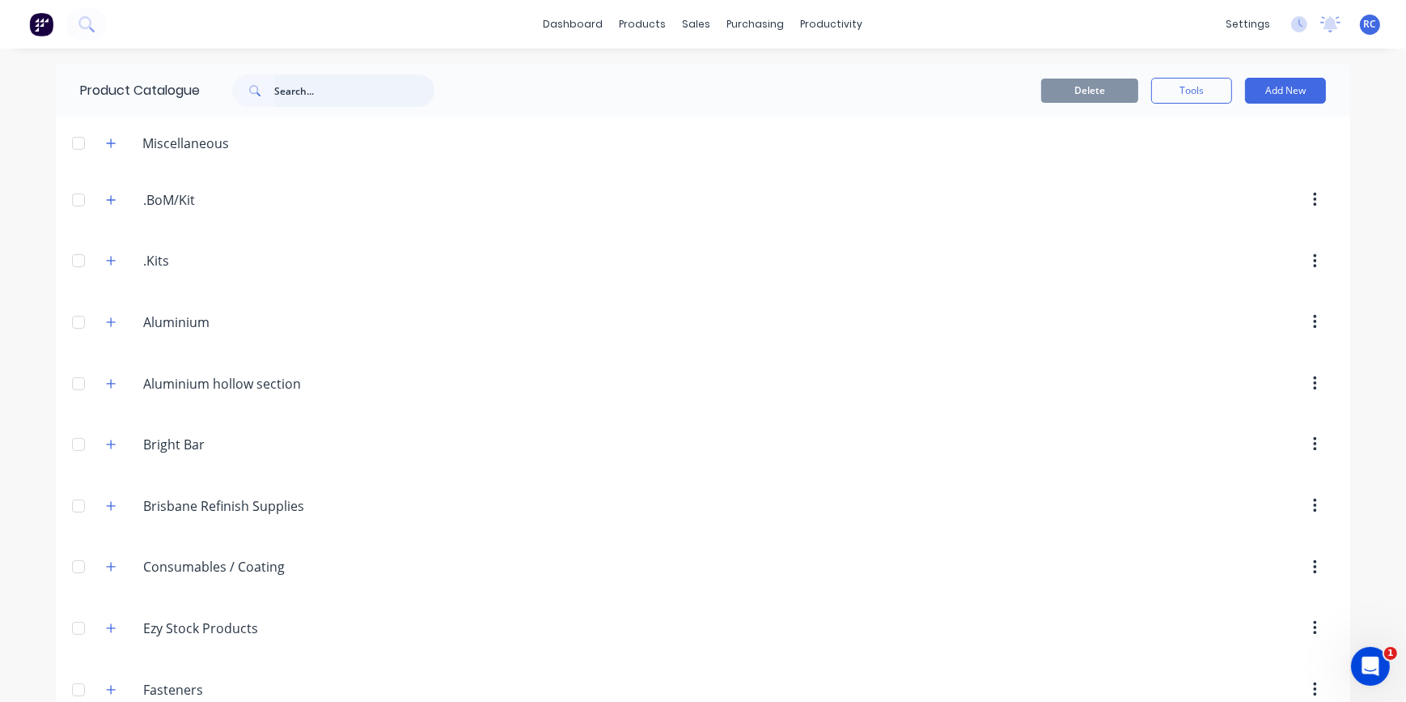
drag, startPoint x: 276, startPoint y: 90, endPoint x: 282, endPoint y: 81, distance: 10.5
click at [280, 89] on input "text" at bounding box center [354, 90] width 160 height 32
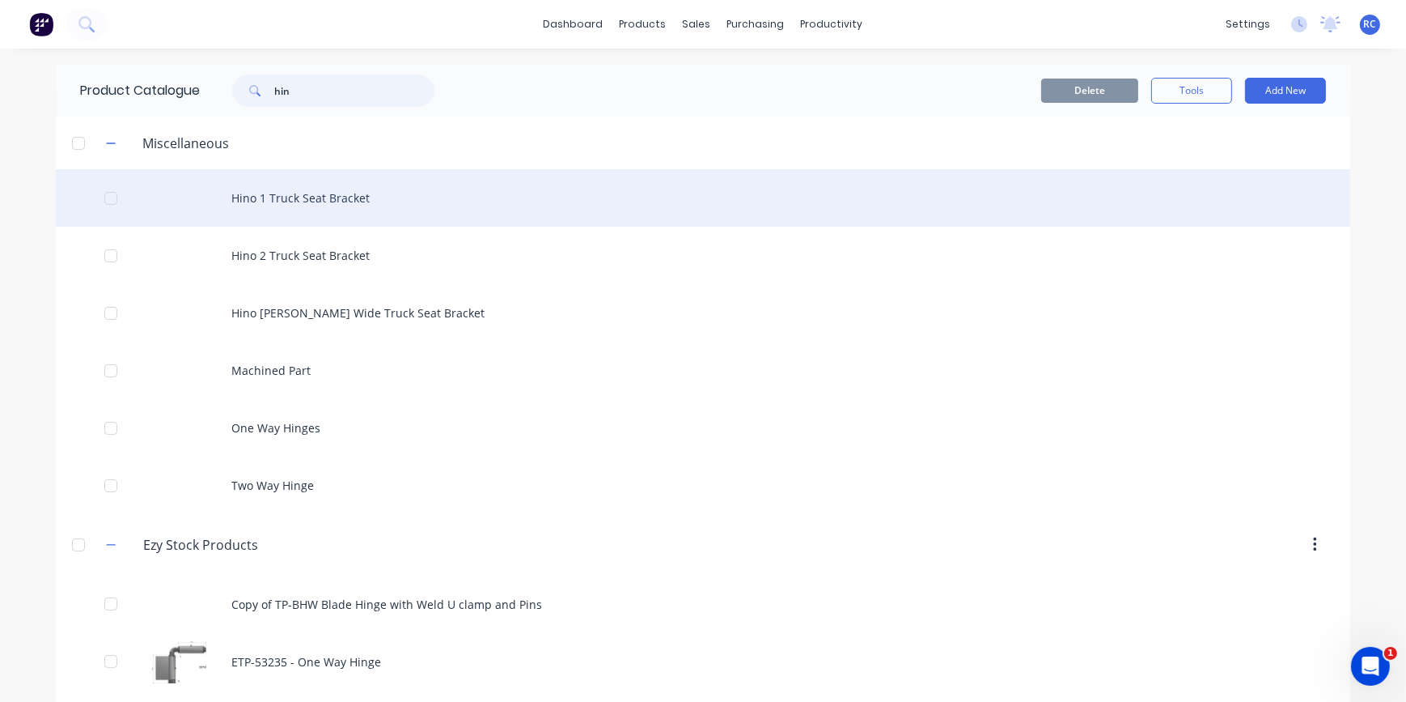
type input "hin"
click at [278, 205] on div "Hino 1 Truck Seat Bracket" at bounding box center [703, 197] width 1295 height 57
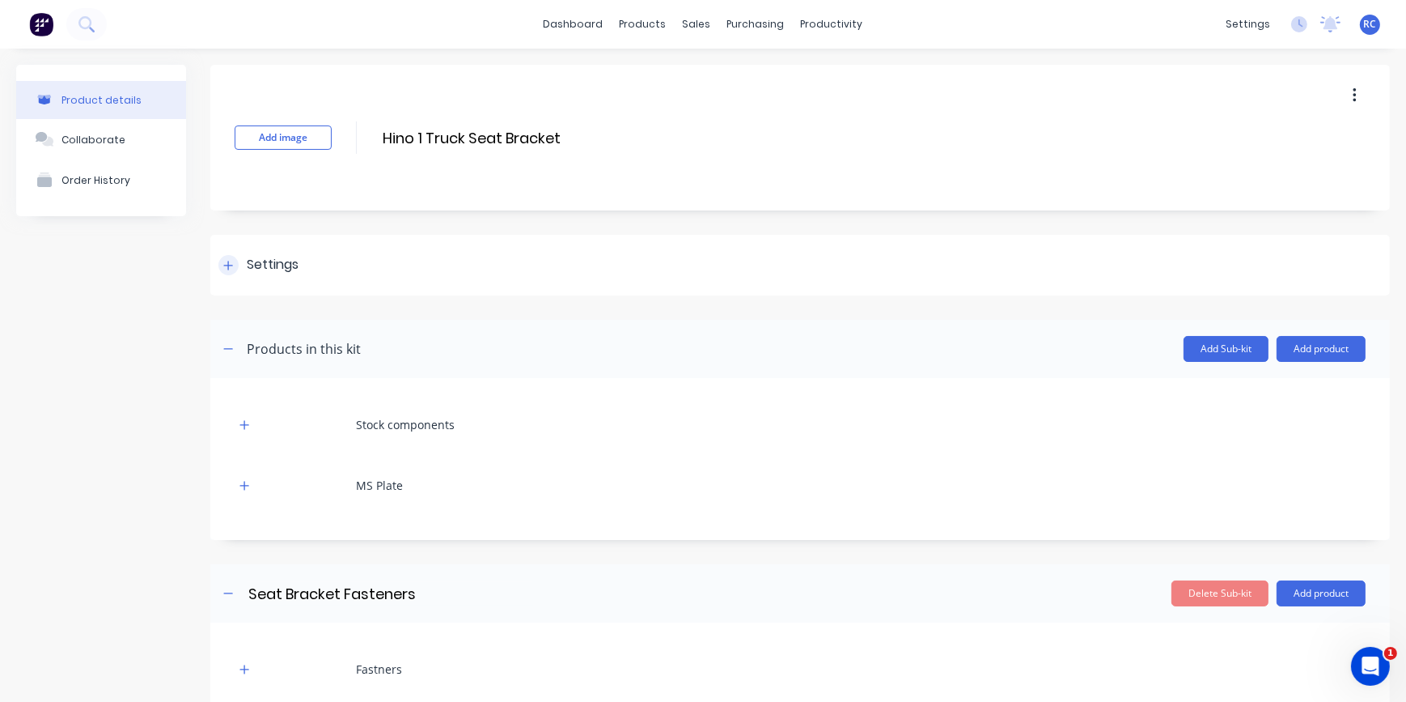
click at [243, 272] on div "Settings" at bounding box center [258, 265] width 80 height 20
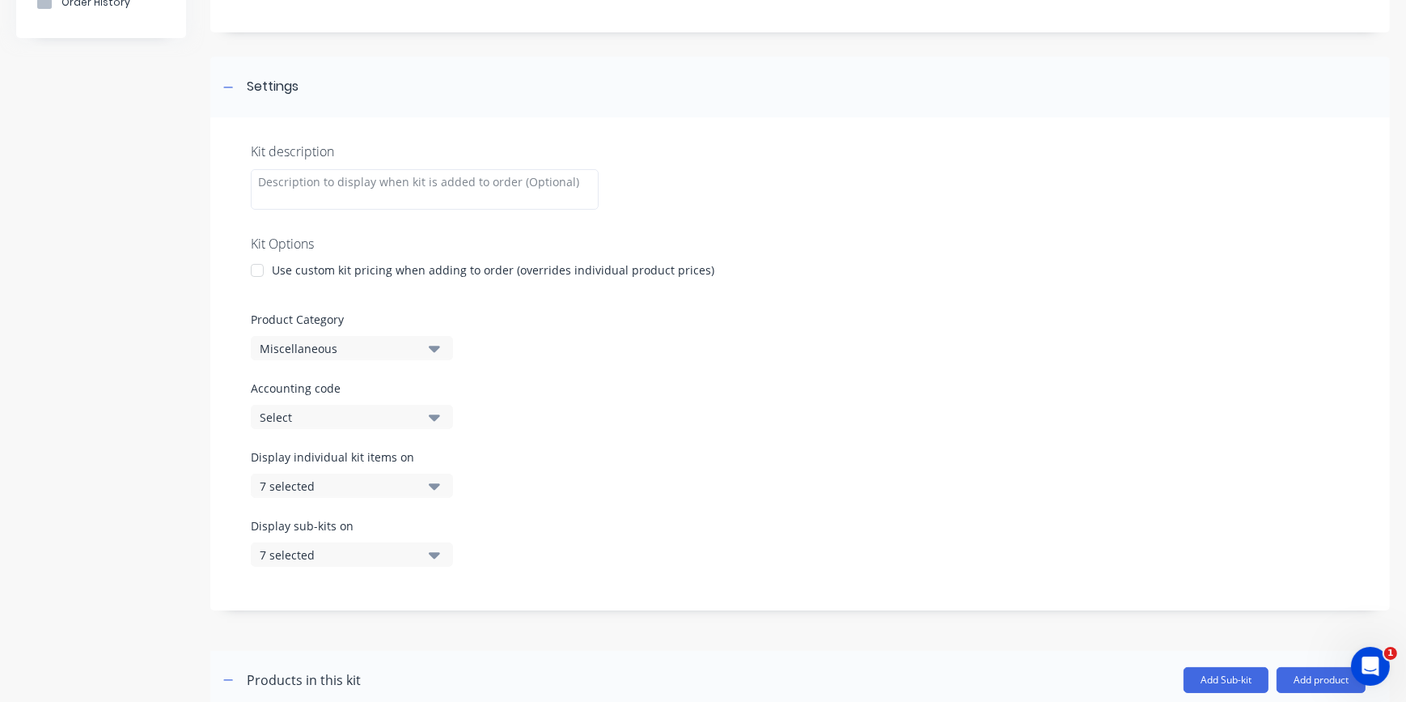
scroll to position [220, 0]
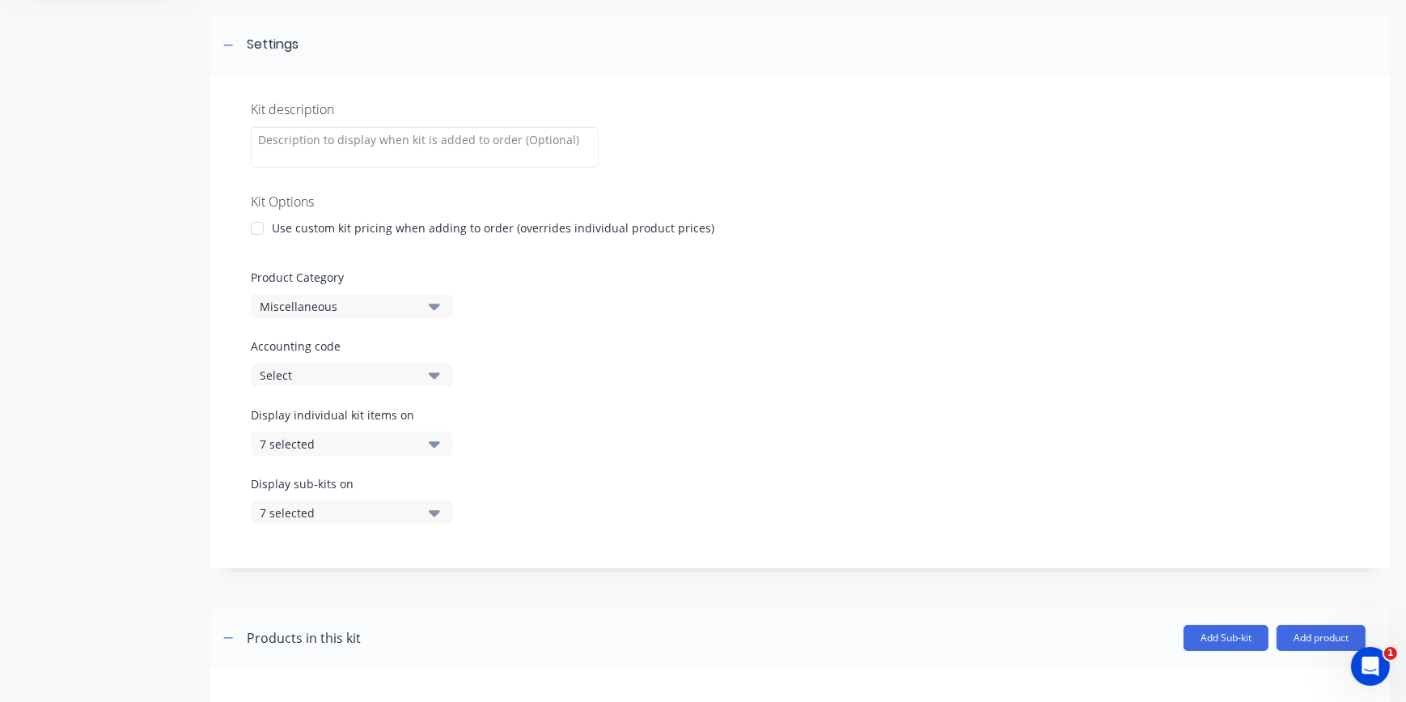
click at [435, 437] on icon "button" at bounding box center [434, 444] width 11 height 18
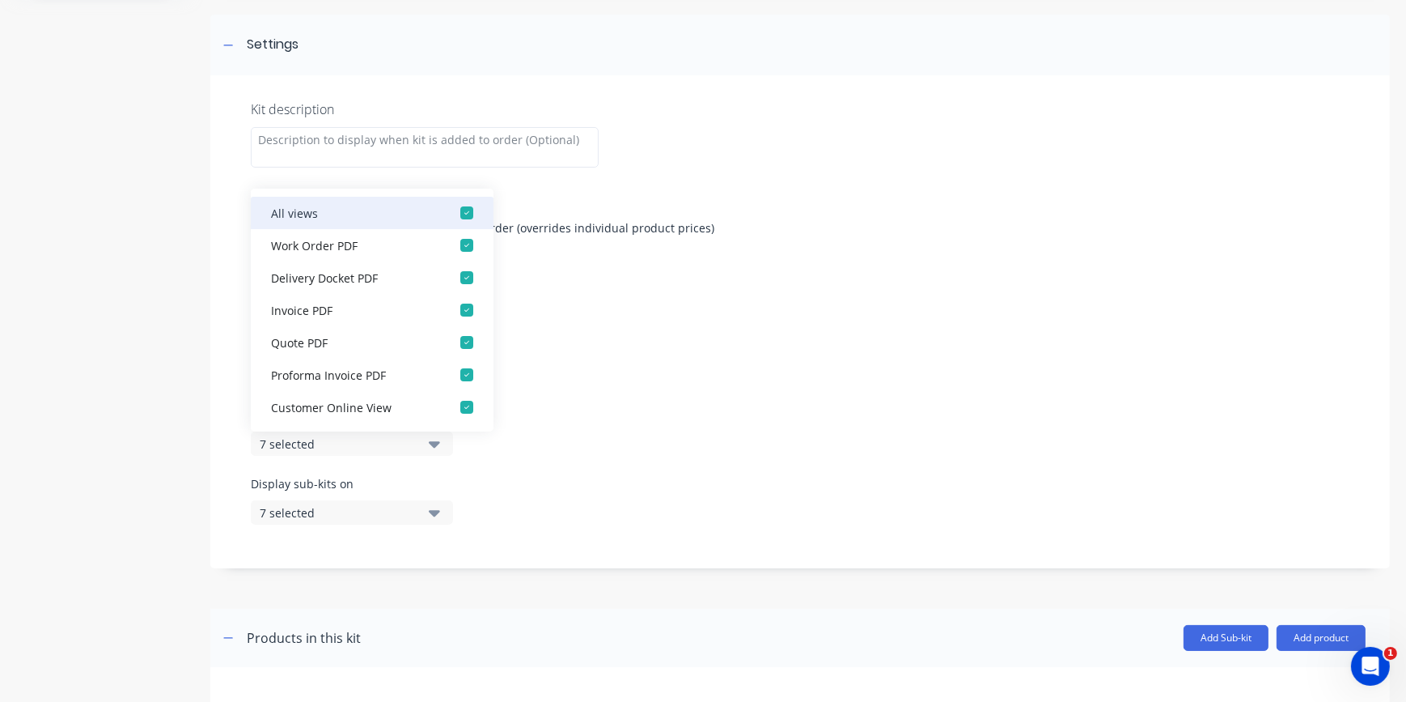
click at [460, 217] on div "button" at bounding box center [467, 213] width 32 height 32
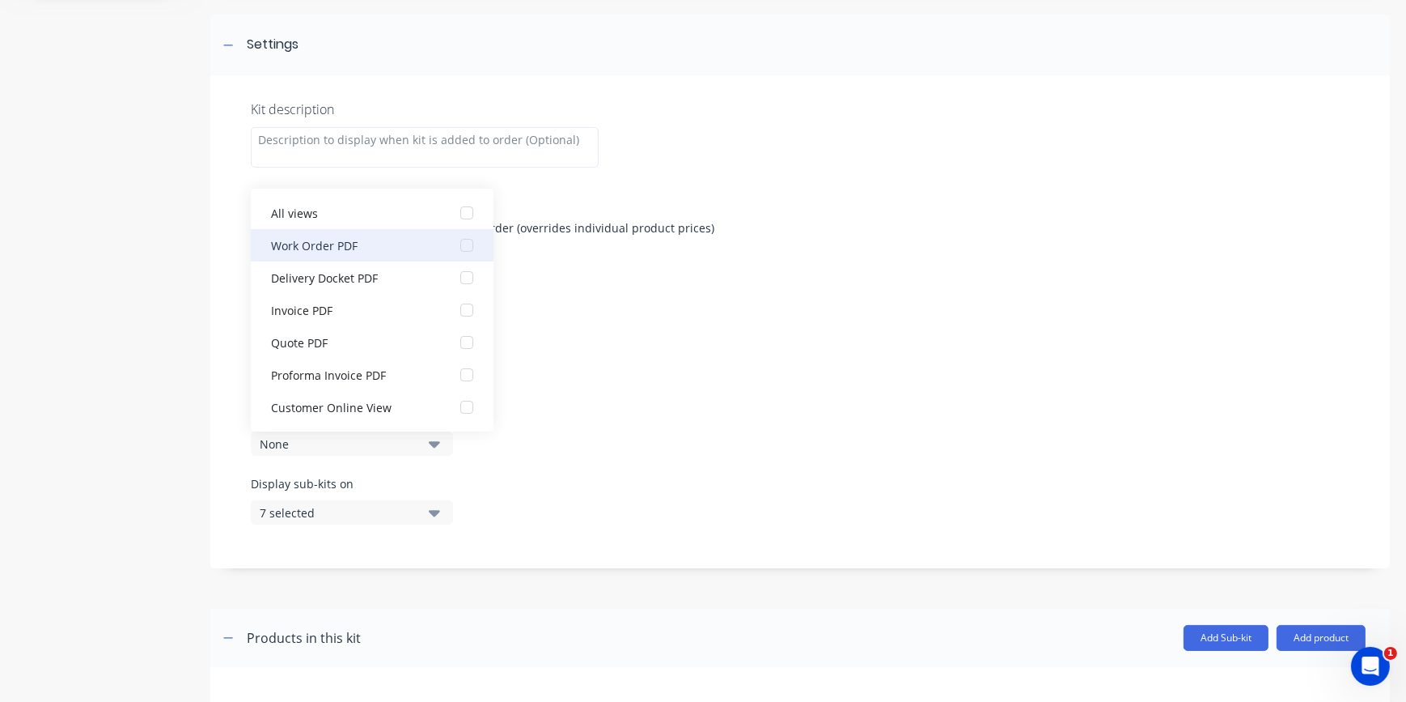
click at [456, 248] on div "button" at bounding box center [467, 245] width 32 height 32
click at [438, 502] on button "7 selected" at bounding box center [352, 512] width 202 height 24
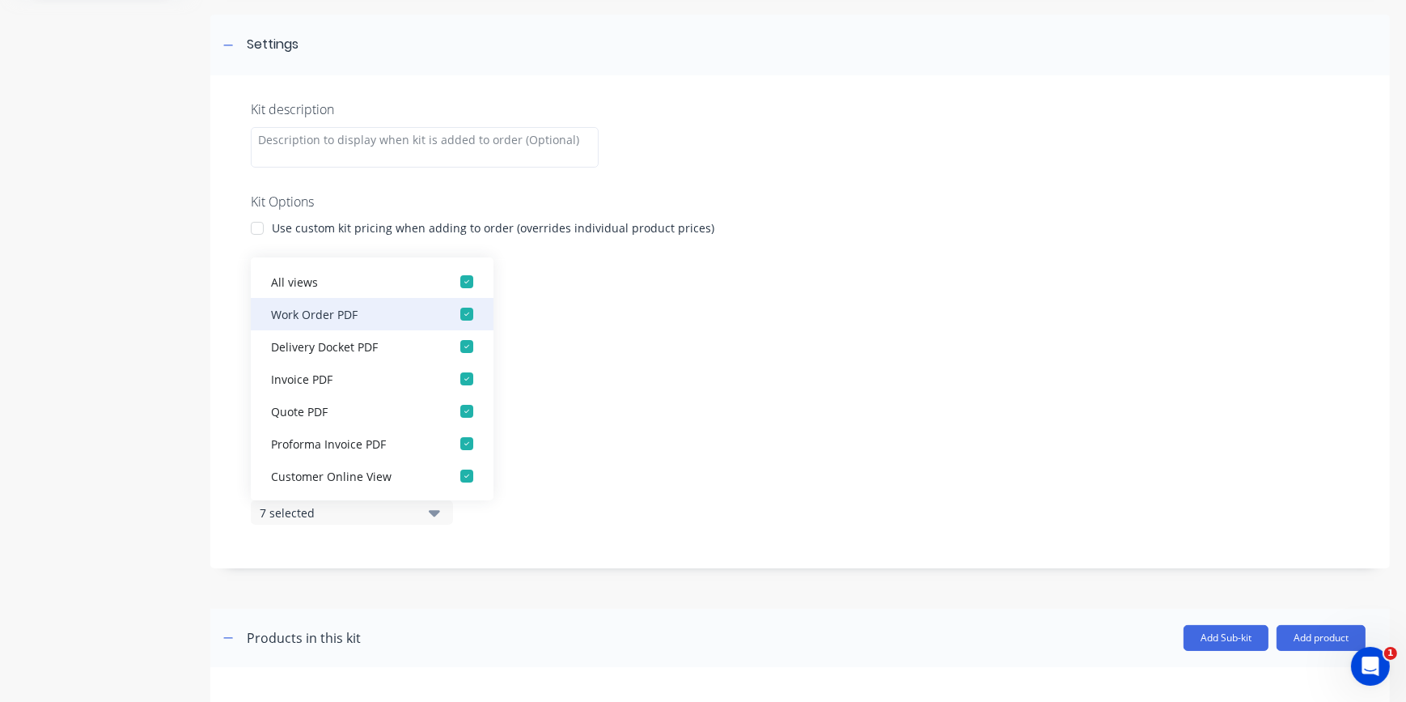
click at [461, 312] on div "button" at bounding box center [467, 314] width 32 height 32
click at [461, 276] on div "button" at bounding box center [467, 281] width 32 height 32
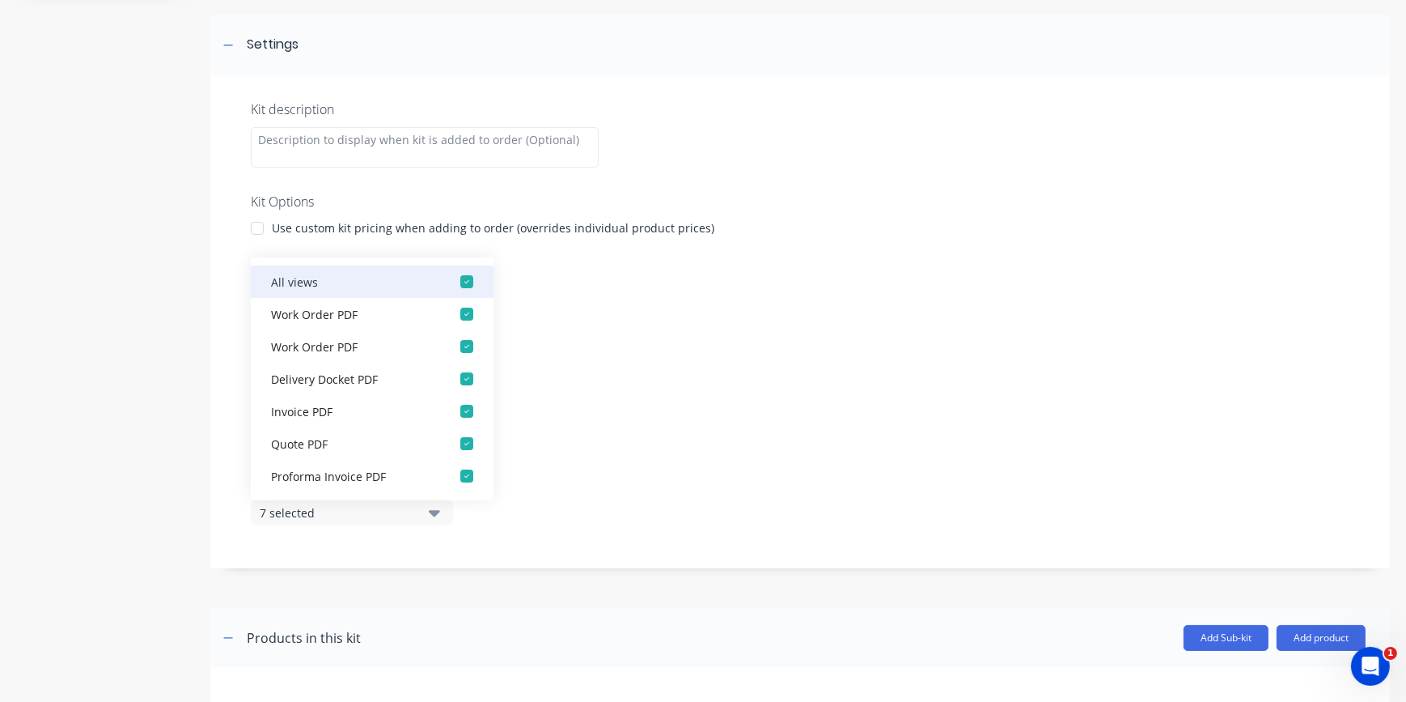
click at [460, 282] on div "button" at bounding box center [467, 281] width 32 height 32
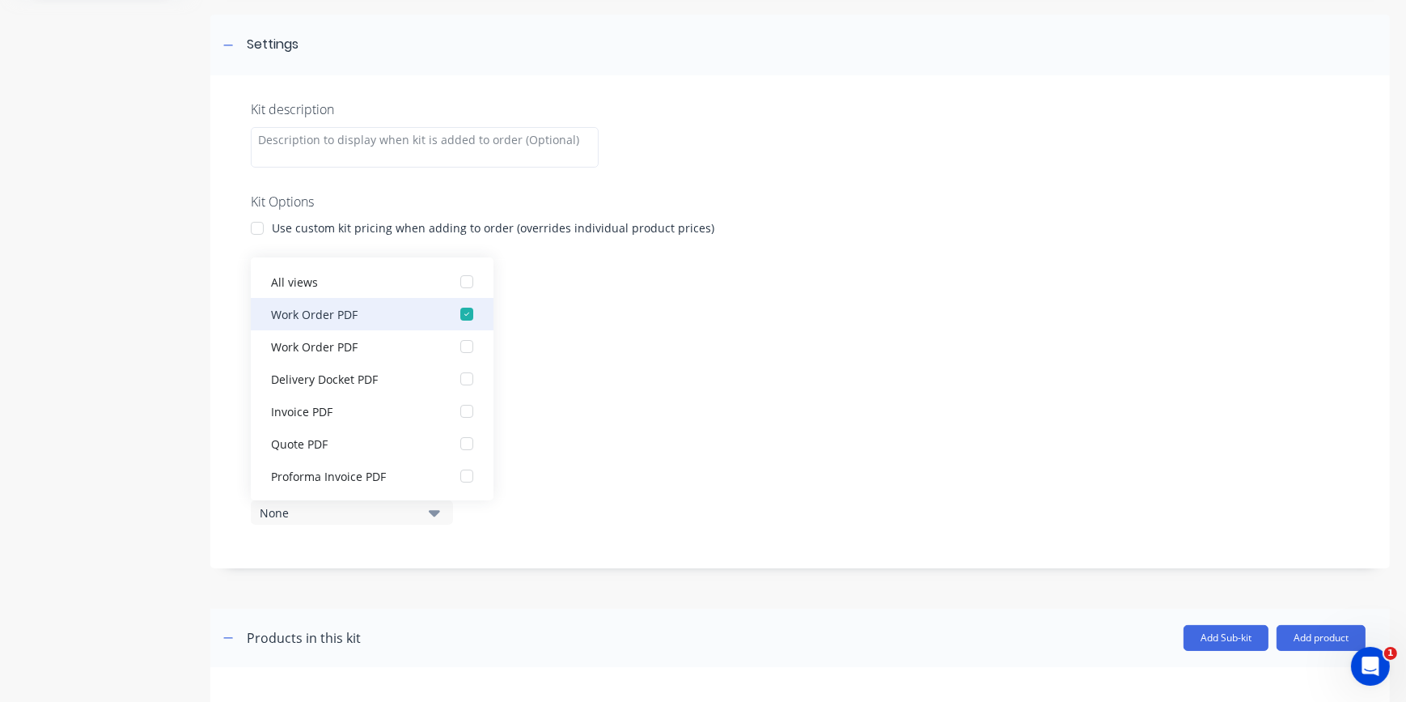
click at [451, 313] on div "button" at bounding box center [467, 314] width 32 height 32
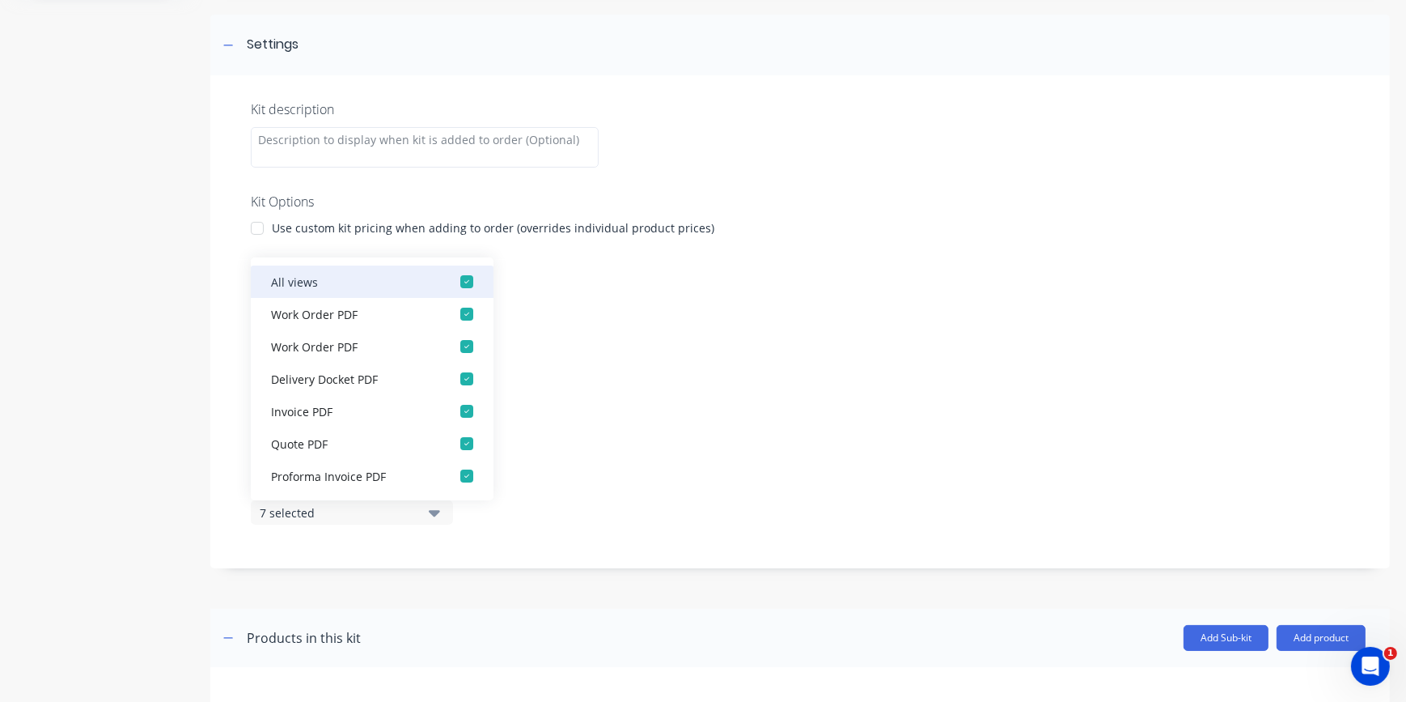
click at [461, 278] on div "button" at bounding box center [467, 281] width 32 height 32
click at [905, 541] on div "Display sub-kits on None" at bounding box center [800, 509] width 1099 height 69
click at [320, 574] on div "Add image Hino 1 Truck Seat Bracket Hino 1 Truck Seat Bracket Enter kit name Se…" at bounding box center [800, 466] width 1180 height 1242
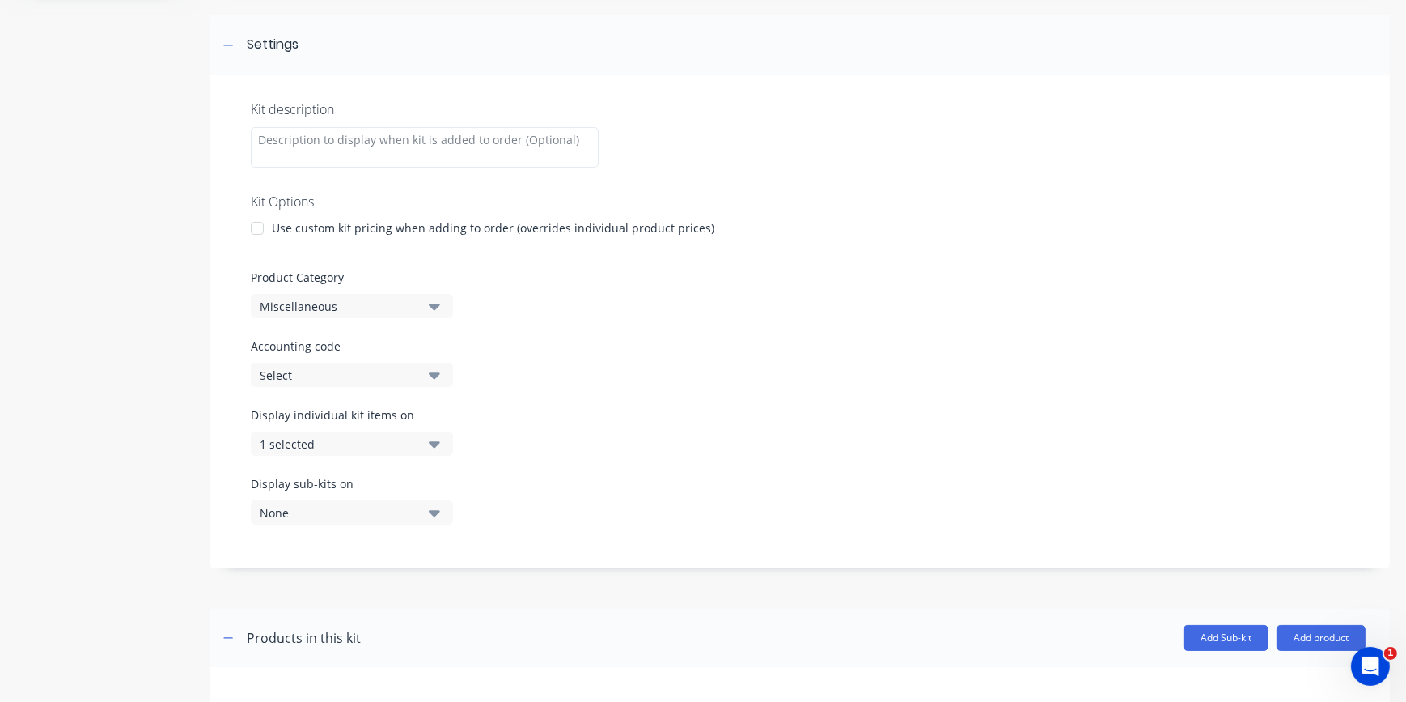
scroll to position [621, 0]
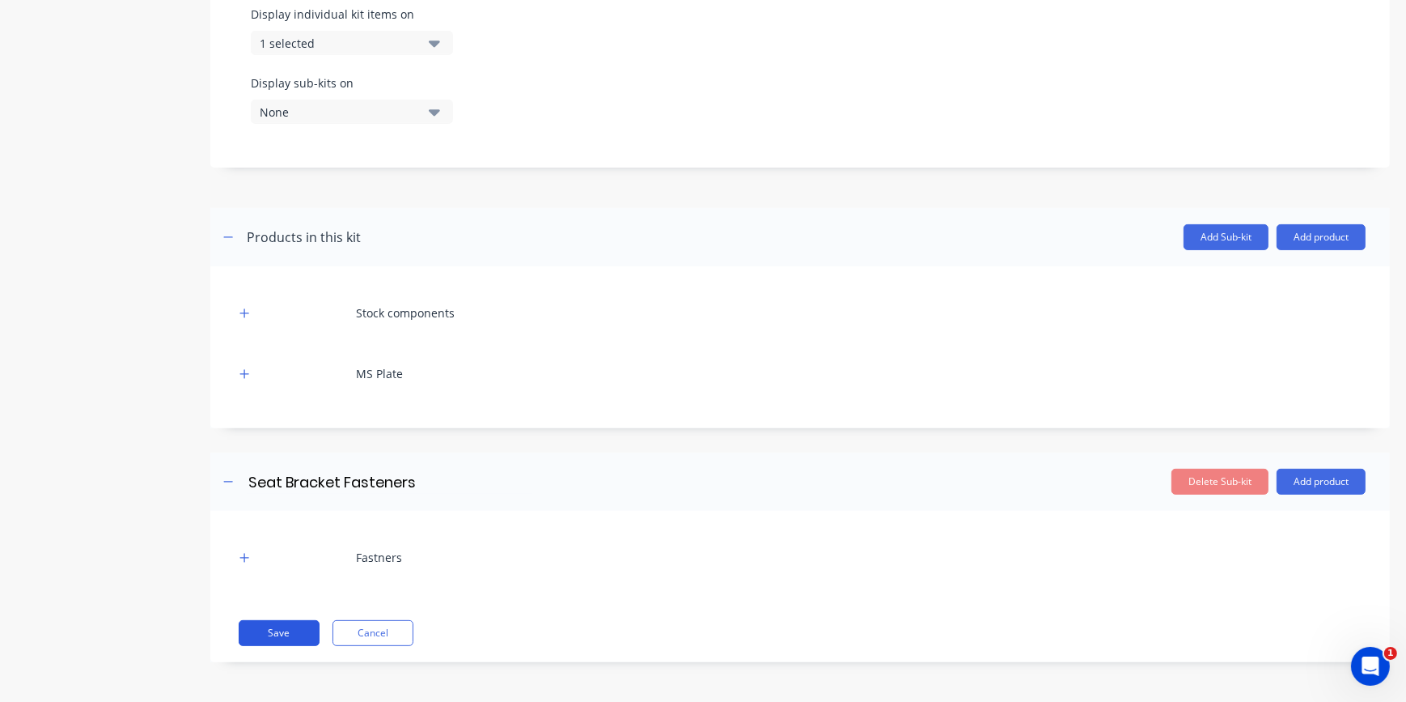
click at [290, 641] on button "Save" at bounding box center [279, 633] width 81 height 26
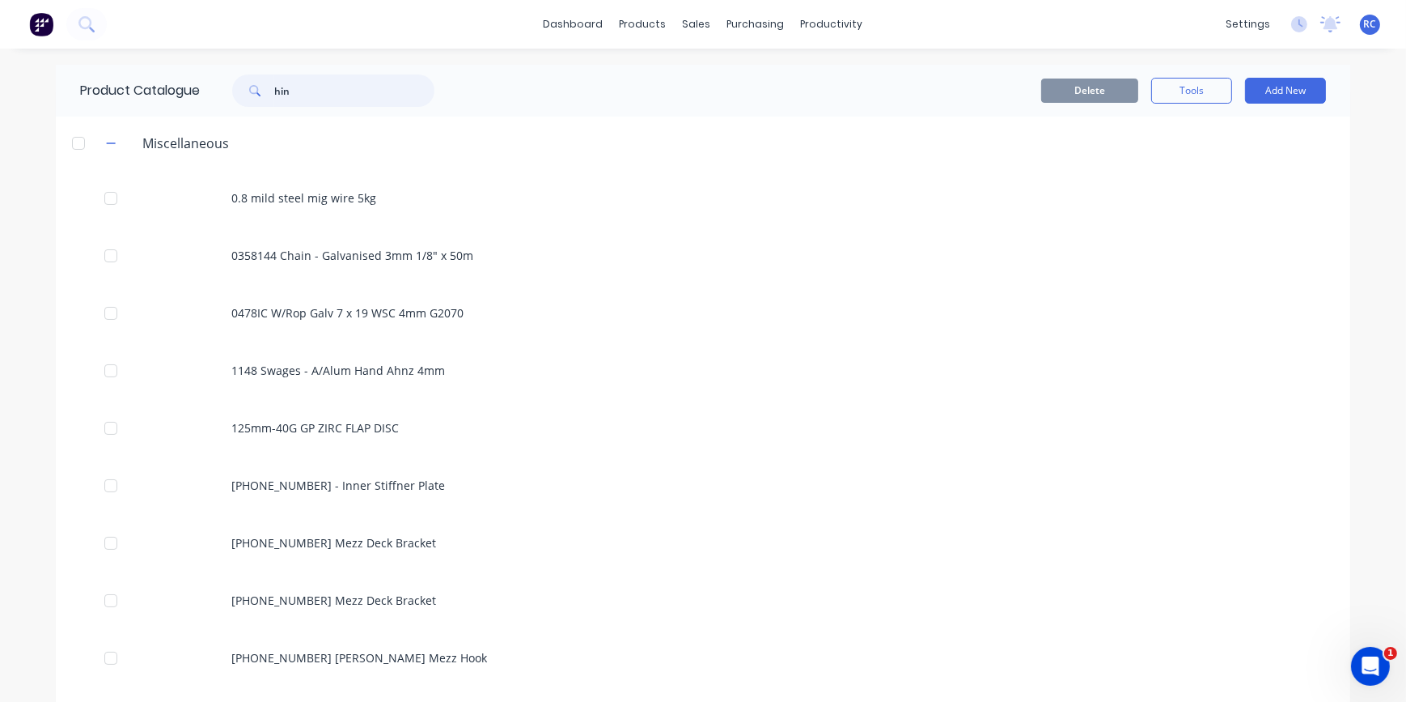
drag, startPoint x: 303, startPoint y: 95, endPoint x: 265, endPoint y: 74, distance: 43.5
click at [265, 74] on div "hin" at bounding box center [333, 90] width 202 height 32
click at [258, 94] on span at bounding box center [253, 90] width 42 height 32
click at [250, 88] on icon at bounding box center [254, 90] width 11 height 11
click at [240, 75] on span at bounding box center [253, 90] width 42 height 32
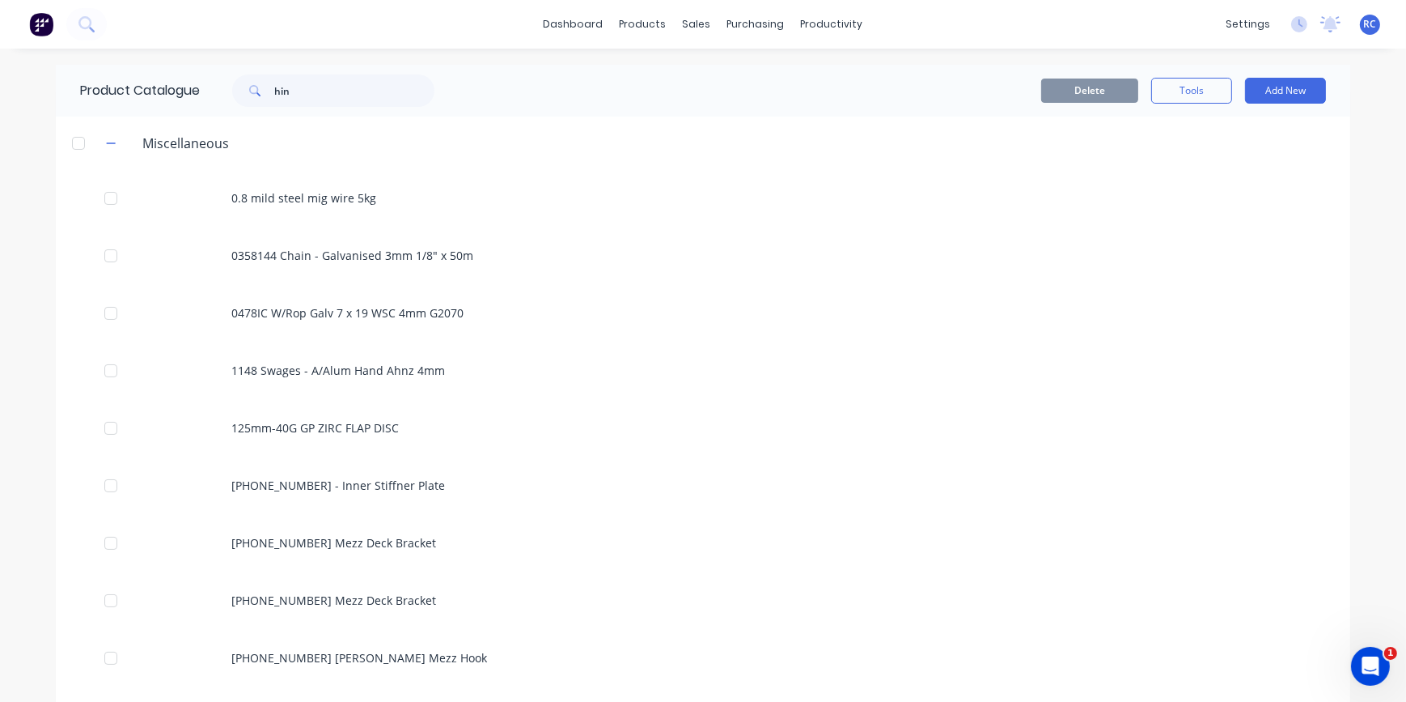
click at [258, 96] on span at bounding box center [253, 90] width 42 height 32
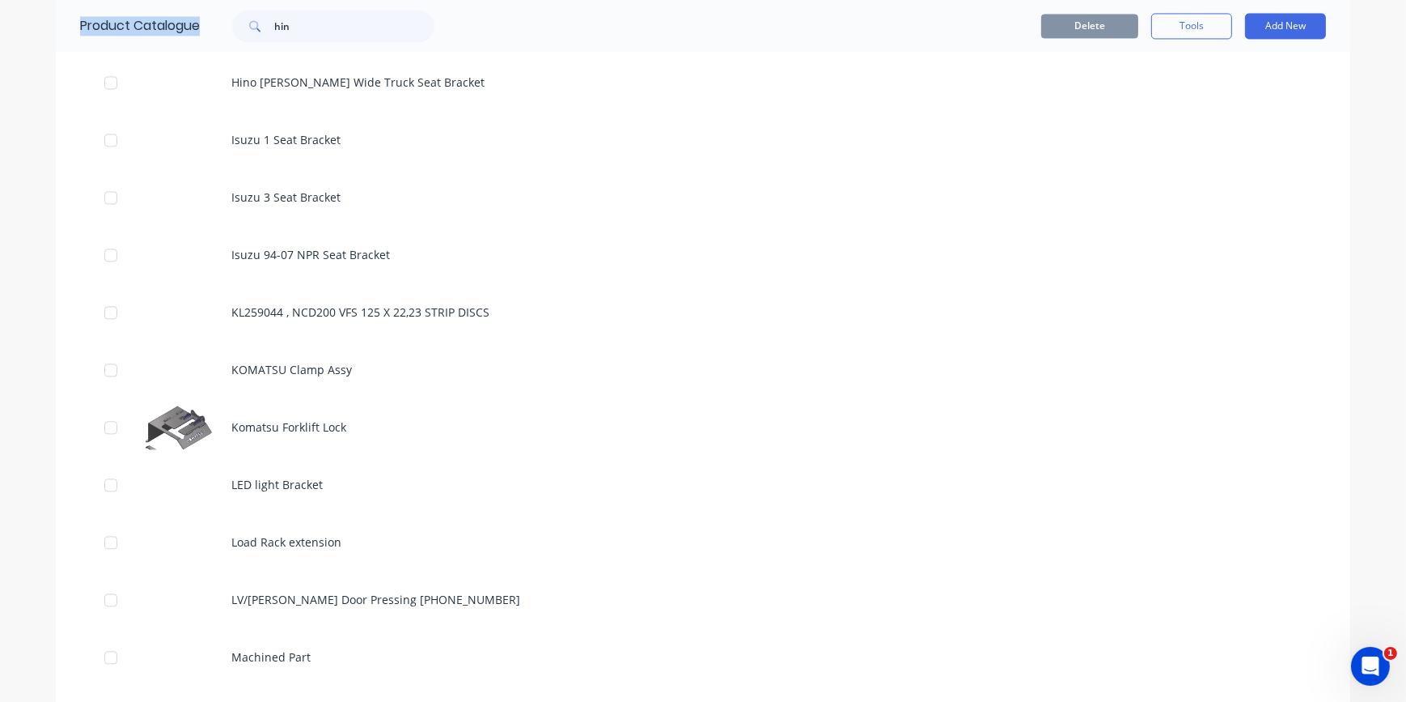
scroll to position [4634, 0]
